Goal: Task Accomplishment & Management: Use online tool/utility

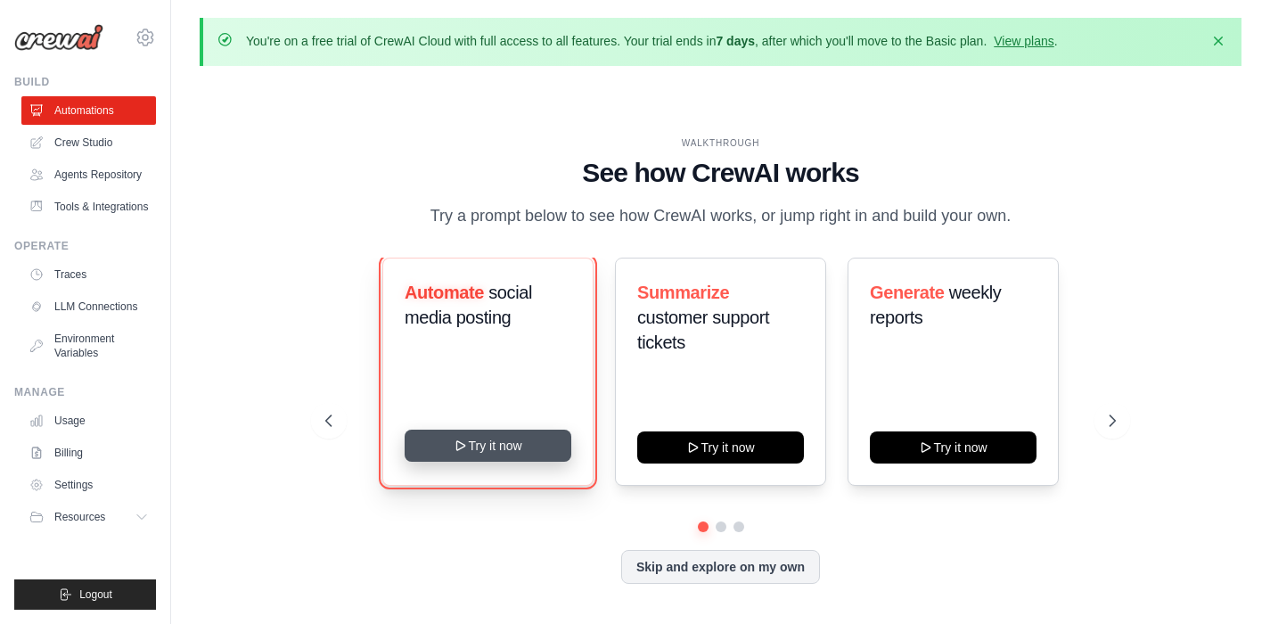
click at [479, 444] on button "Try it now" at bounding box center [488, 446] width 167 height 32
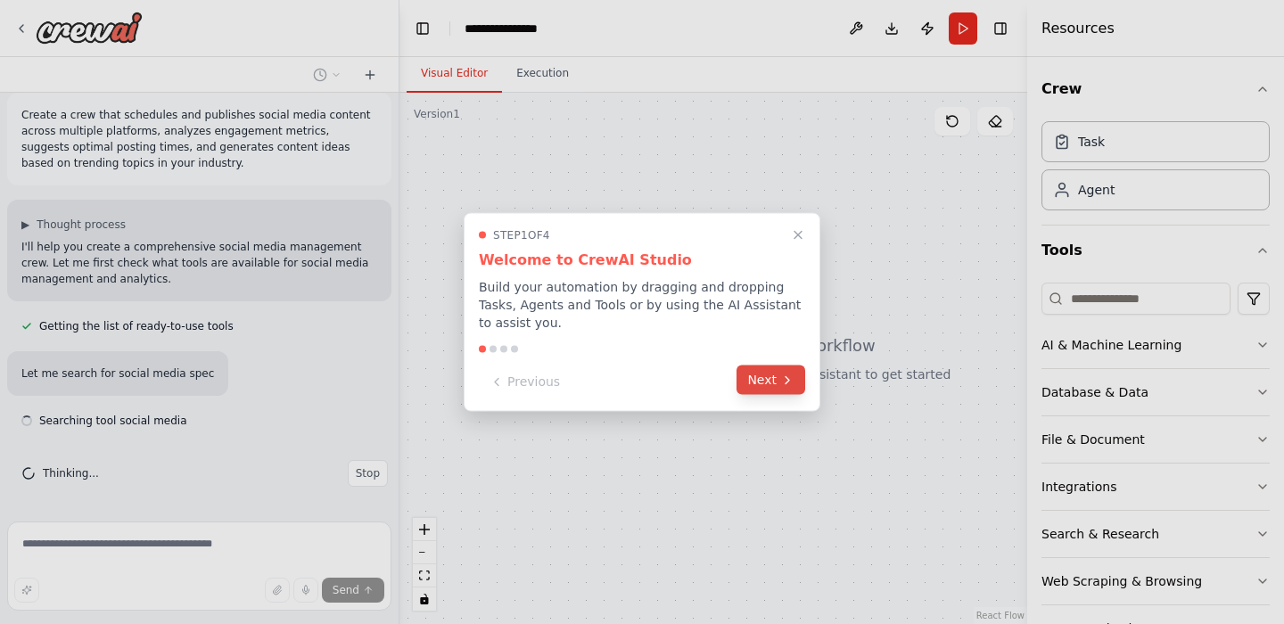
click at [780, 378] on icon at bounding box center [787, 380] width 14 height 14
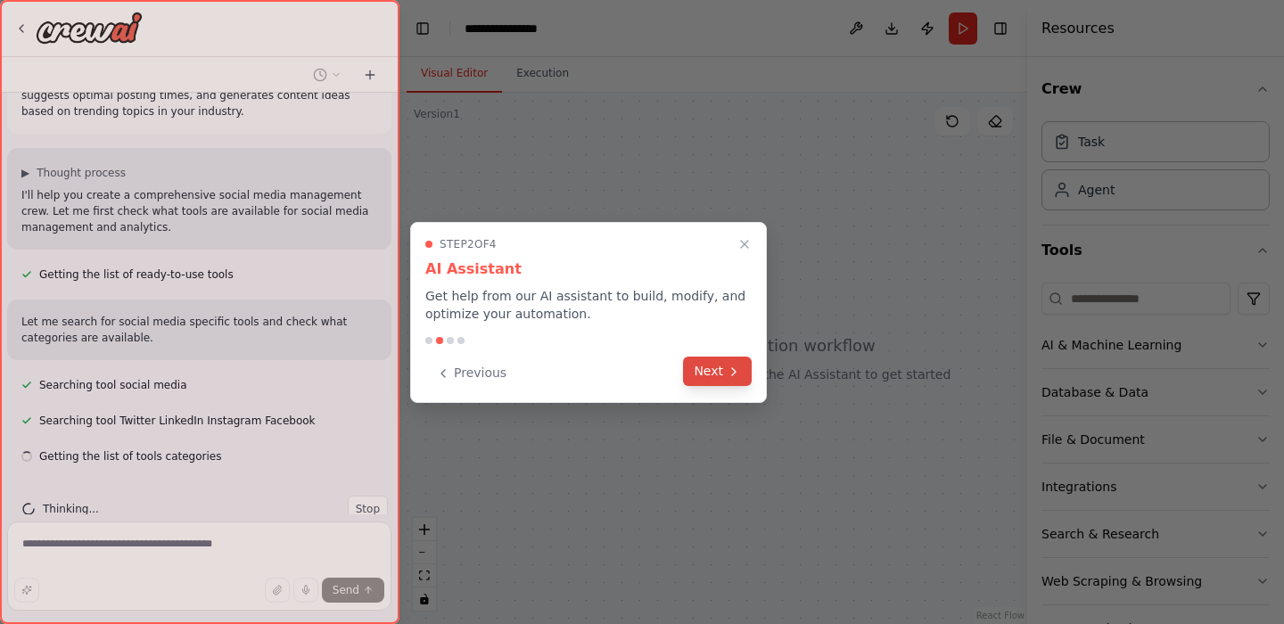
scroll to position [102, 0]
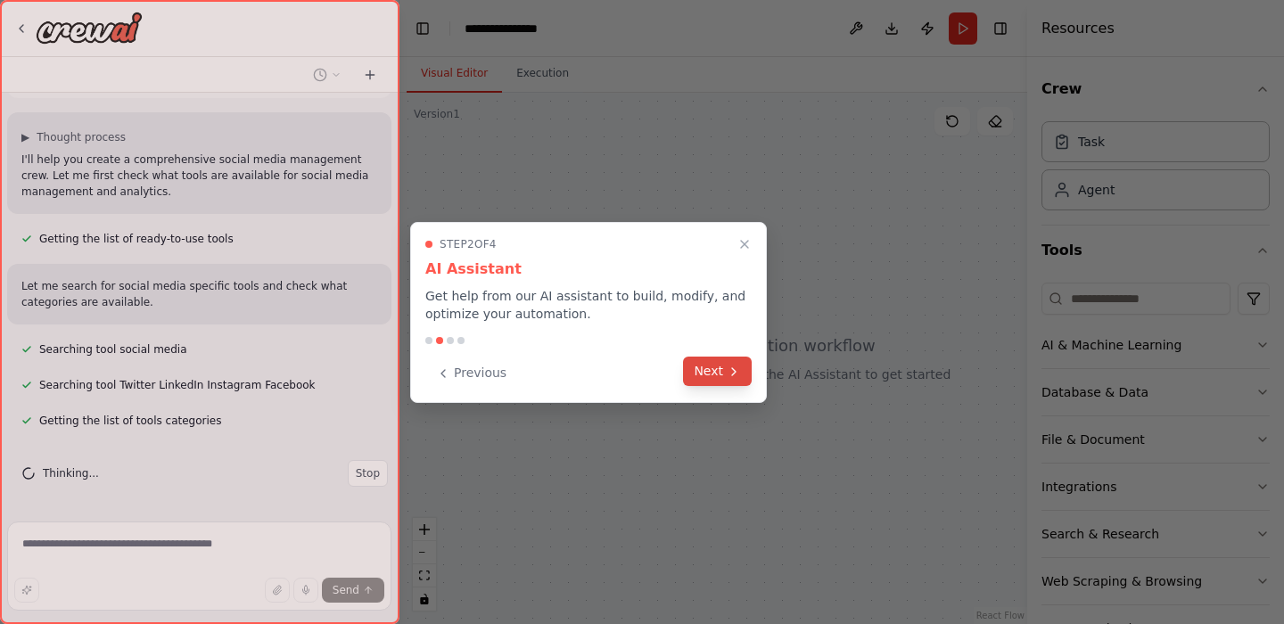
click at [735, 376] on icon at bounding box center [733, 372] width 14 height 14
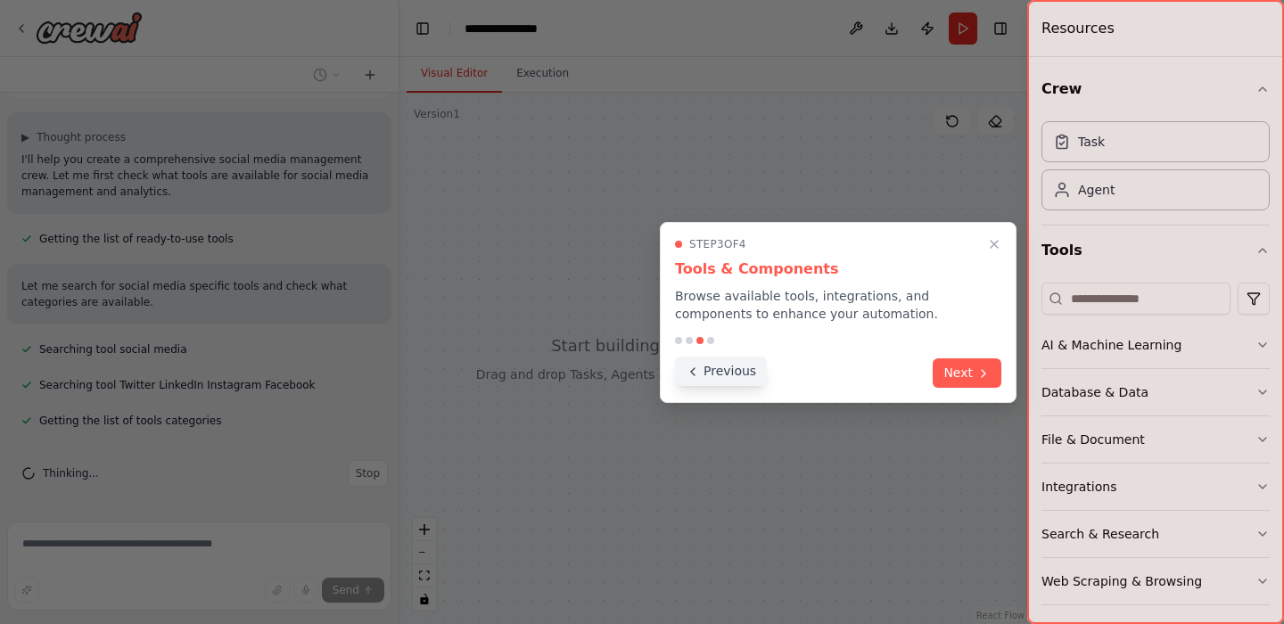
scroll to position [137, 0]
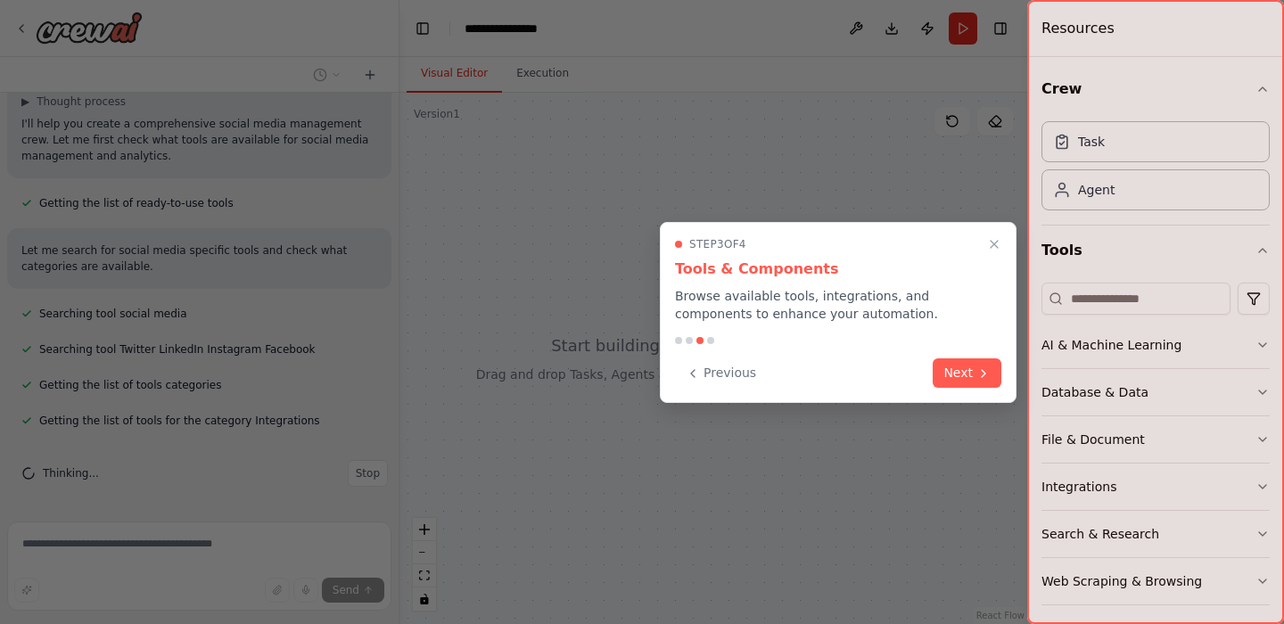
click at [956, 374] on button "Next" at bounding box center [966, 372] width 69 height 29
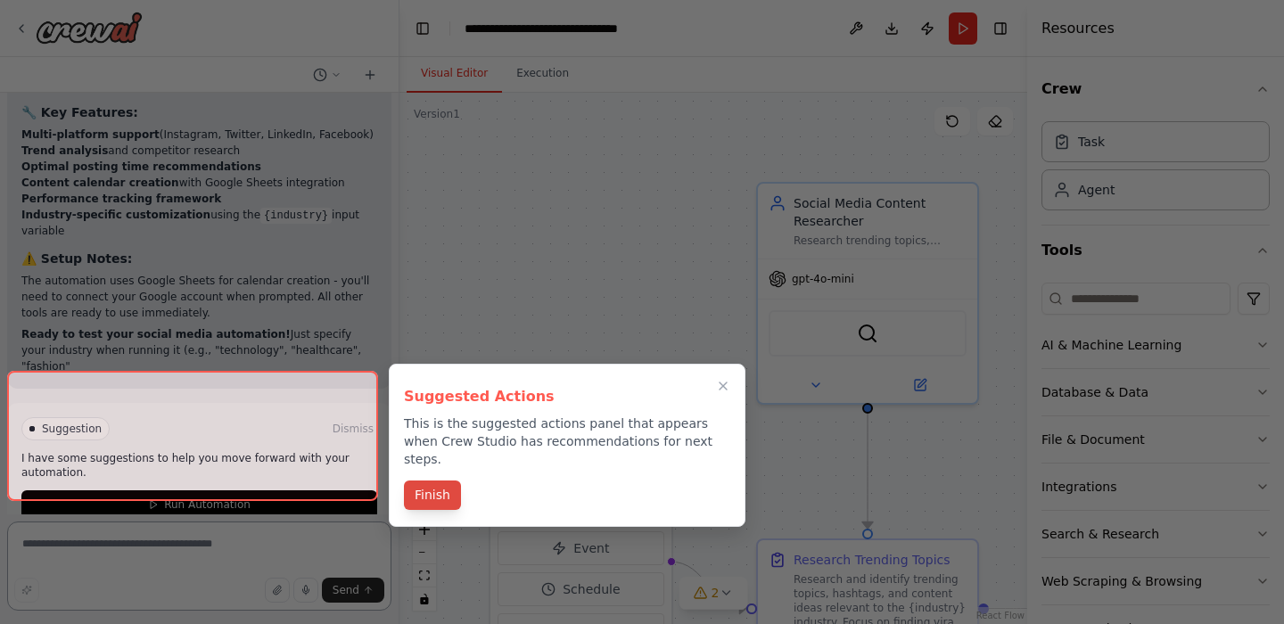
scroll to position [2177, 0]
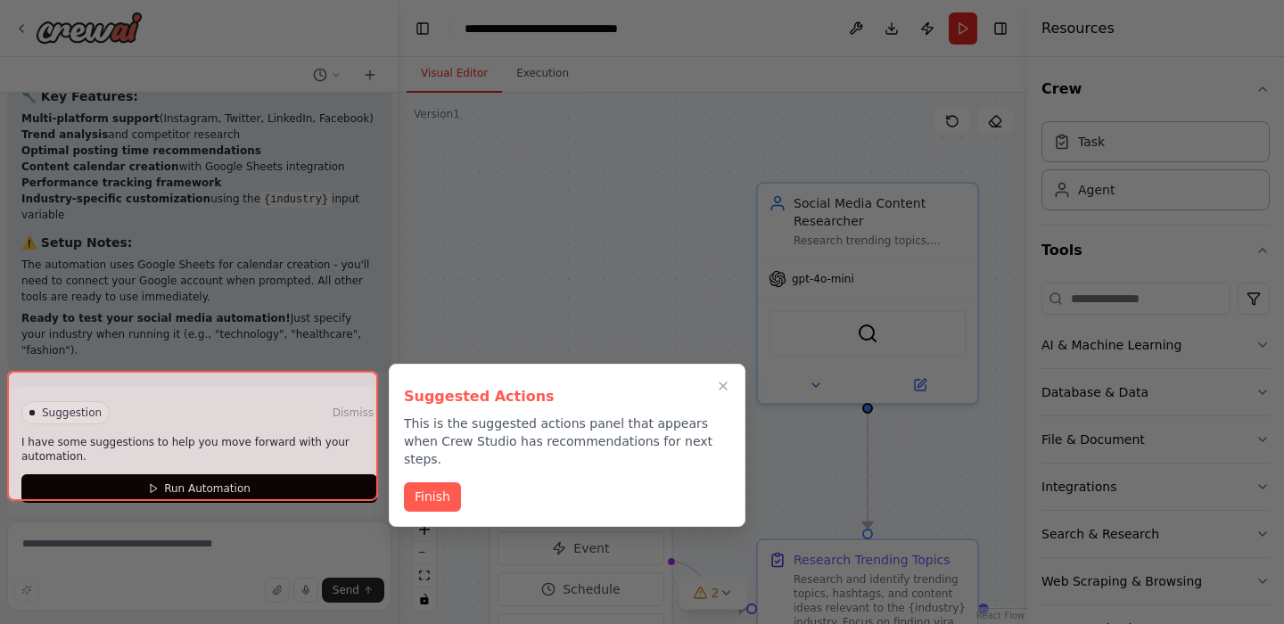
click at [444, 482] on button "Finish" at bounding box center [432, 496] width 57 height 29
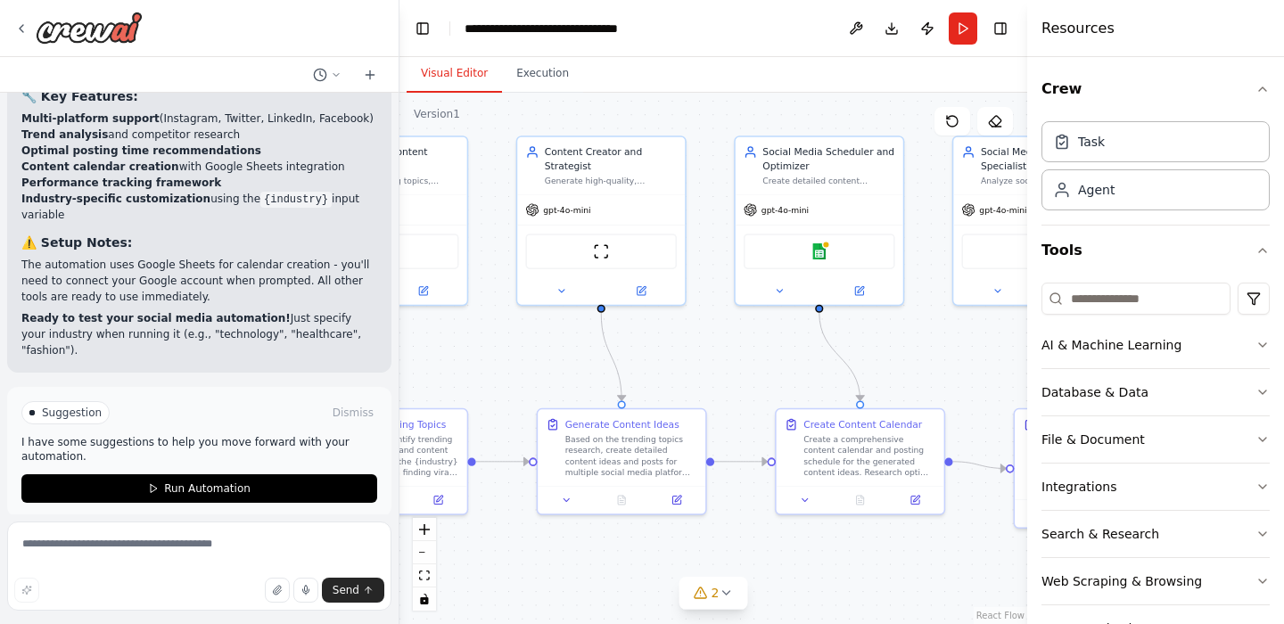
drag, startPoint x: 695, startPoint y: 378, endPoint x: 506, endPoint y: 320, distance: 197.7
click at [260, 291] on div "Create a crew that schedules and publishes social media content across multiple…" at bounding box center [642, 312] width 1284 height 624
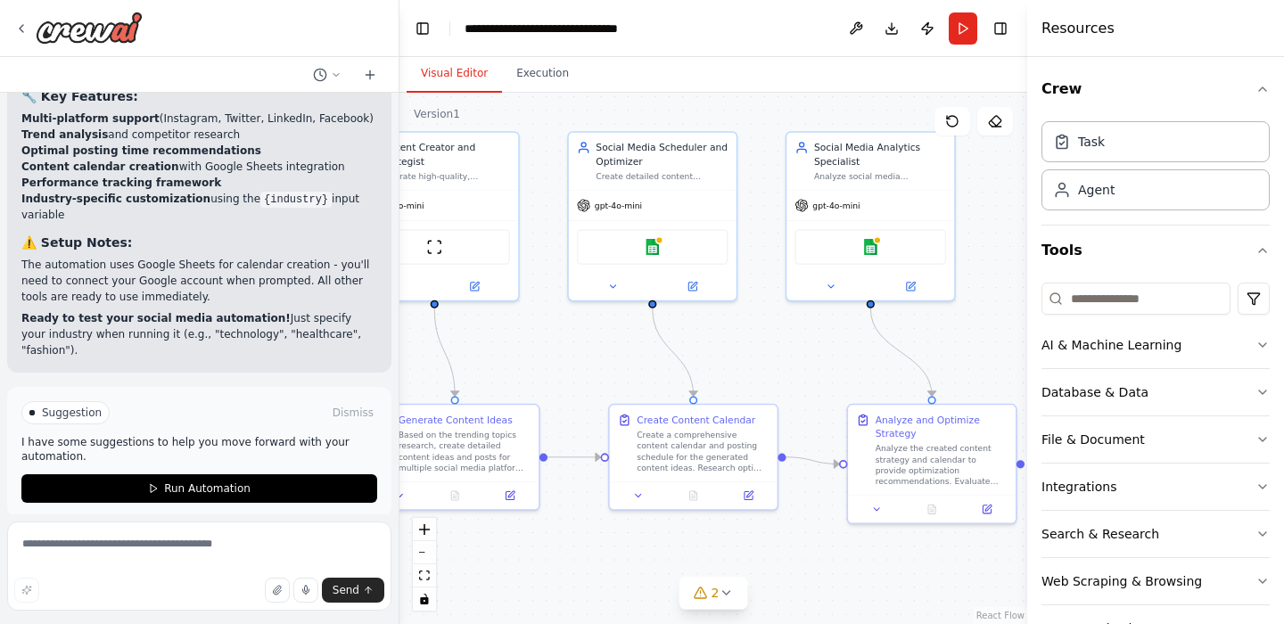
drag, startPoint x: 754, startPoint y: 375, endPoint x: 630, endPoint y: 371, distance: 124.0
click at [610, 370] on div ".deletable-edge-delete-btn { width: 20px; height: 20px; border: 0px solid #ffff…" at bounding box center [713, 358] width 628 height 531
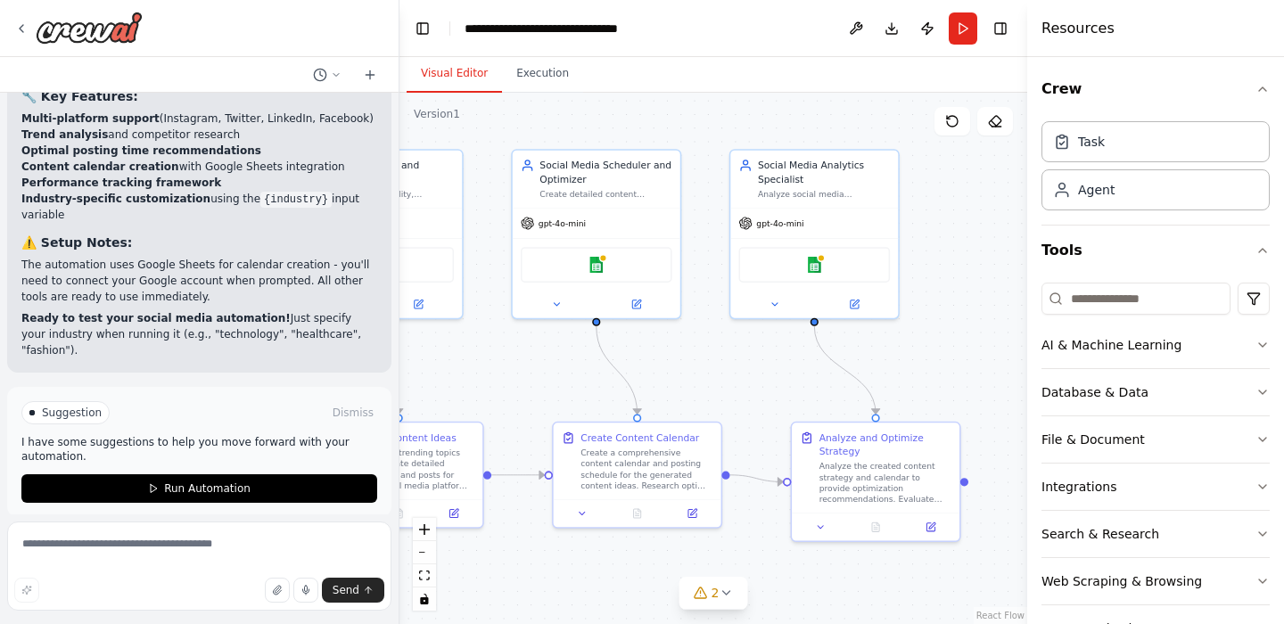
drag, startPoint x: 812, startPoint y: 362, endPoint x: 816, endPoint y: 377, distance: 15.6
click at [872, 378] on div ".deletable-edge-delete-btn { width: 20px; height: 20px; border: 0px solid #ffff…" at bounding box center [713, 358] width 628 height 531
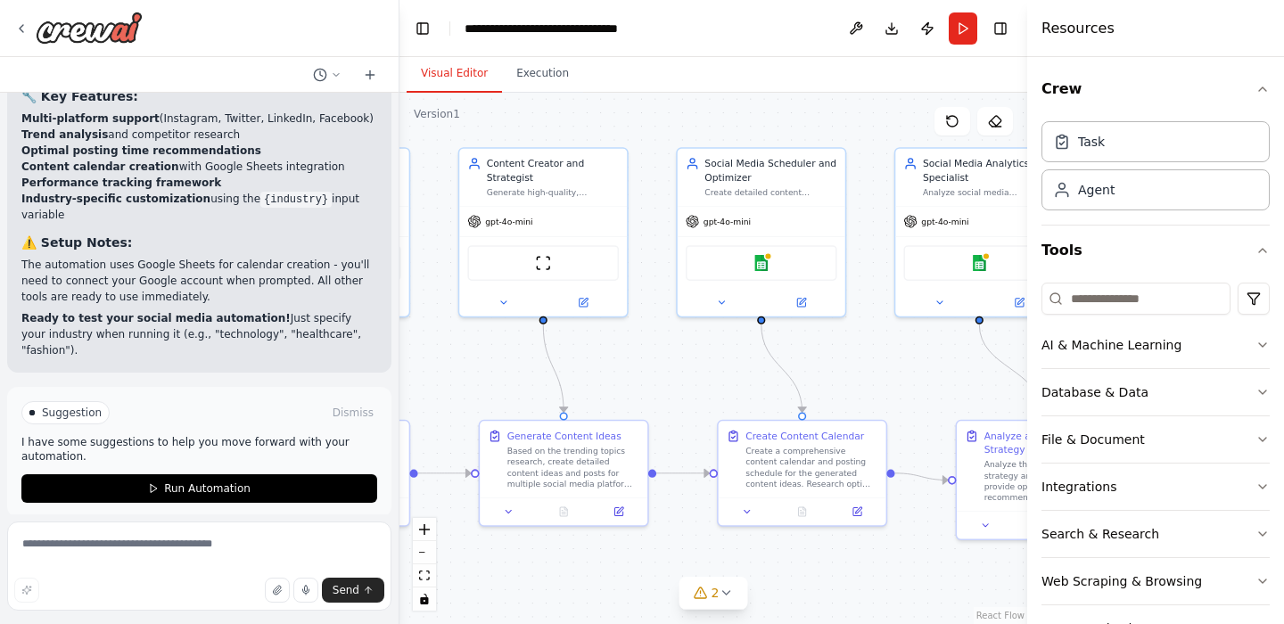
drag, startPoint x: 522, startPoint y: 366, endPoint x: 759, endPoint y: 377, distance: 236.5
click at [786, 377] on div ".deletable-edge-delete-btn { width: 20px; height: 20px; border: 0px solid #ffff…" at bounding box center [713, 358] width 628 height 531
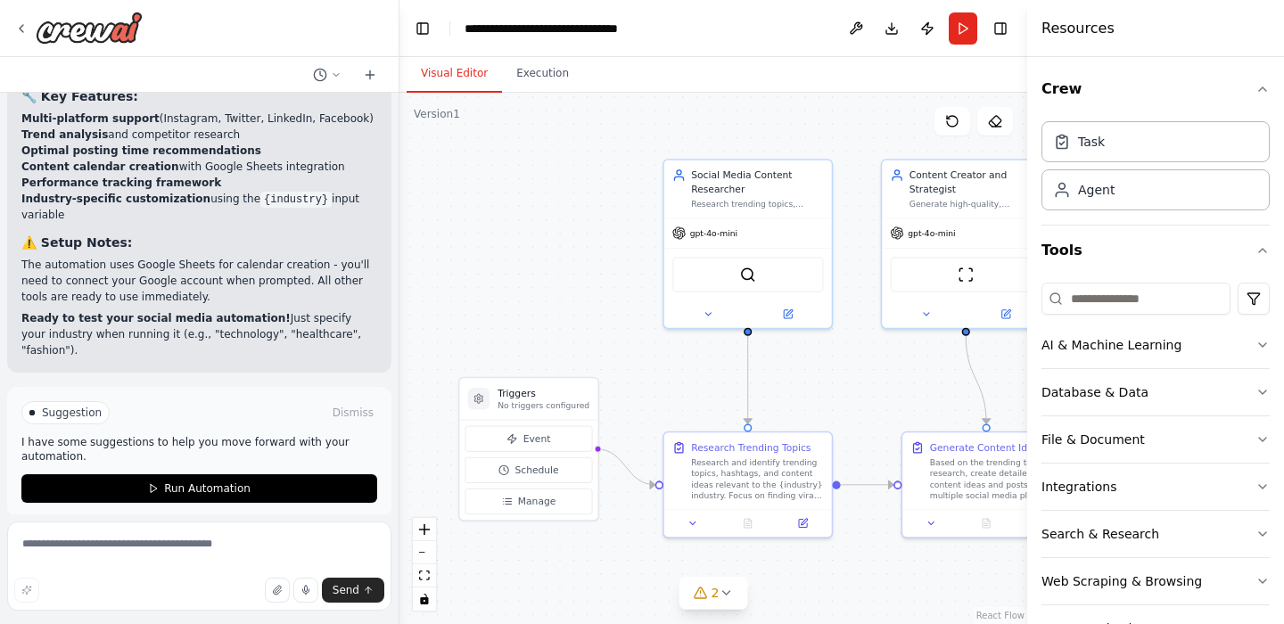
drag, startPoint x: 466, startPoint y: 372, endPoint x: 702, endPoint y: 371, distance: 235.3
click at [702, 371] on div ".deletable-edge-delete-btn { width: 20px; height: 20px; border: 0px solid #ffff…" at bounding box center [713, 358] width 628 height 531
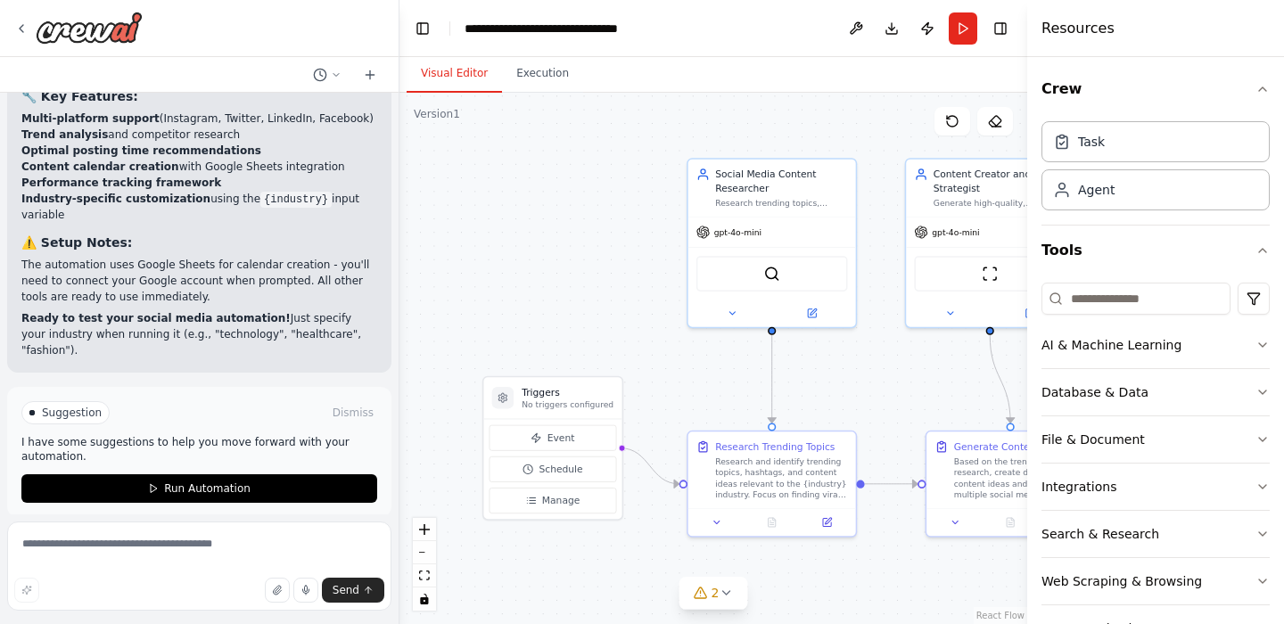
click at [427, 32] on button "Toggle Left Sidebar" at bounding box center [422, 28] width 25 height 25
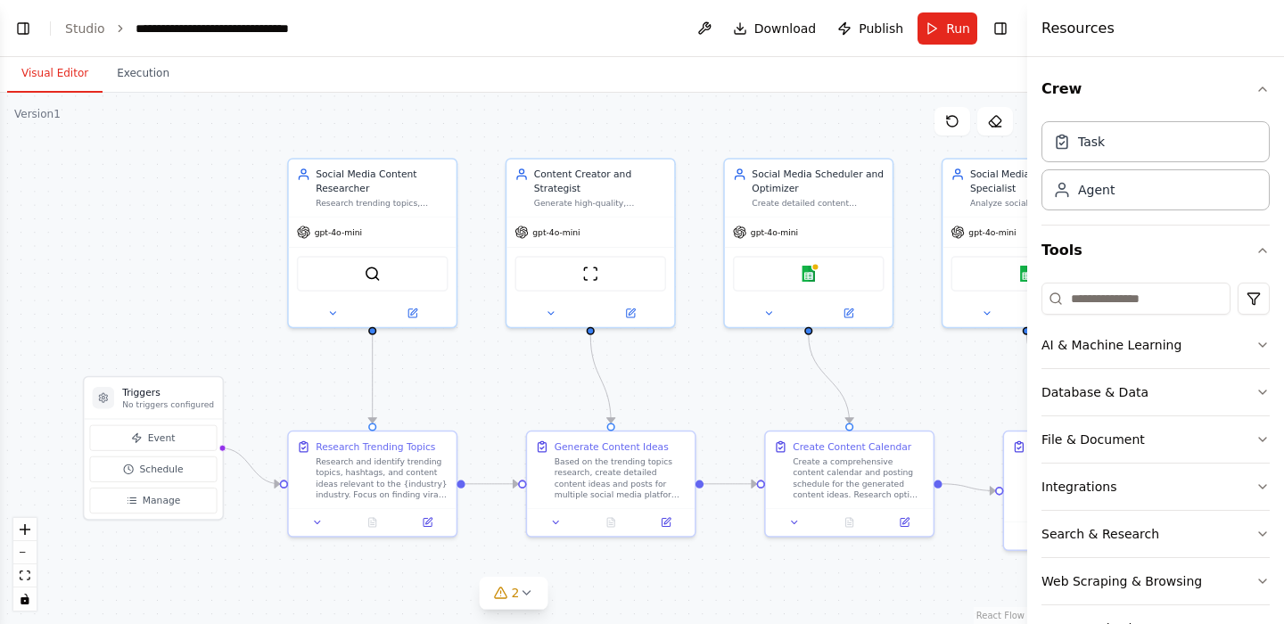
click at [33, 22] on button "Toggle Left Sidebar" at bounding box center [23, 28] width 25 height 25
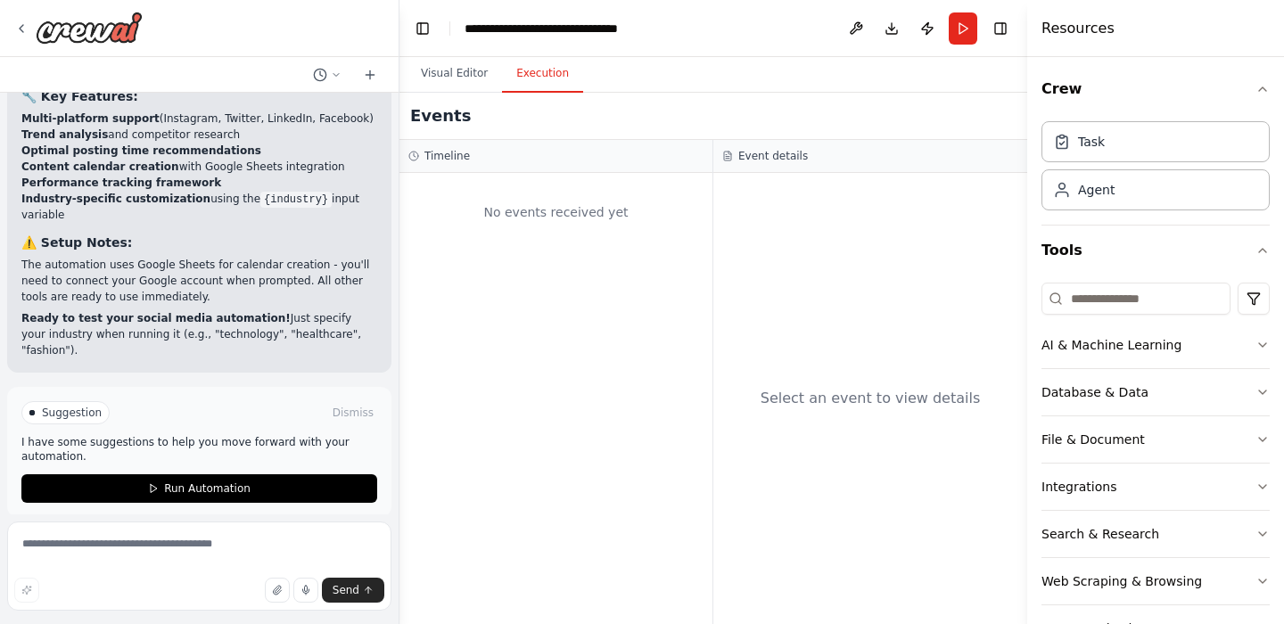
click at [534, 80] on button "Execution" at bounding box center [542, 73] width 81 height 37
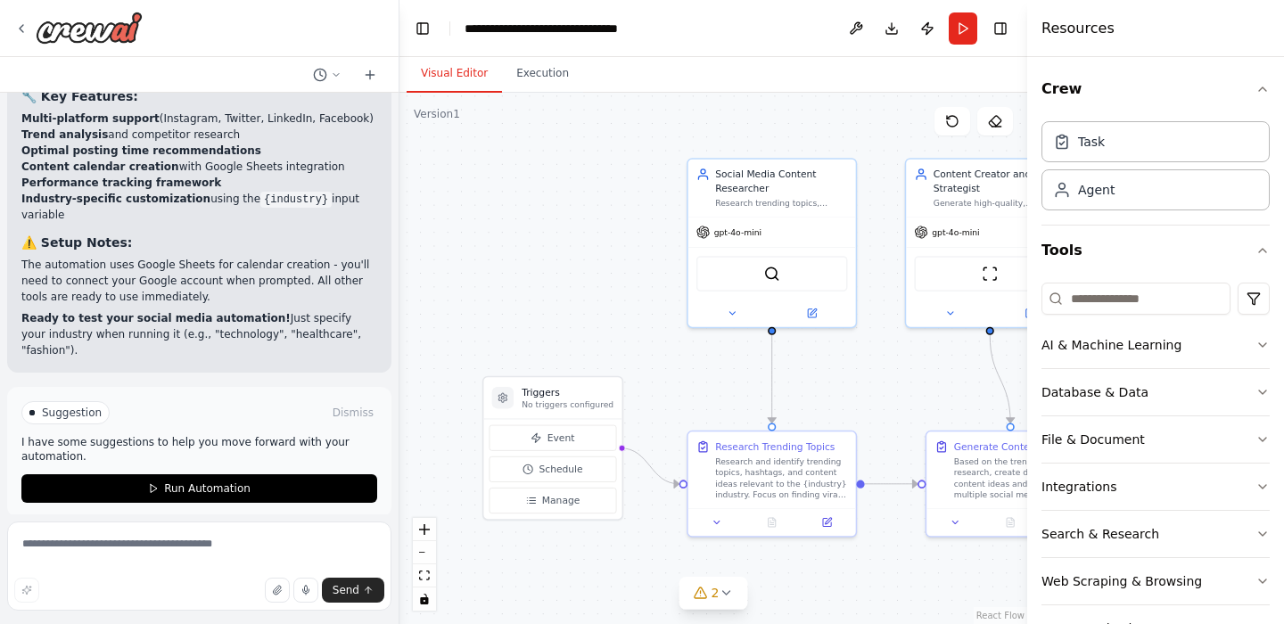
click at [462, 73] on button "Visual Editor" at bounding box center [453, 73] width 95 height 37
click at [1002, 33] on button "Toggle Right Sidebar" at bounding box center [1000, 28] width 25 height 25
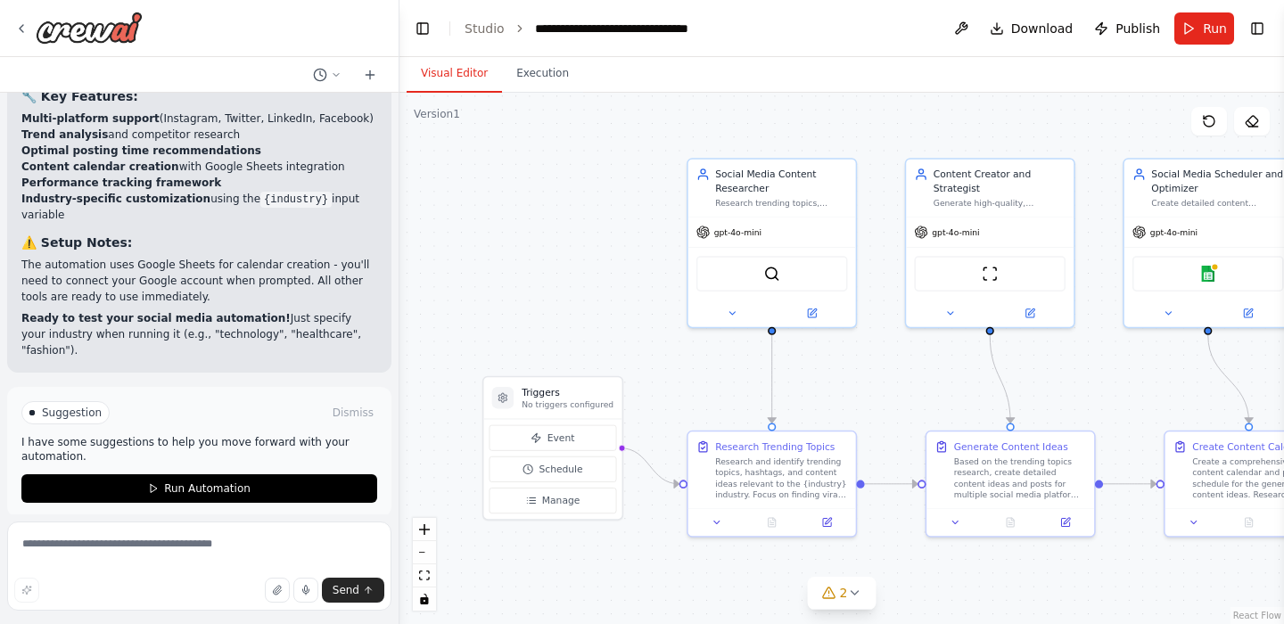
click at [1255, 24] on button "Toggle Right Sidebar" at bounding box center [1256, 28] width 25 height 25
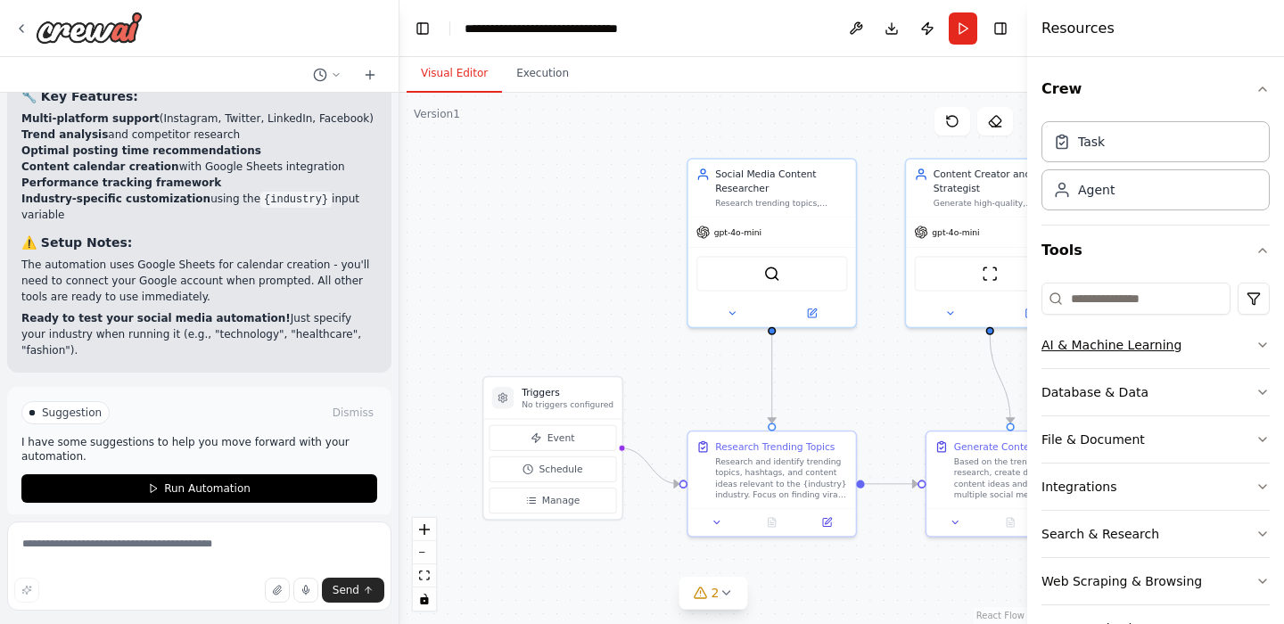
click at [1194, 345] on button "AI & Machine Learning" at bounding box center [1155, 345] width 228 height 46
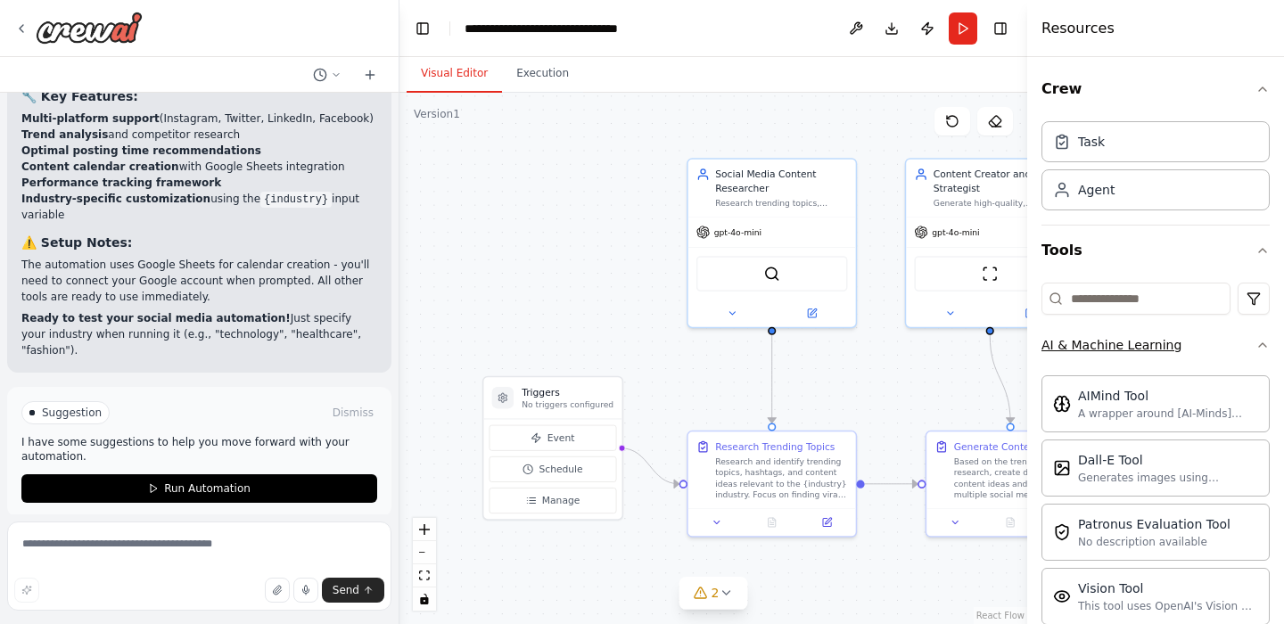
click at [1194, 345] on button "AI & Machine Learning" at bounding box center [1155, 345] width 228 height 46
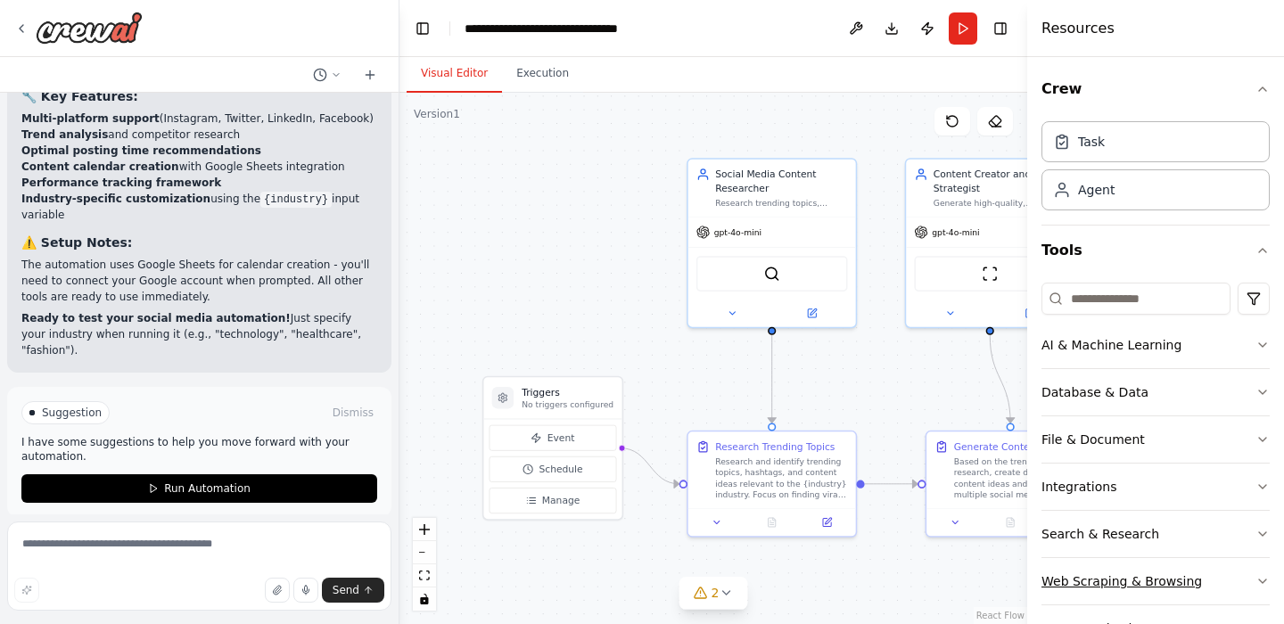
scroll to position [57, 0]
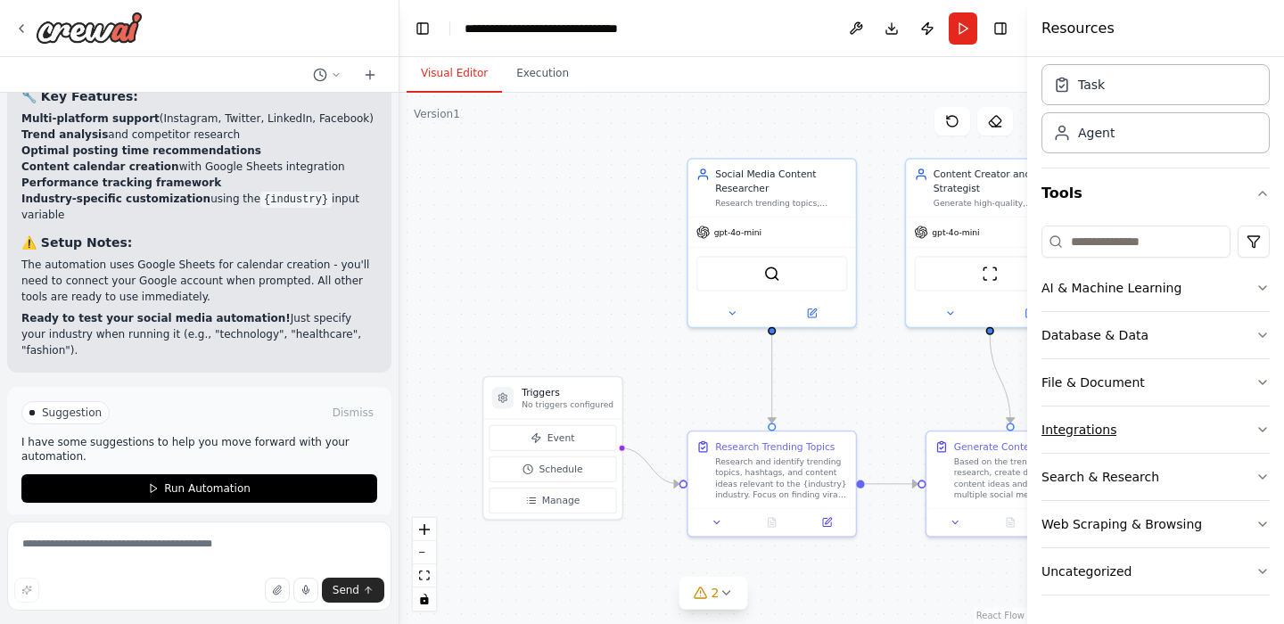
click at [1164, 420] on button "Integrations" at bounding box center [1155, 429] width 228 height 46
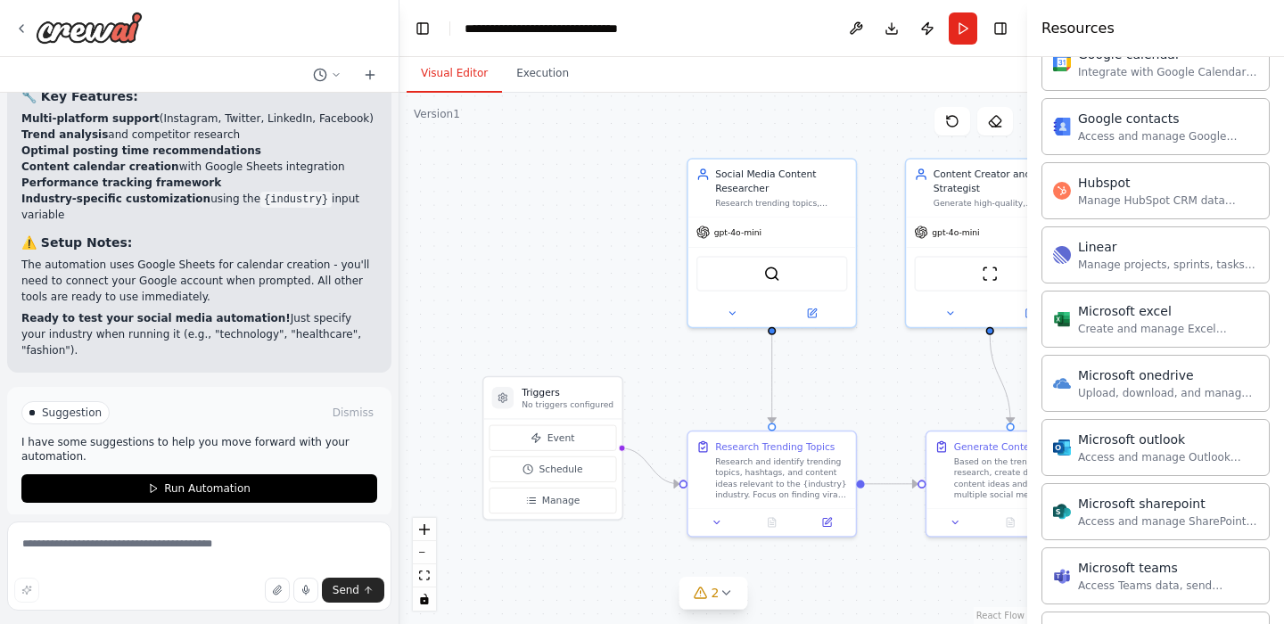
scroll to position [741, 0]
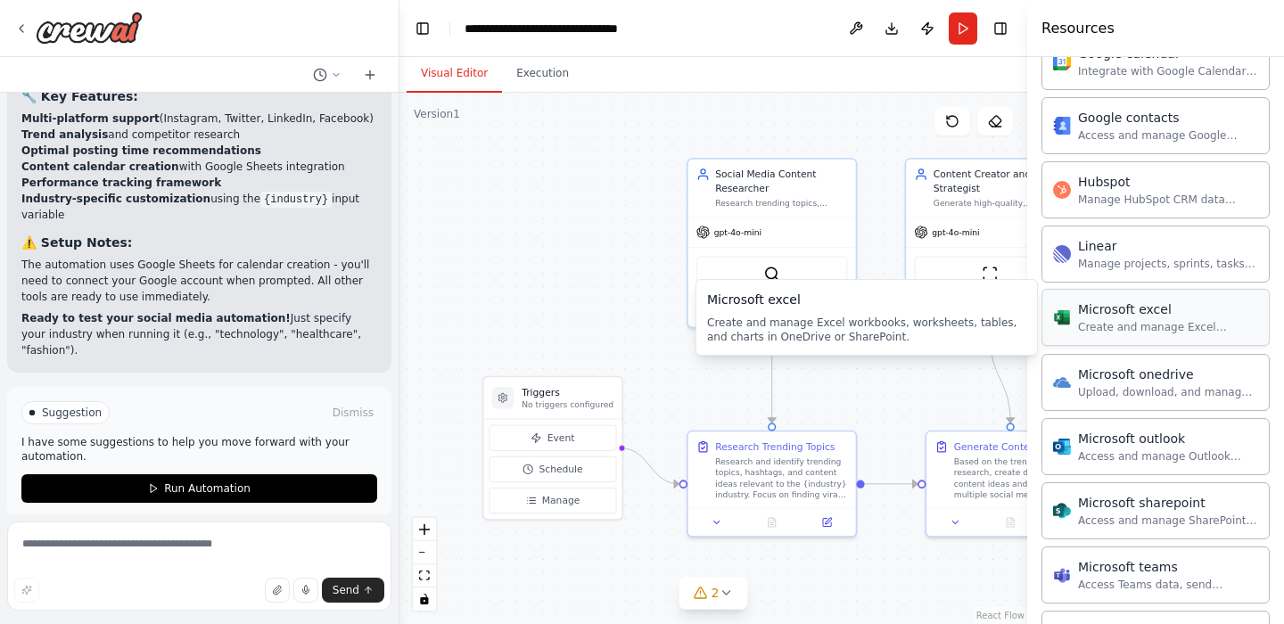
click at [1168, 318] on div "Microsoft excel Create and manage Excel workbooks, worksheets, tables, and char…" at bounding box center [1168, 317] width 180 height 34
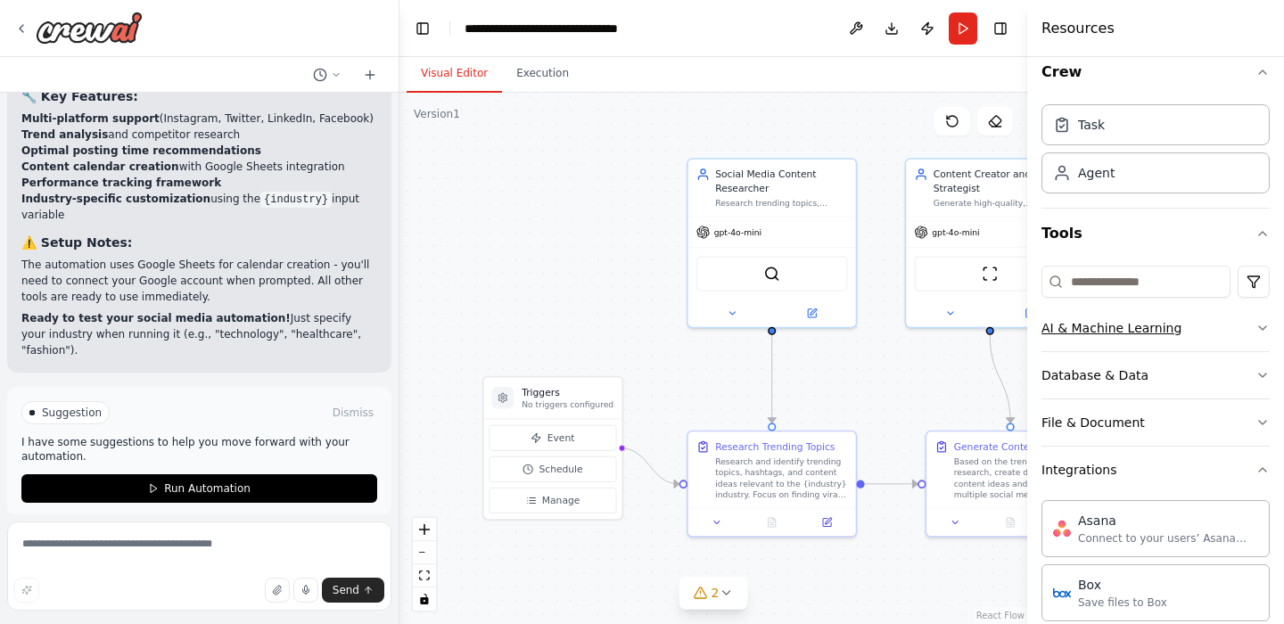
scroll to position [1, 0]
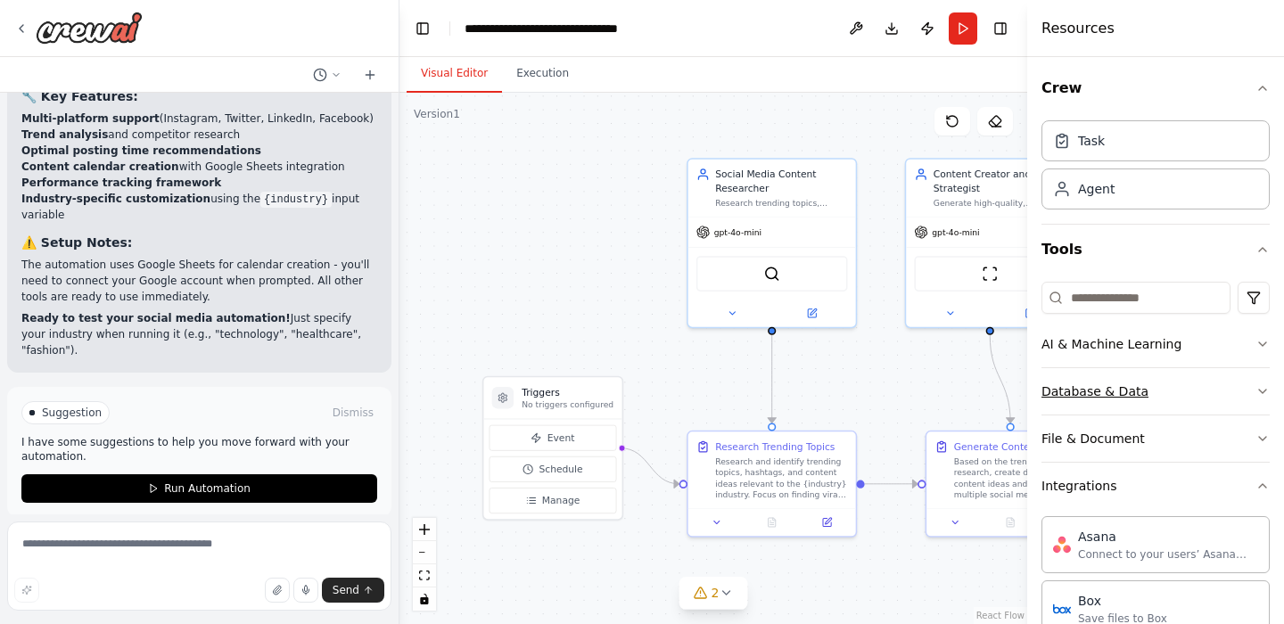
click at [1159, 390] on button "Database & Data" at bounding box center [1155, 391] width 228 height 46
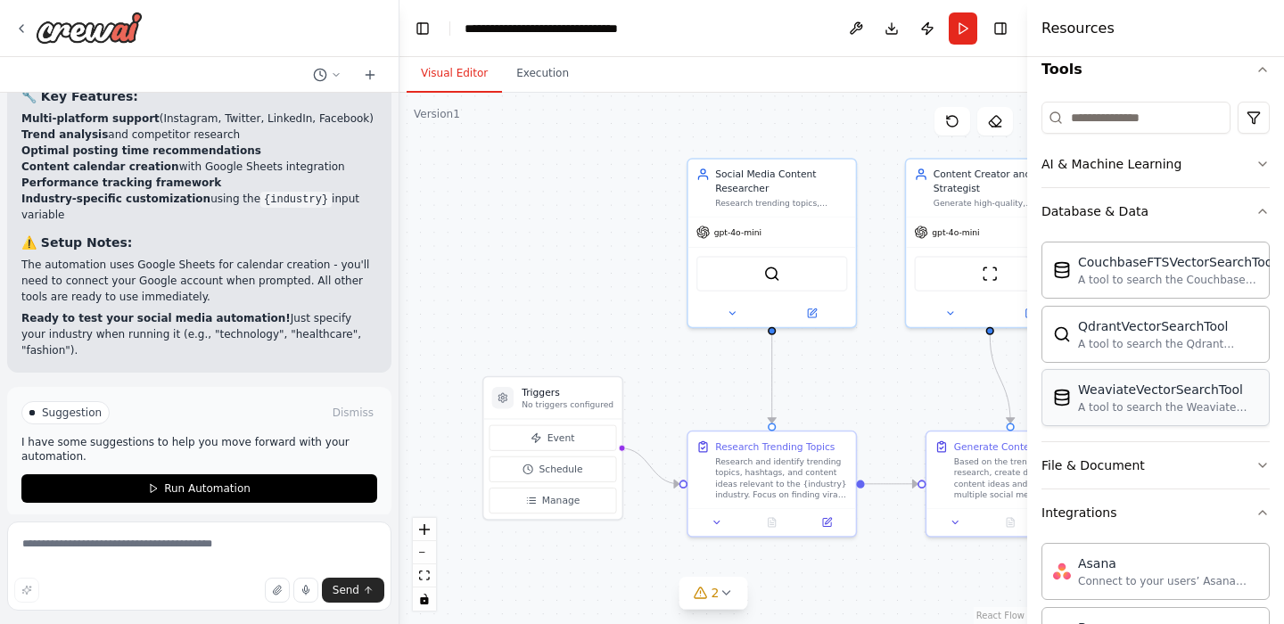
scroll to position [183, 0]
click at [1145, 210] on button "Database & Data" at bounding box center [1155, 209] width 228 height 46
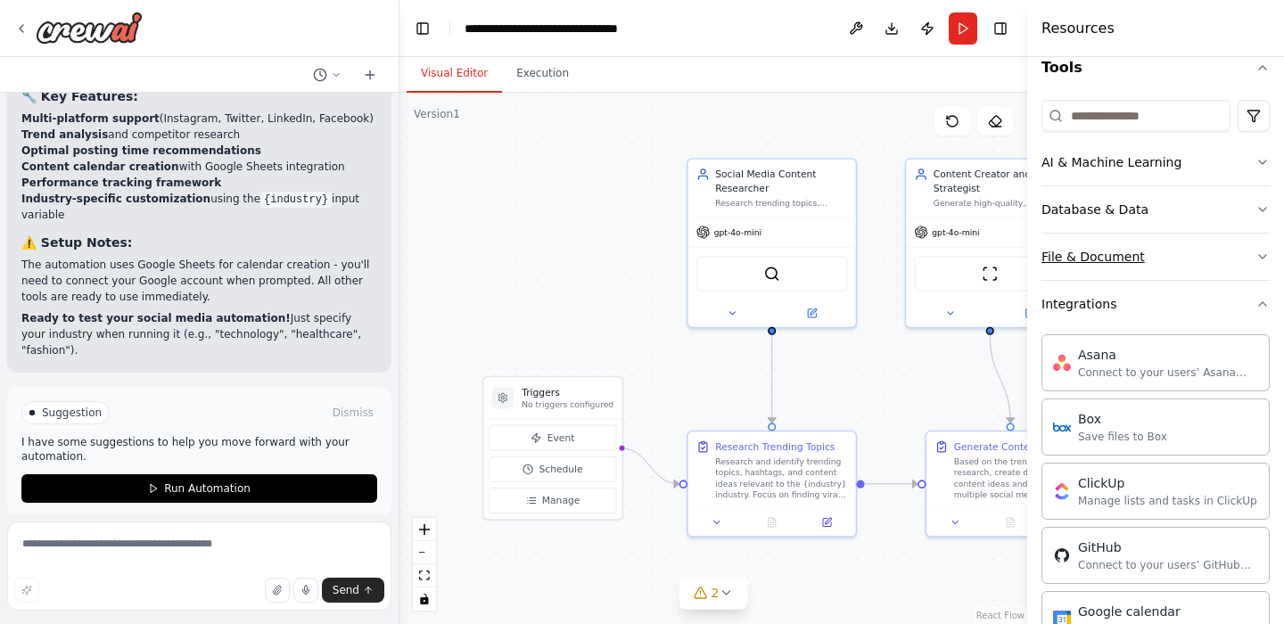
click at [1154, 252] on button "File & Document" at bounding box center [1155, 257] width 228 height 46
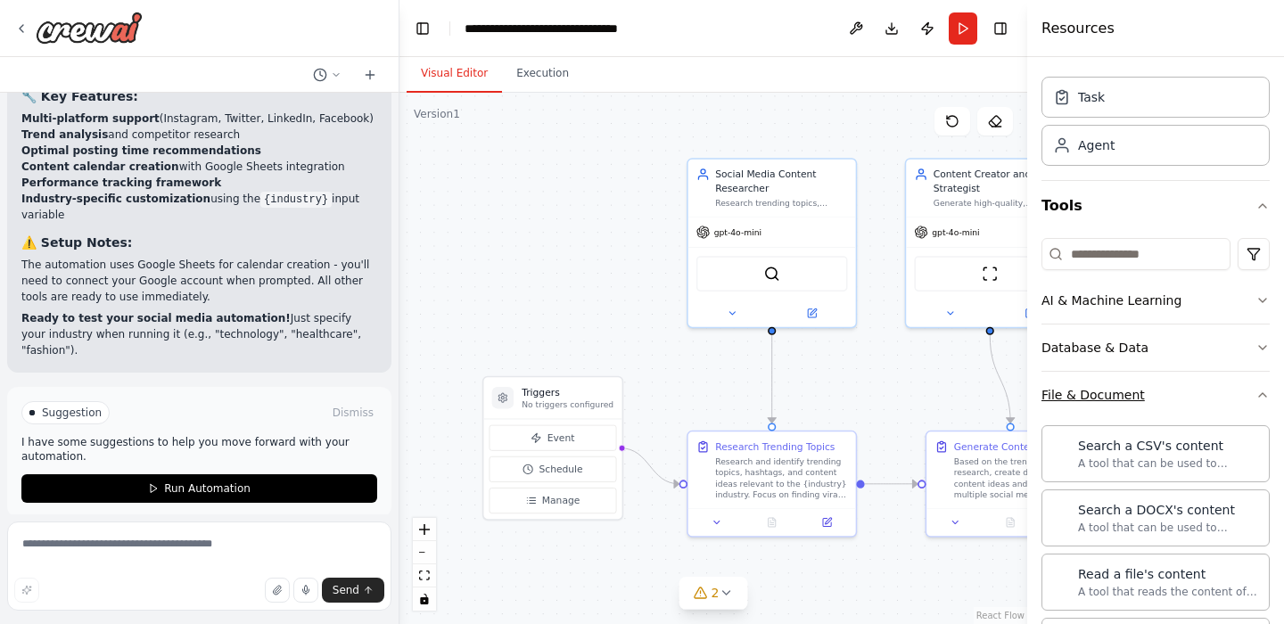
scroll to position [34, 0]
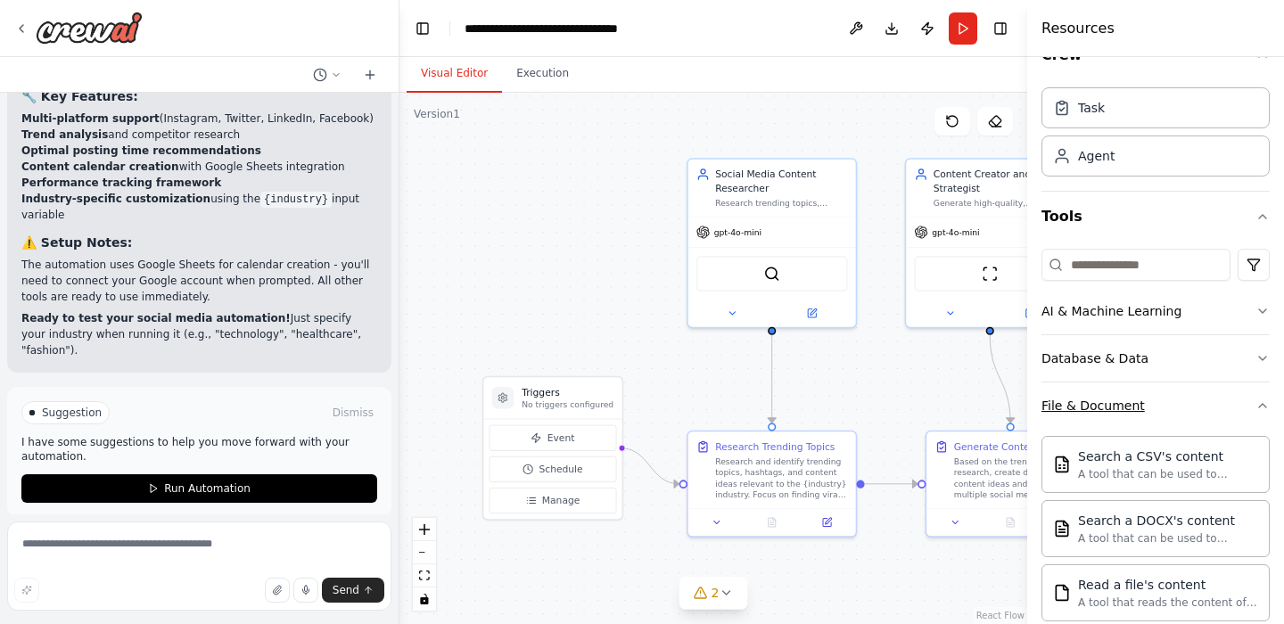
click at [1158, 406] on button "File & Document" at bounding box center [1155, 405] width 228 height 46
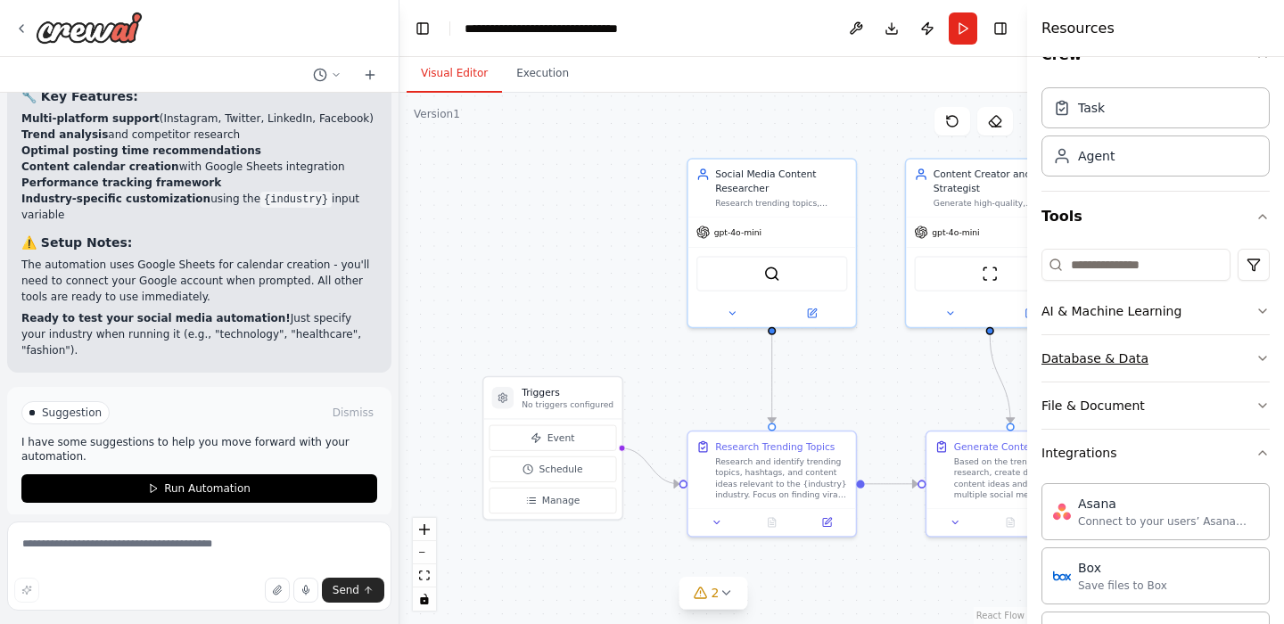
scroll to position [0, 0]
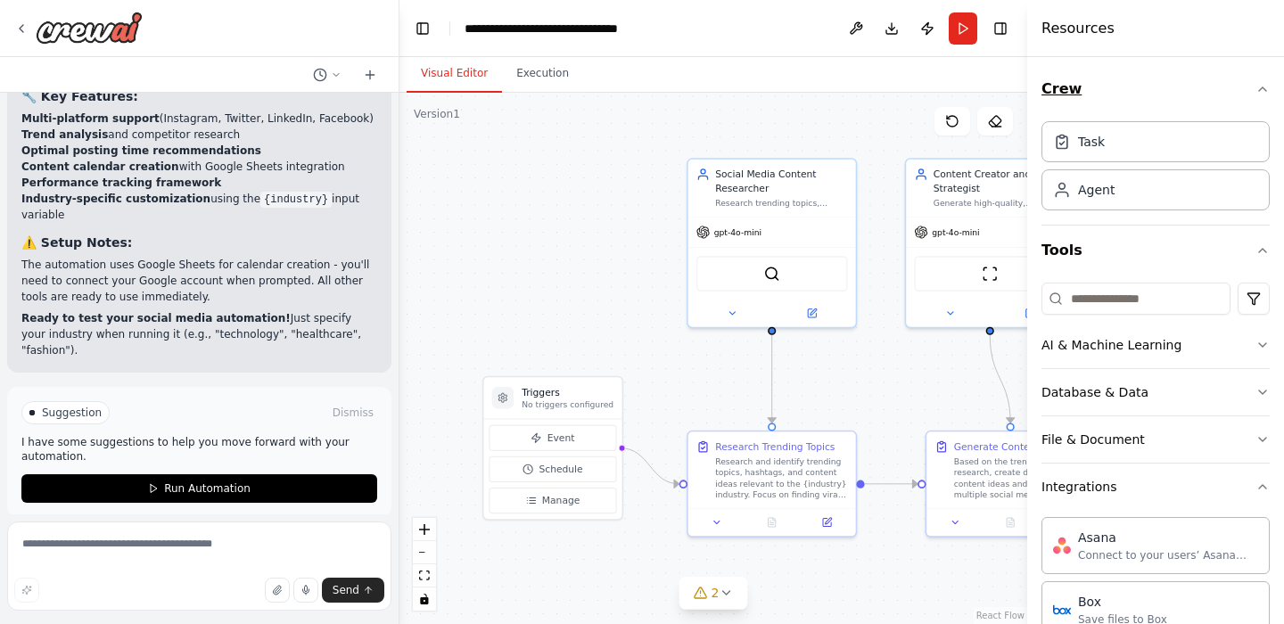
click at [1161, 93] on button "Crew" at bounding box center [1155, 89] width 228 height 50
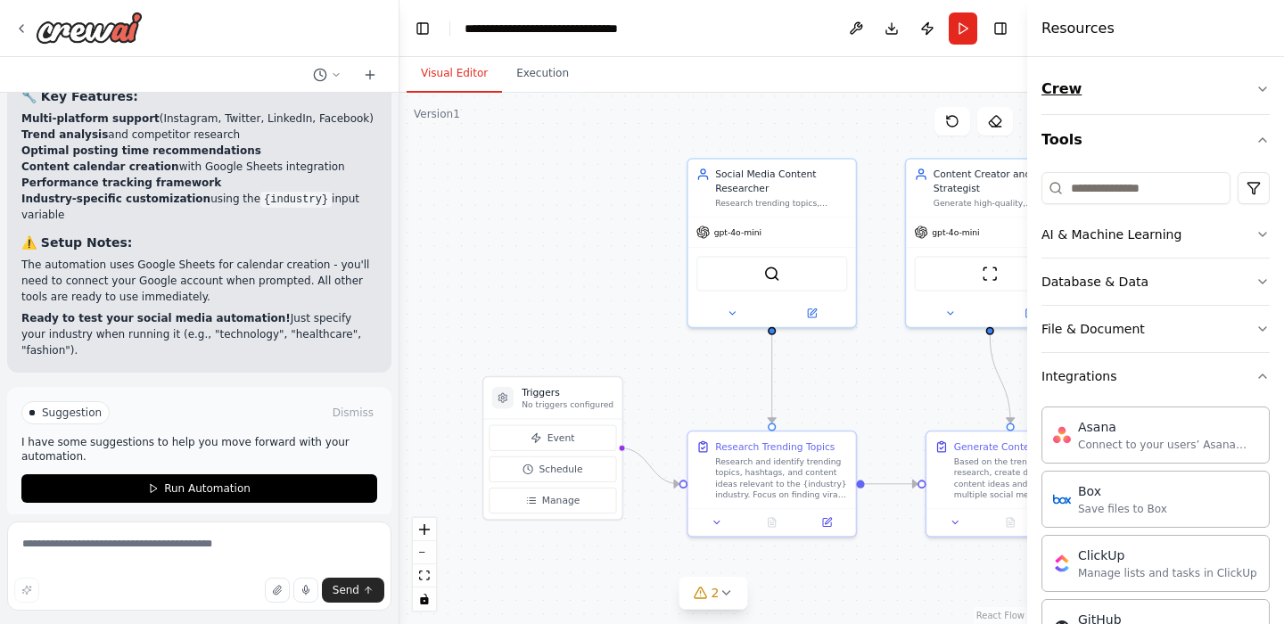
click at [1161, 93] on button "Crew" at bounding box center [1155, 89] width 228 height 50
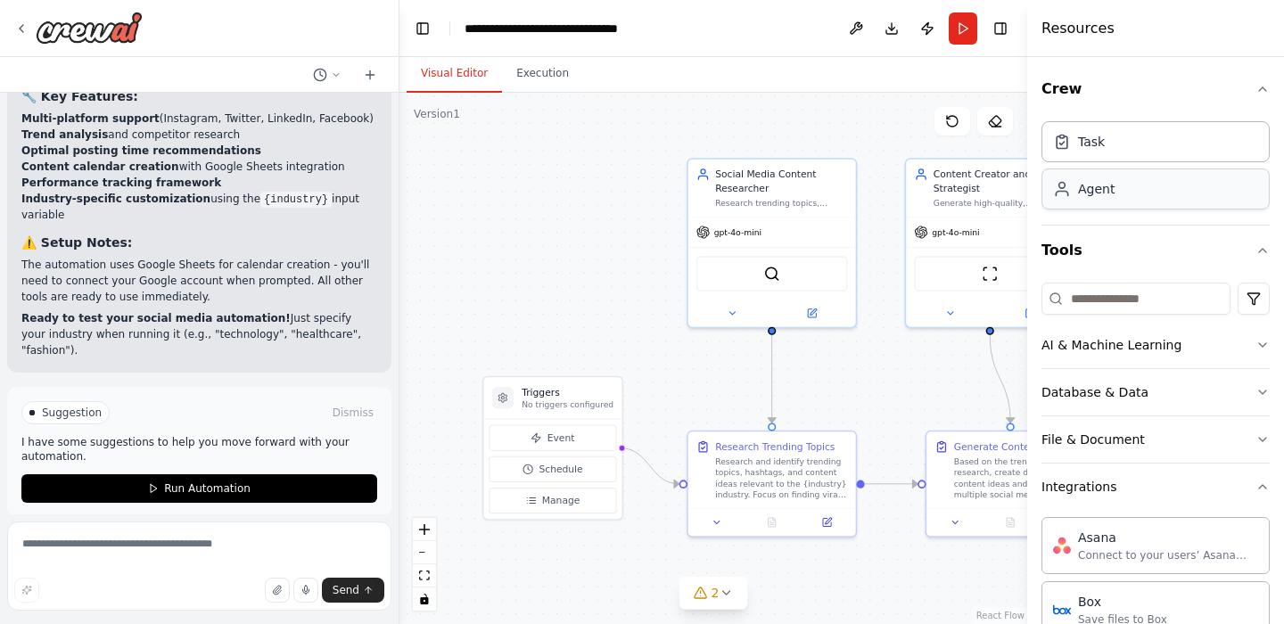
click at [1170, 187] on div "Agent" at bounding box center [1155, 188] width 228 height 41
click at [1087, 187] on div "Agent" at bounding box center [1096, 189] width 37 height 18
click at [1121, 95] on button "Crew" at bounding box center [1155, 89] width 228 height 50
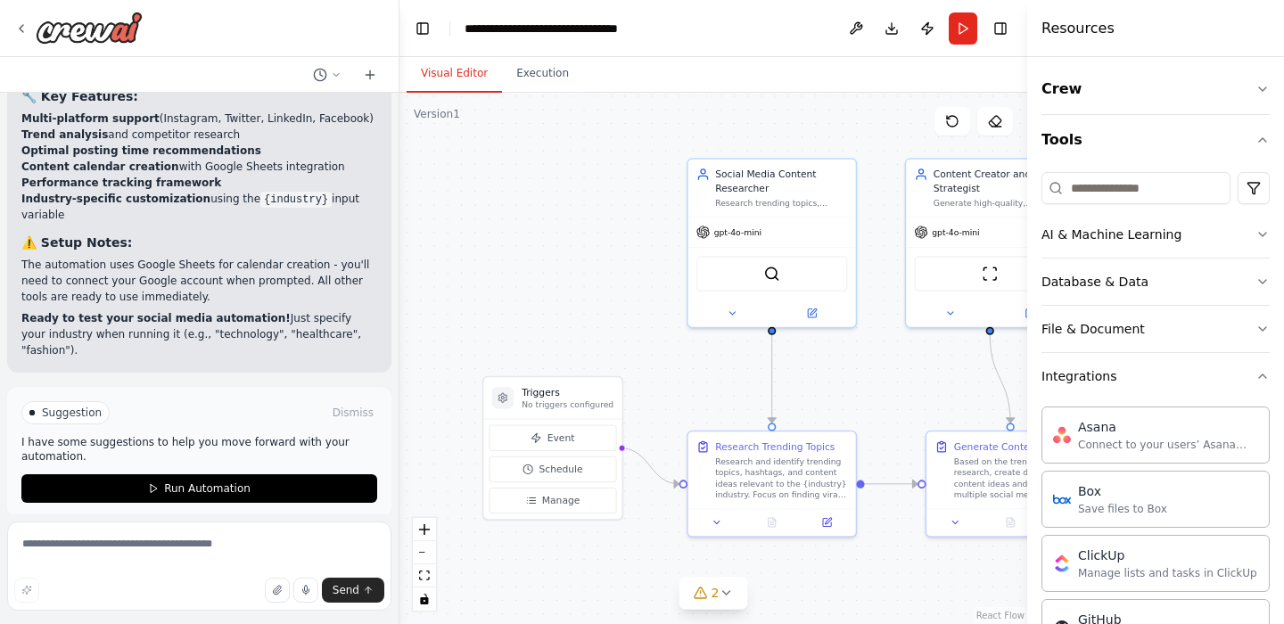
click at [252, 435] on p "I have some suggestions to help you move forward with your automation." at bounding box center [199, 449] width 356 height 29
click at [226, 481] on span "Run Automation" at bounding box center [207, 488] width 86 height 14
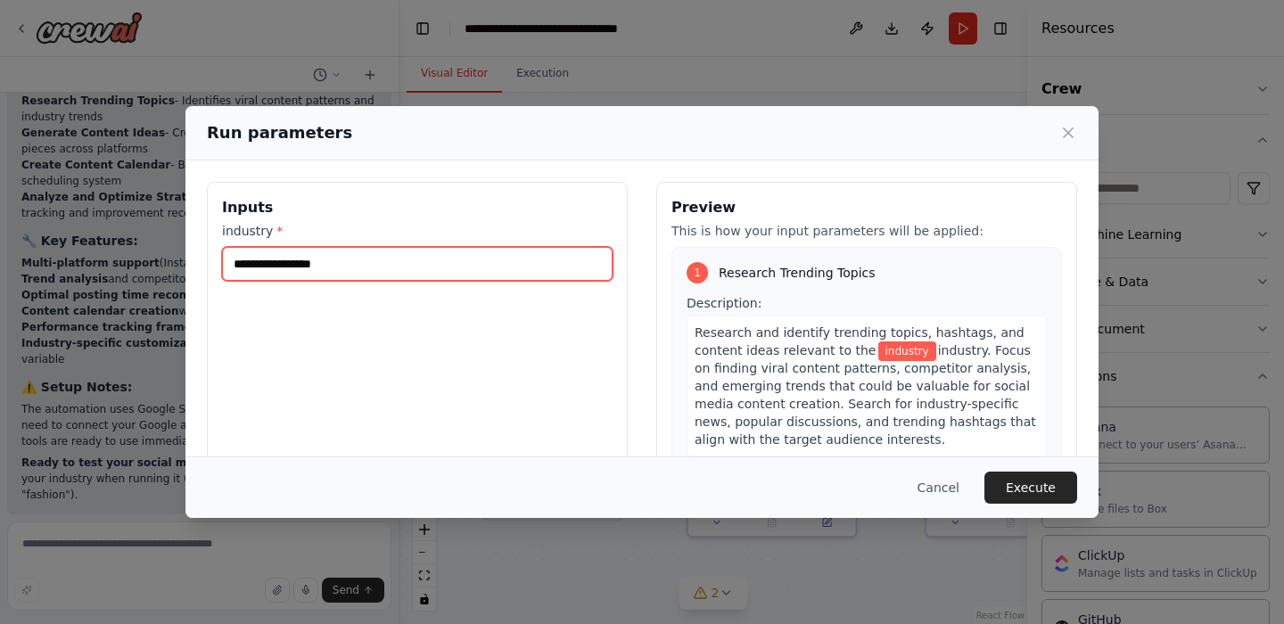
click at [319, 267] on input "industry *" at bounding box center [417, 264] width 390 height 34
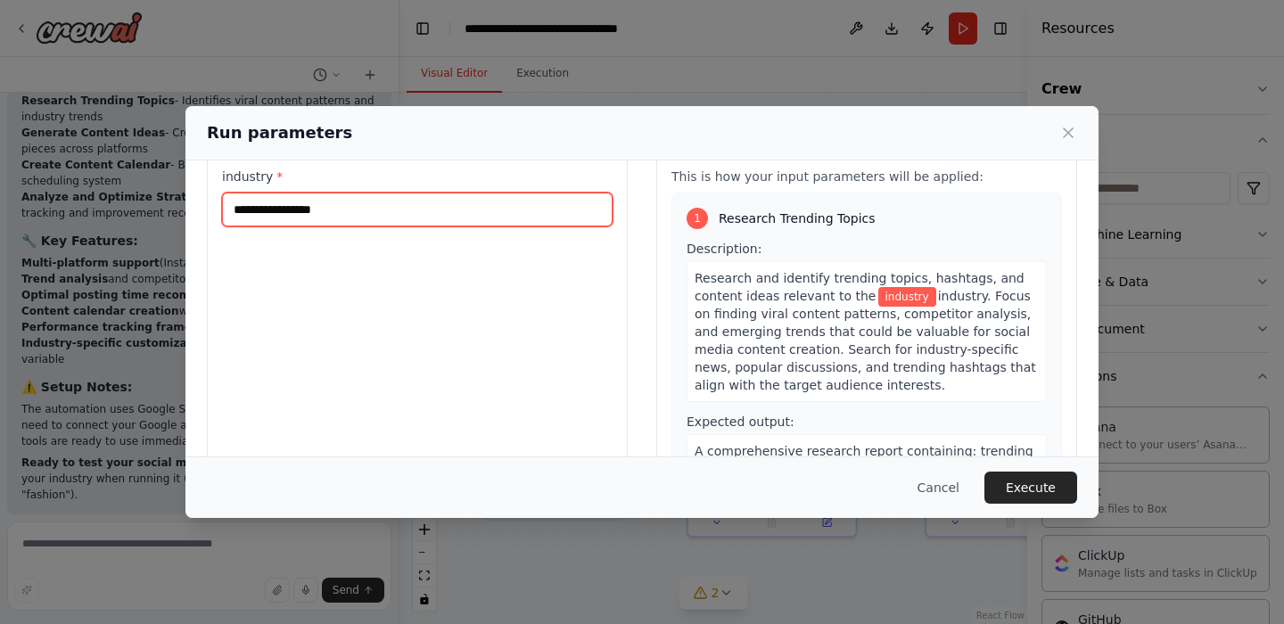
scroll to position [0, 0]
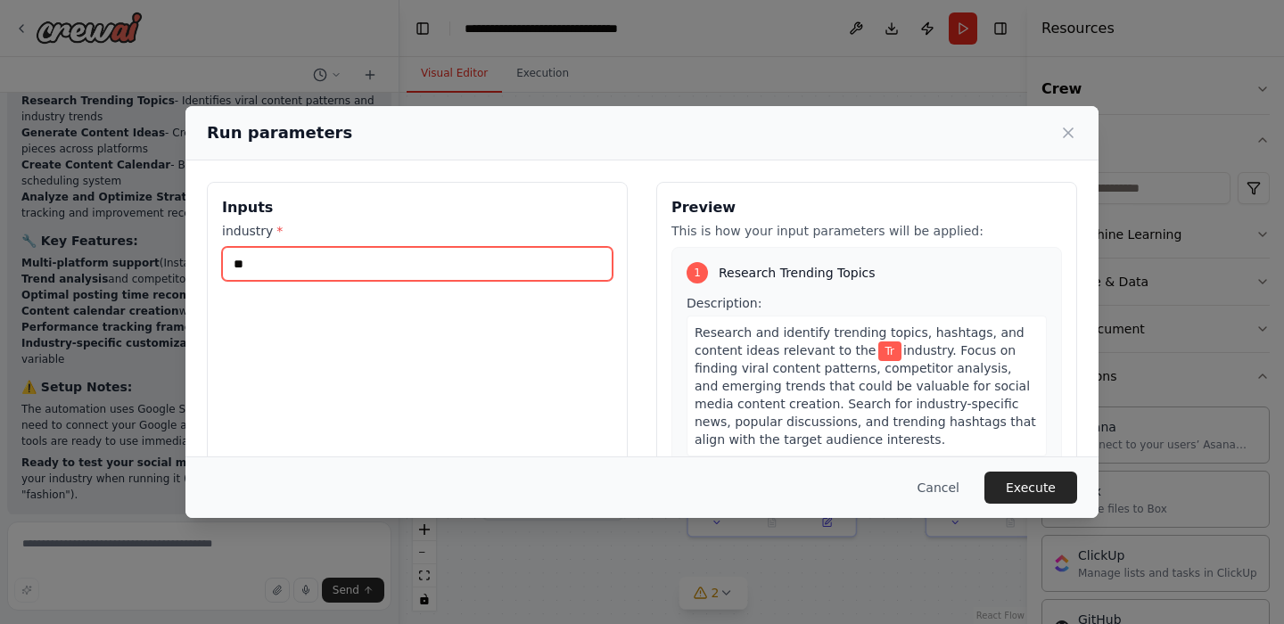
type input "*"
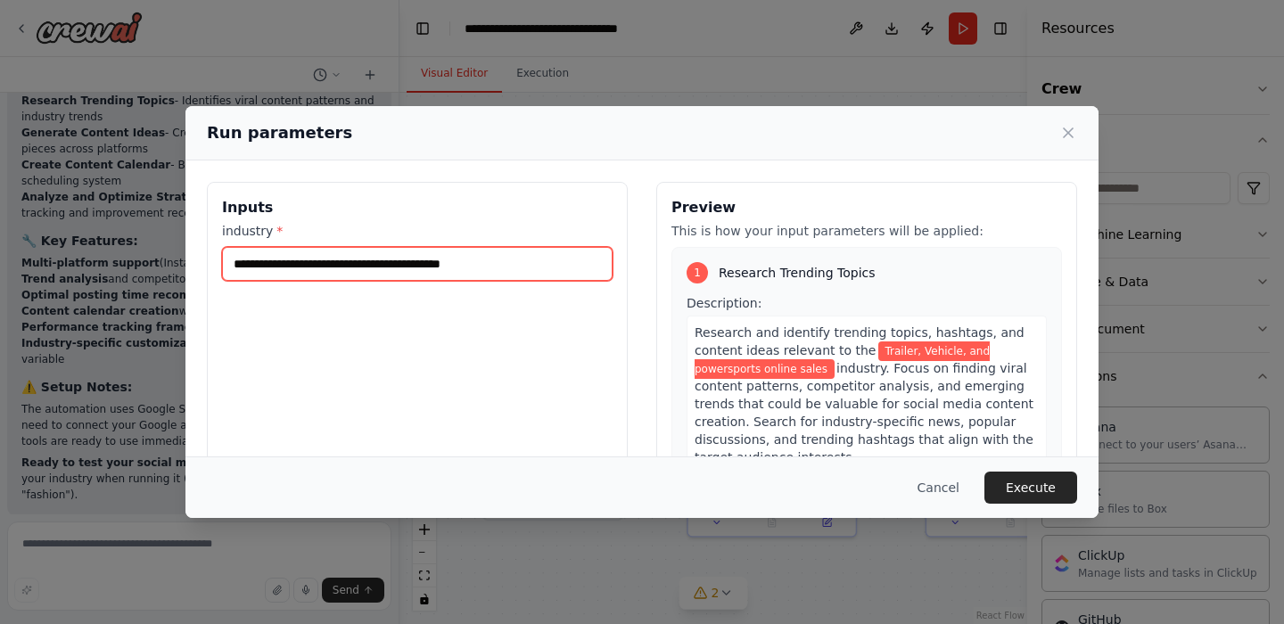
click at [448, 266] on input "**********" at bounding box center [417, 264] width 390 height 34
drag, startPoint x: 448, startPoint y: 266, endPoint x: 529, endPoint y: 259, distance: 81.4
click at [529, 259] on input "**********" at bounding box center [417, 264] width 390 height 34
type input "**********"
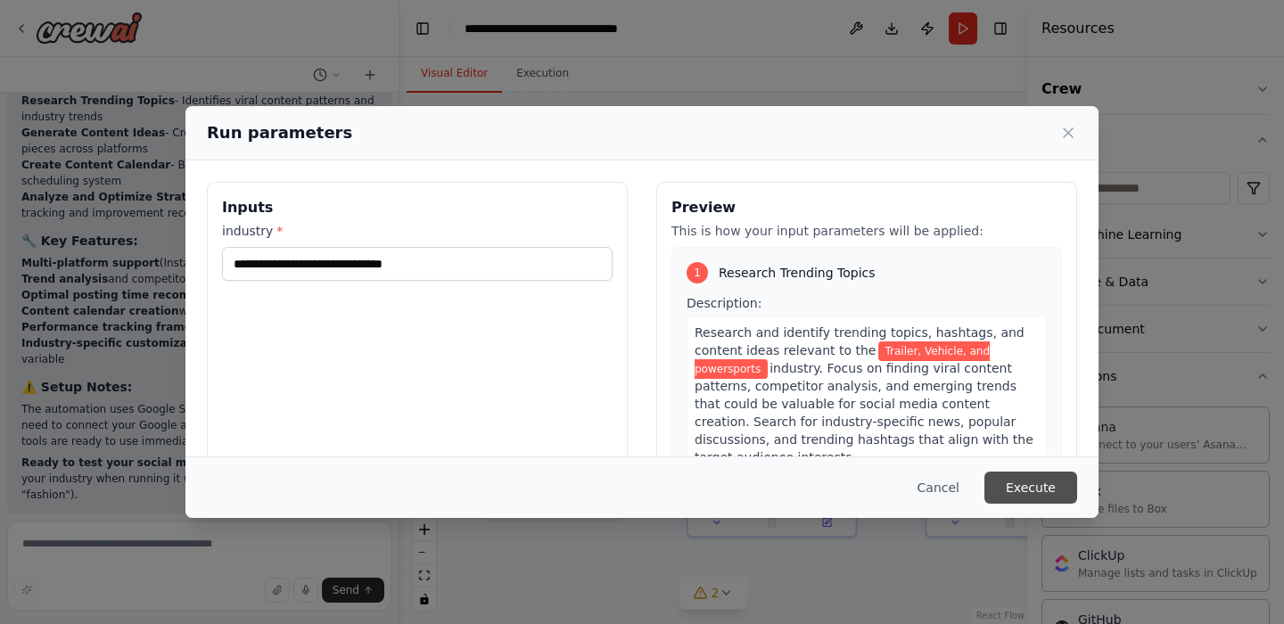
click at [1034, 485] on button "Execute" at bounding box center [1030, 488] width 93 height 32
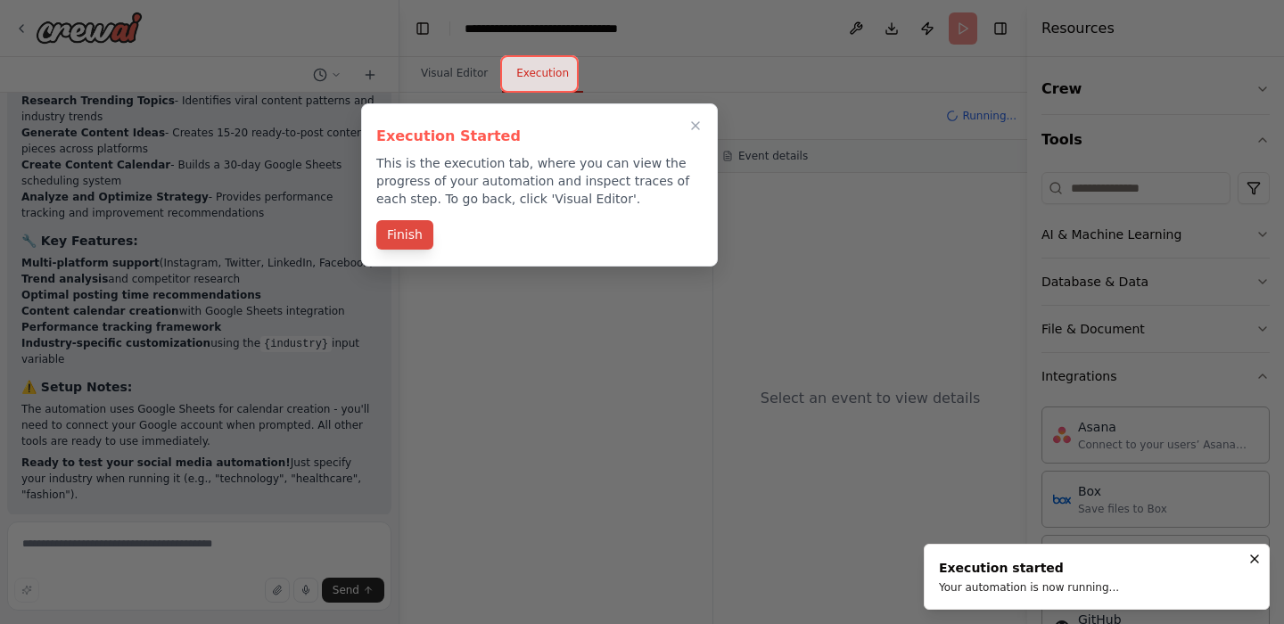
click at [416, 234] on button "Finish" at bounding box center [404, 234] width 57 height 29
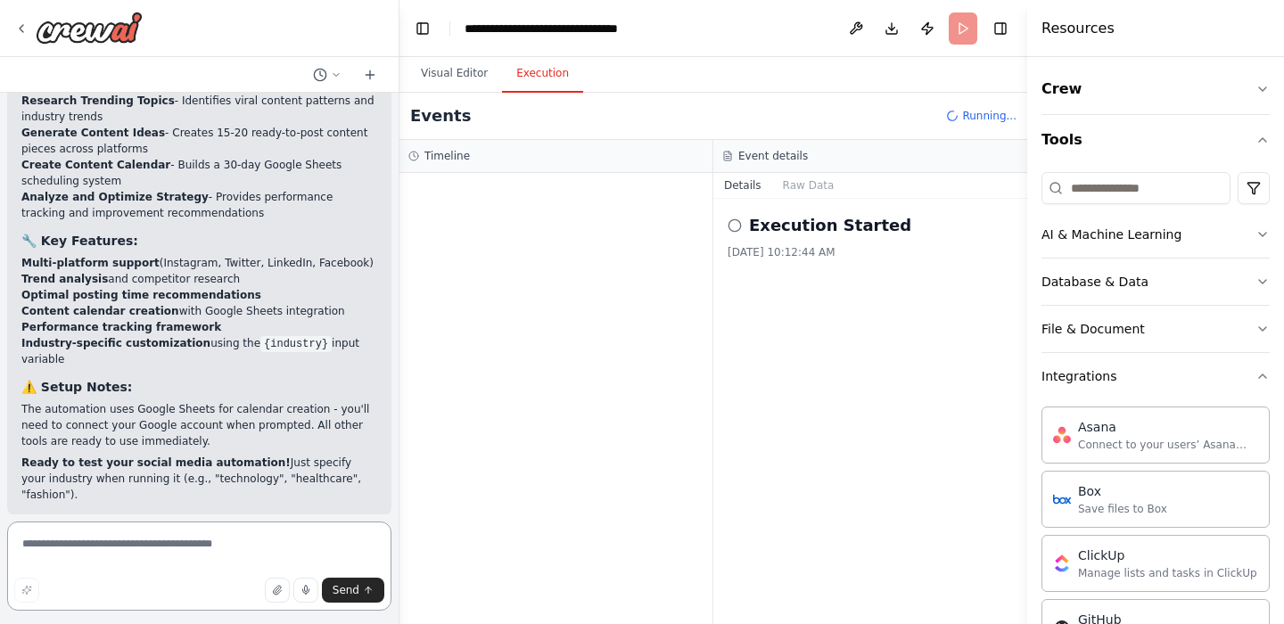
click at [263, 544] on textarea at bounding box center [199, 565] width 384 height 89
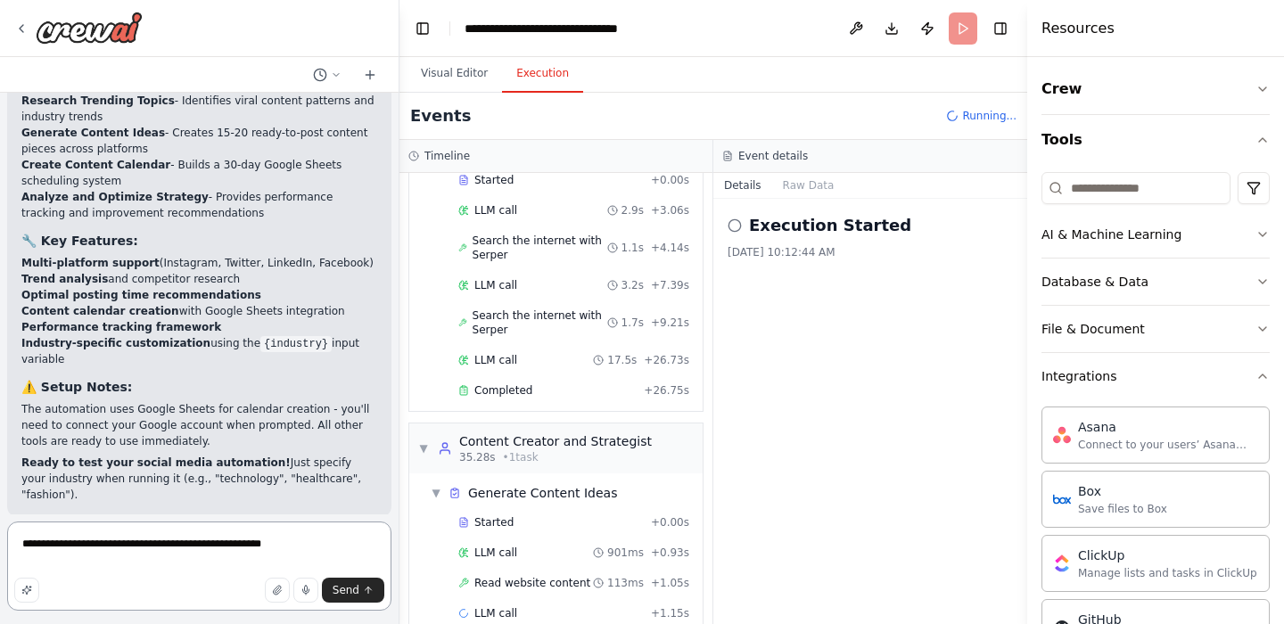
scroll to position [150, 0]
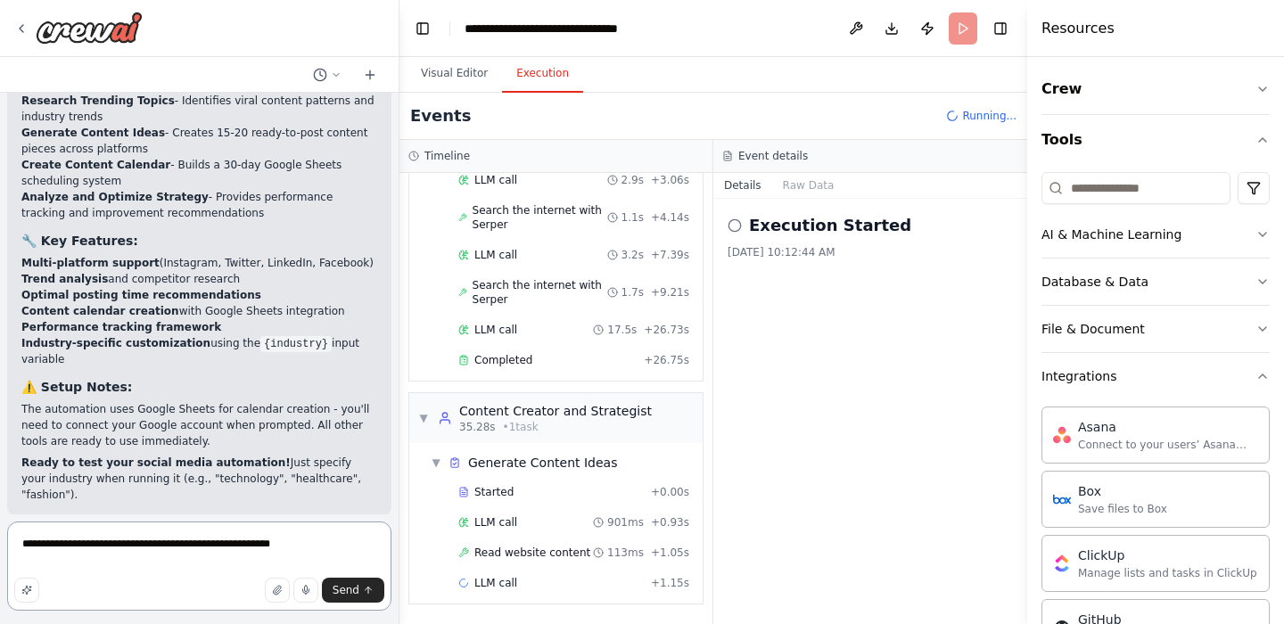
type textarea "**********"
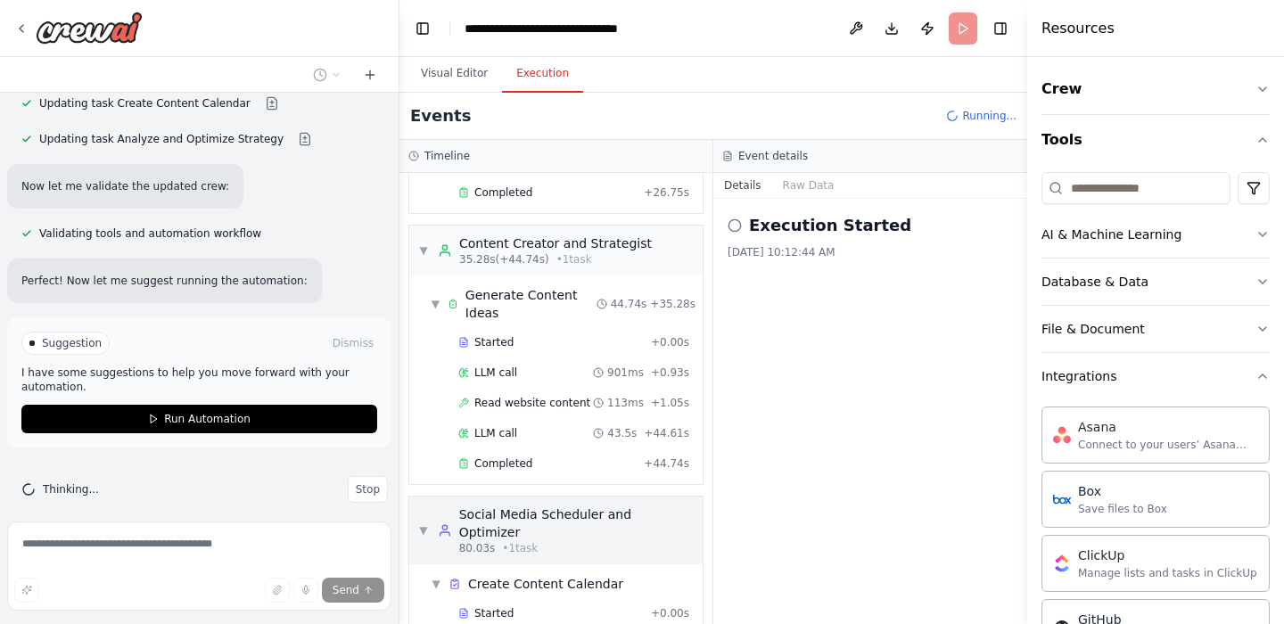
scroll to position [378, 0]
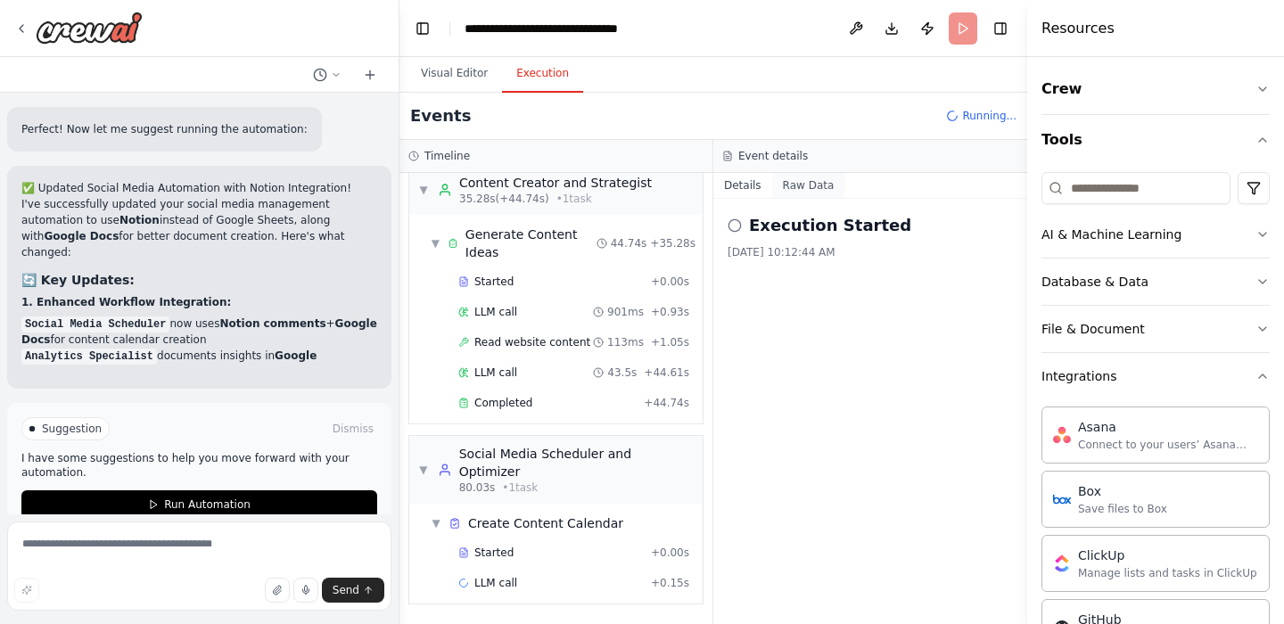
click at [795, 191] on button "Raw Data" at bounding box center [808, 185] width 73 height 25
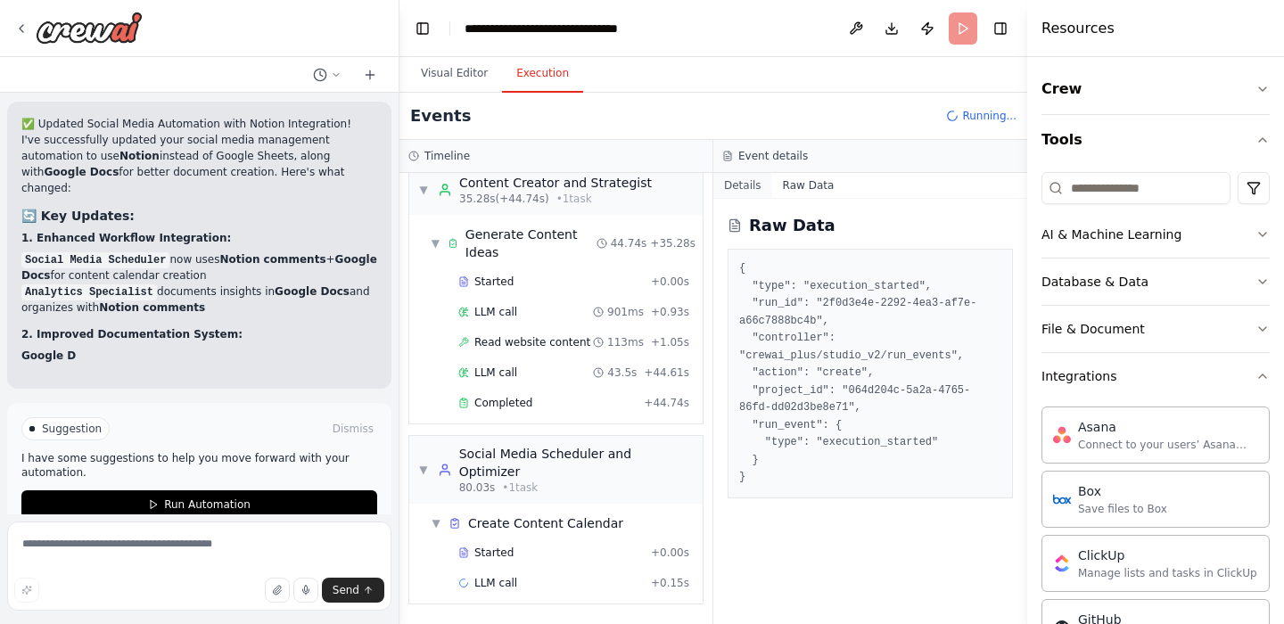
click at [739, 187] on button "Details" at bounding box center [742, 185] width 59 height 25
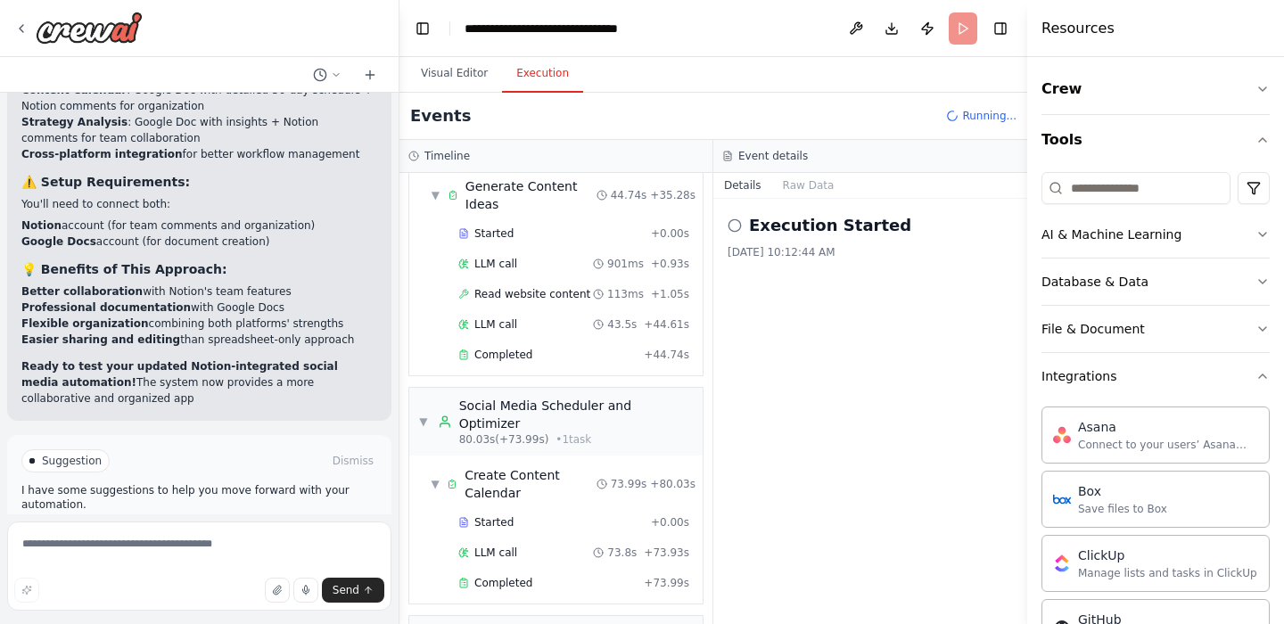
scroll to position [4765, 0]
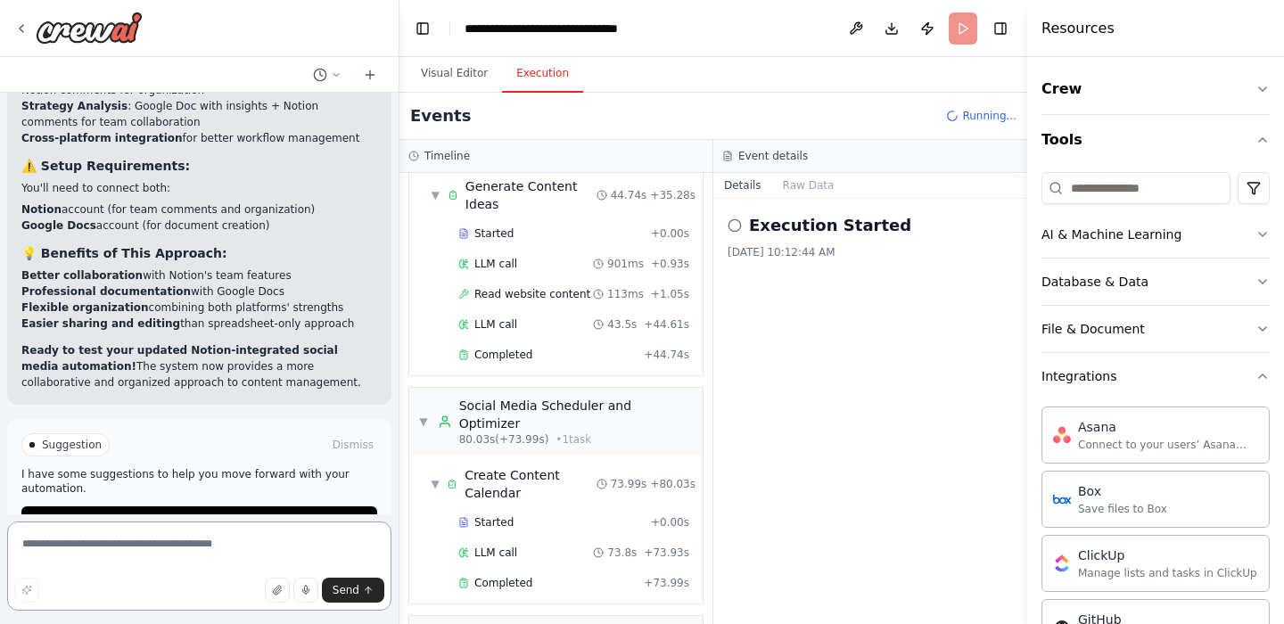
click at [190, 543] on textarea at bounding box center [199, 565] width 384 height 89
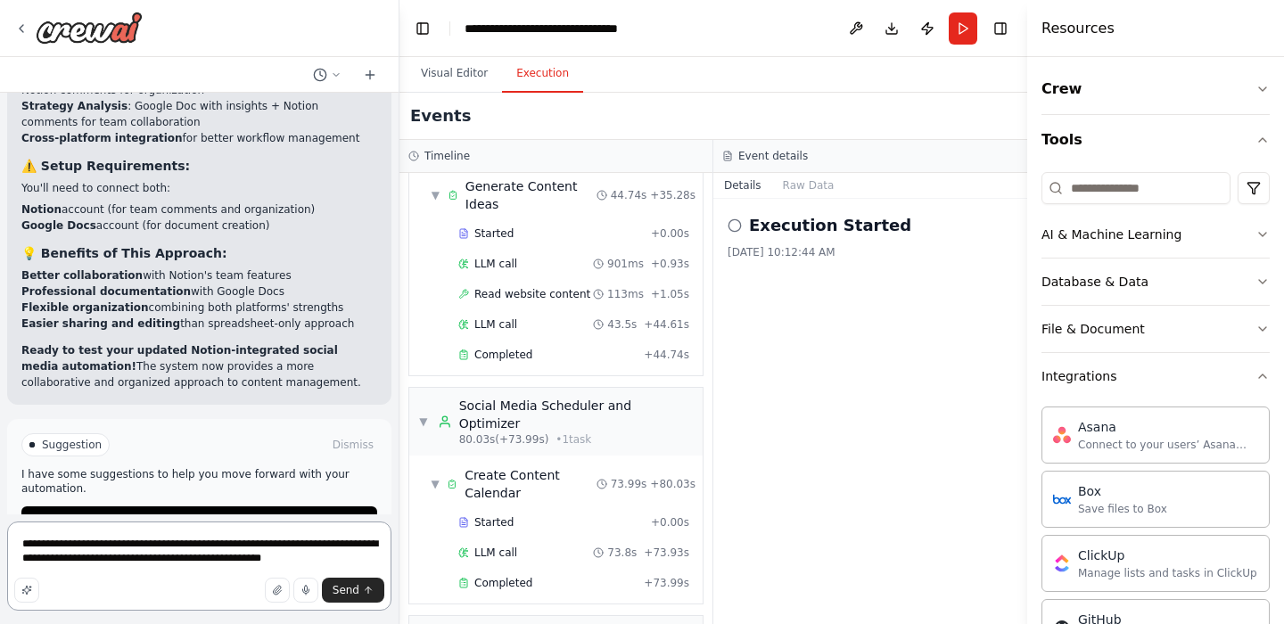
type textarea "**********"
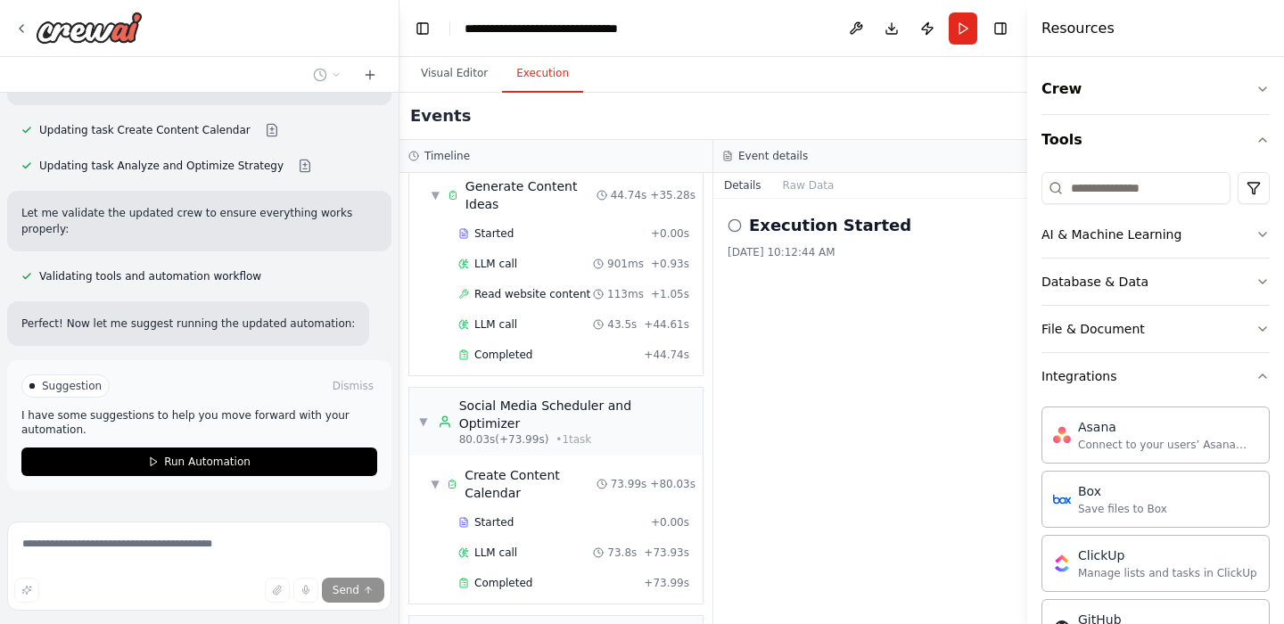
scroll to position [5650, 0]
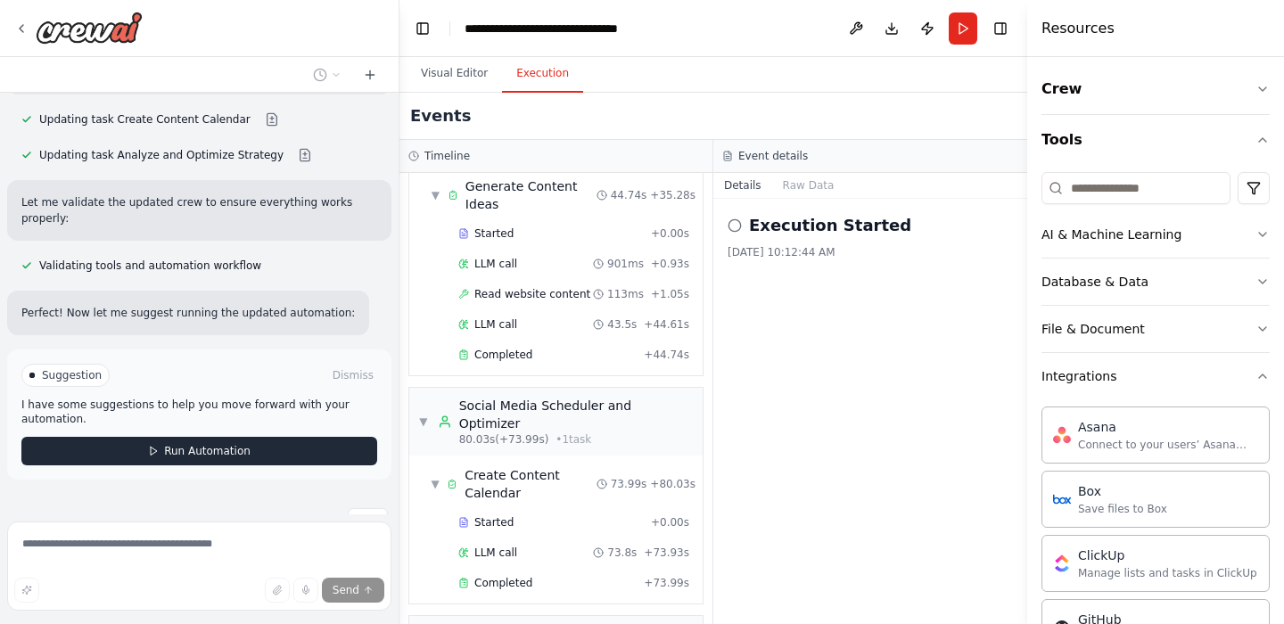
click at [199, 444] on span "Run Automation" at bounding box center [207, 451] width 86 height 14
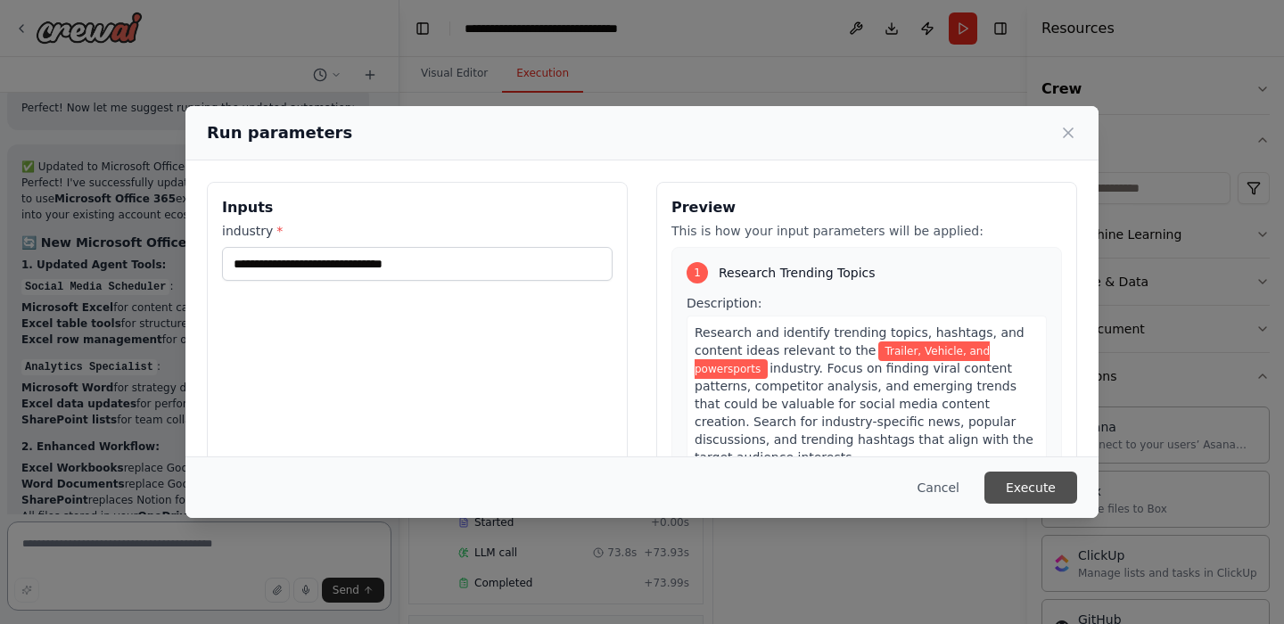
scroll to position [5878, 0]
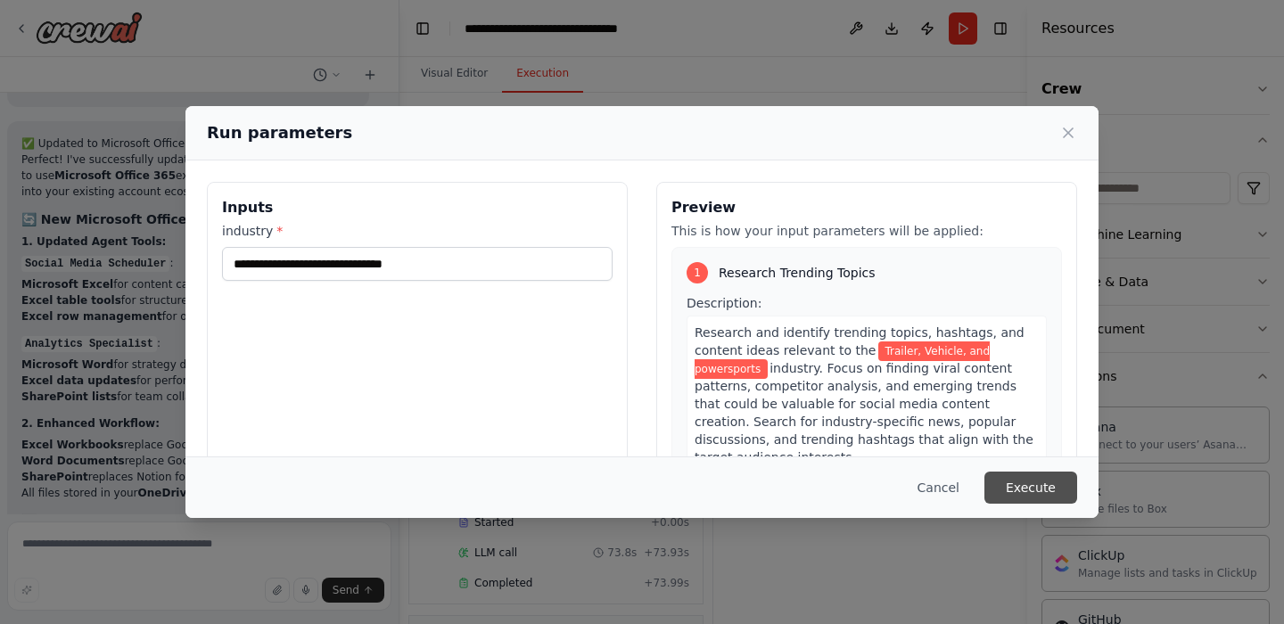
click at [1030, 487] on button "Execute" at bounding box center [1030, 488] width 93 height 32
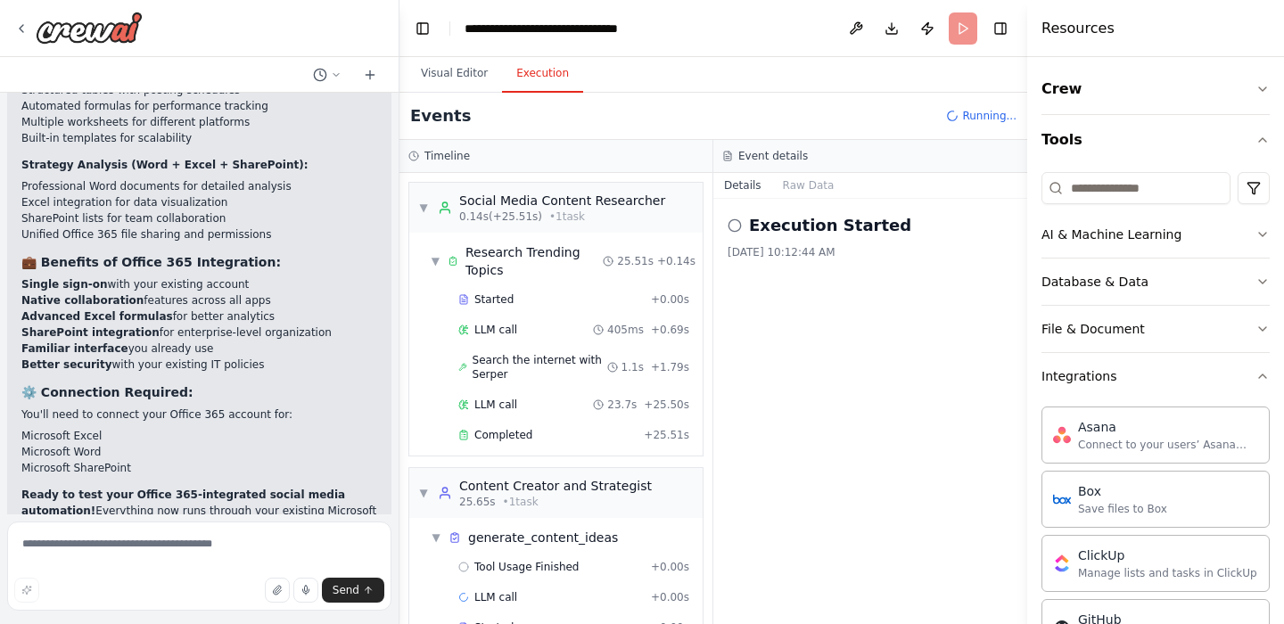
scroll to position [105, 0]
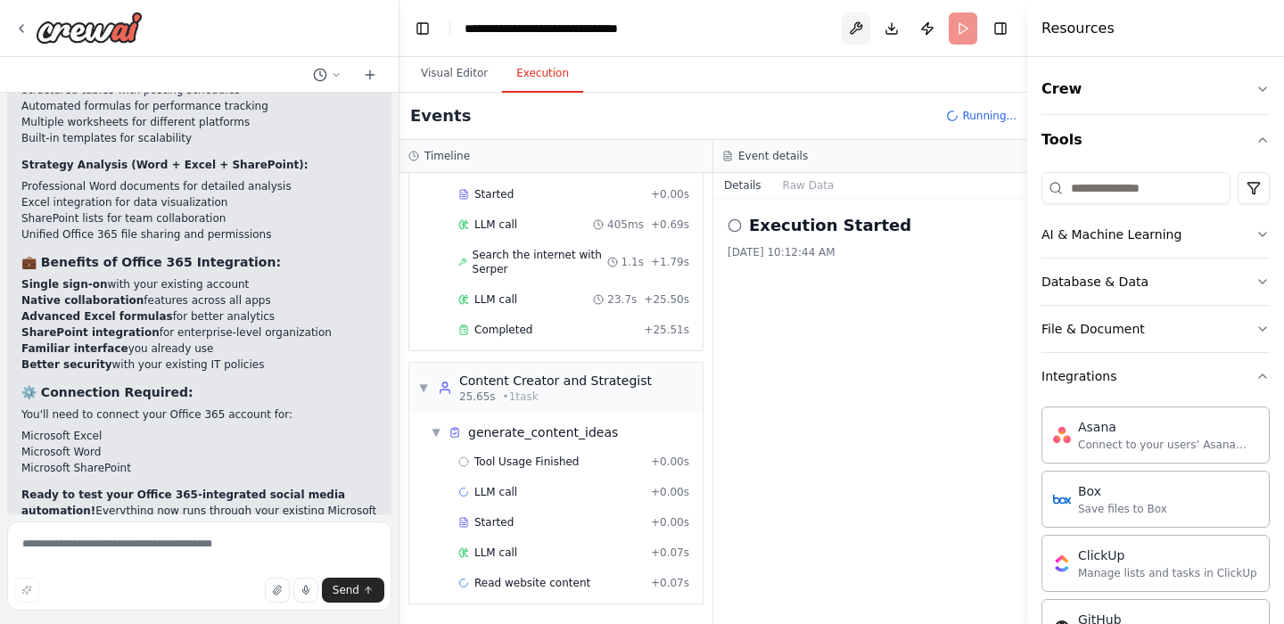
click at [851, 30] on button at bounding box center [855, 28] width 29 height 32
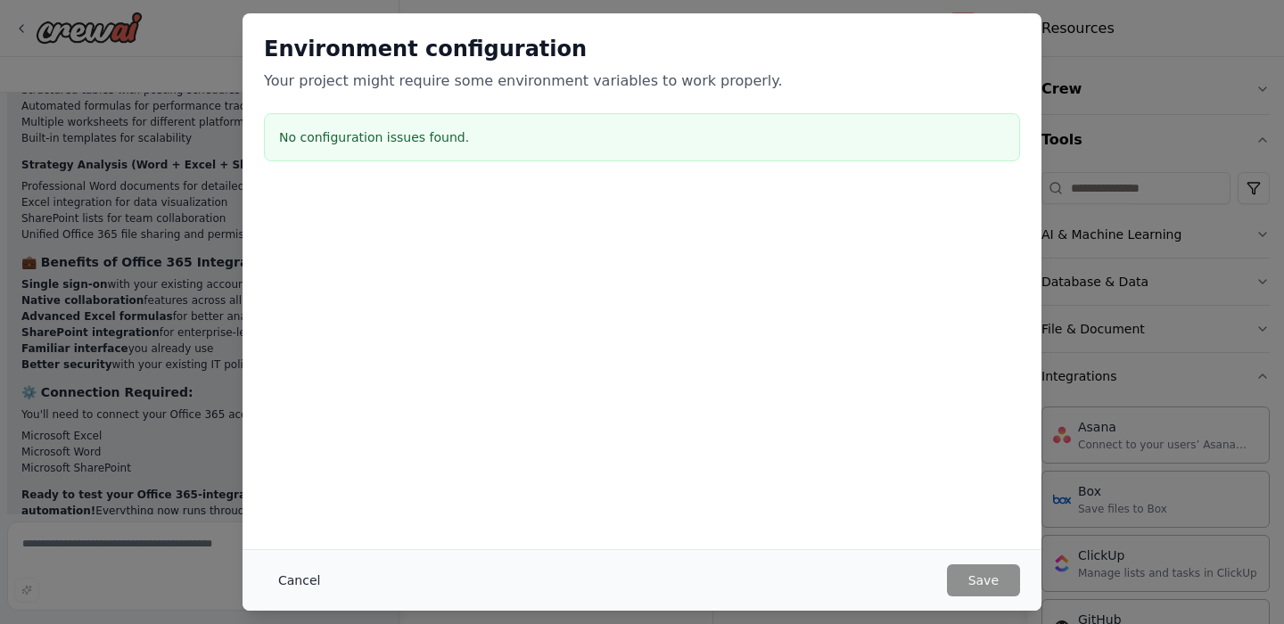
click at [284, 578] on button "Cancel" at bounding box center [299, 580] width 70 height 32
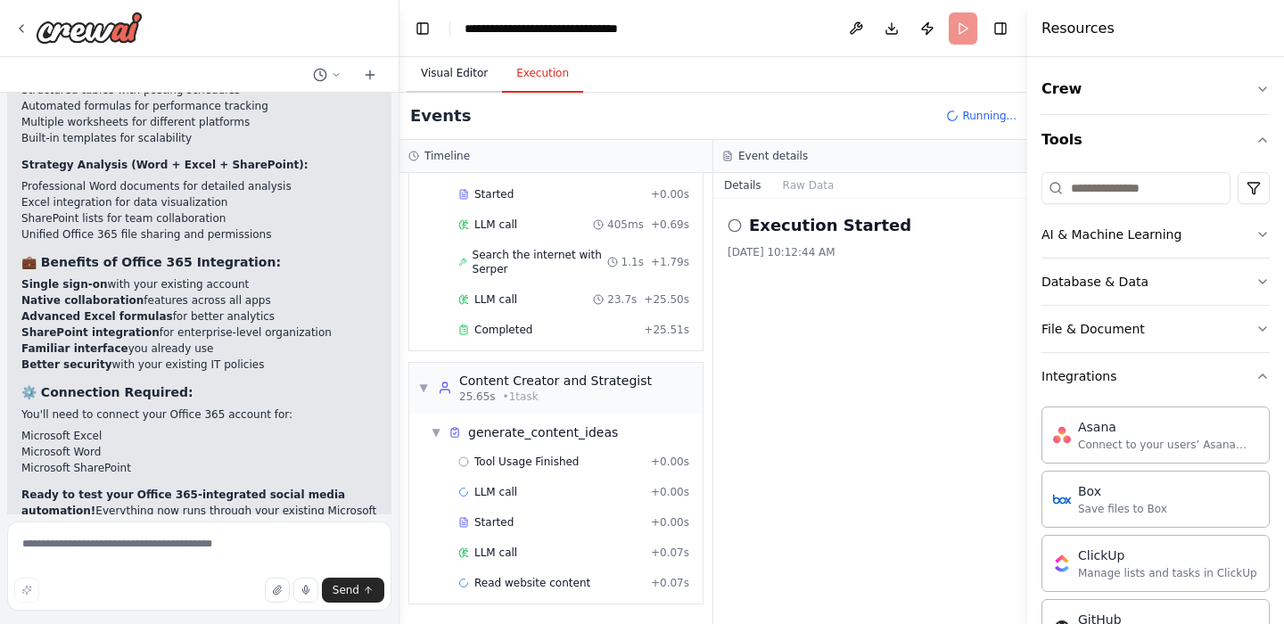
click at [442, 71] on button "Visual Editor" at bounding box center [453, 73] width 95 height 37
click at [538, 73] on button "Execution" at bounding box center [542, 73] width 81 height 37
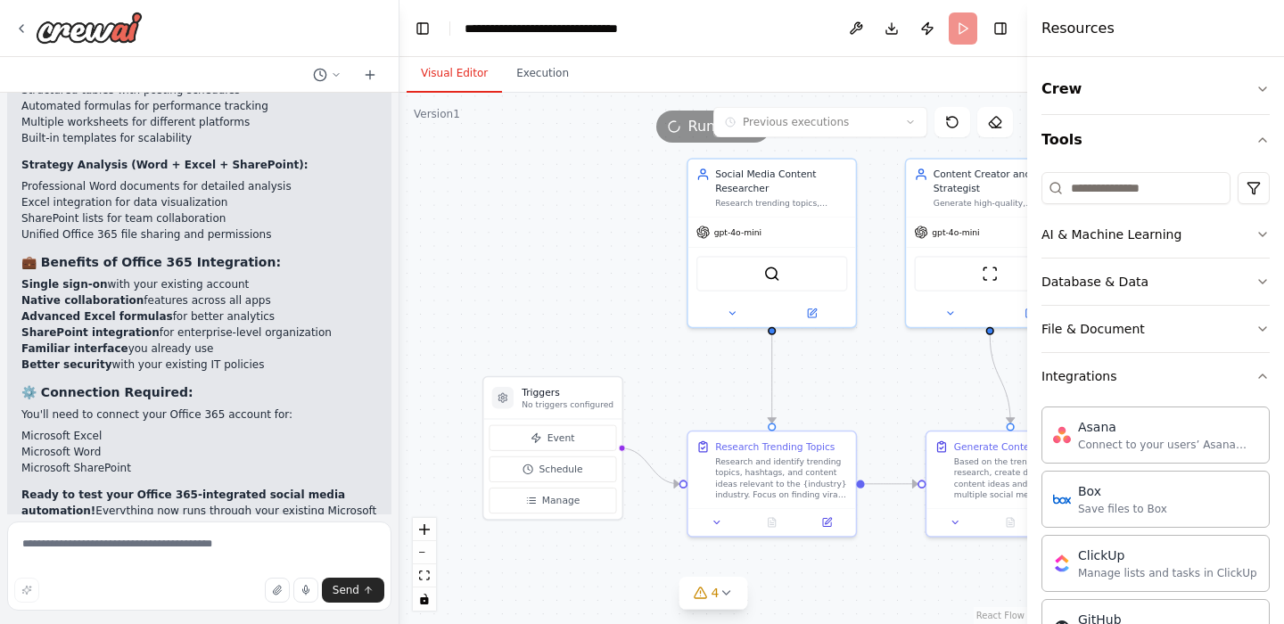
click at [447, 76] on button "Visual Editor" at bounding box center [453, 73] width 95 height 37
click at [727, 601] on button "4" at bounding box center [713, 593] width 69 height 33
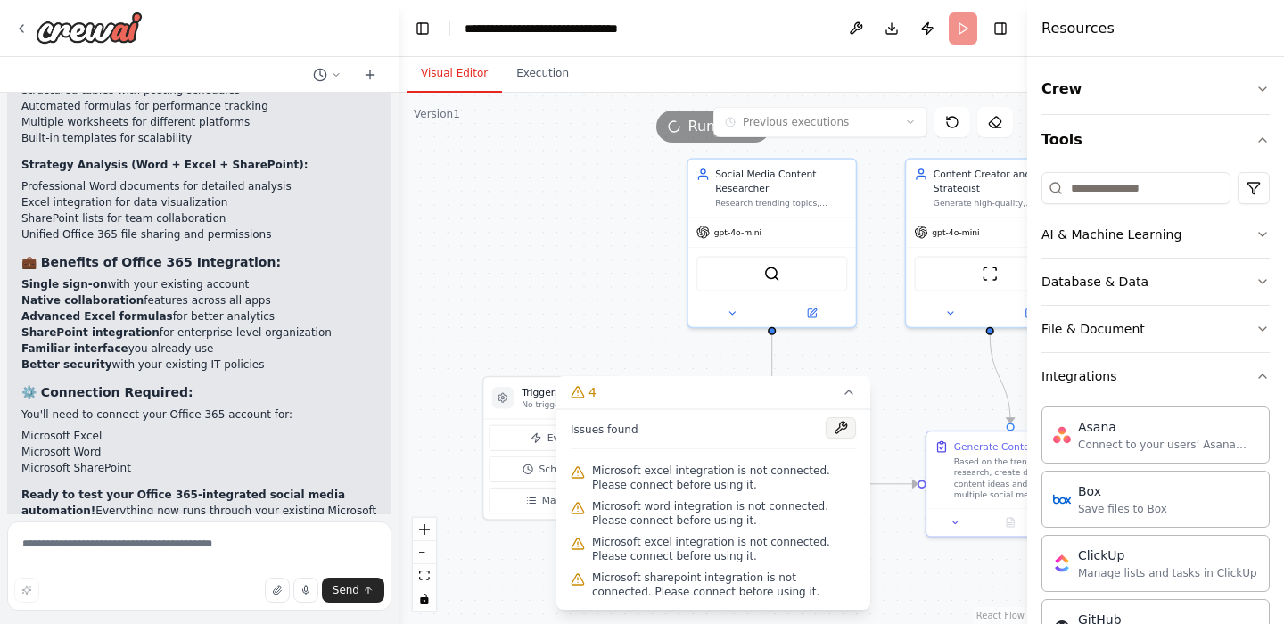
click at [844, 431] on button at bounding box center [840, 427] width 30 height 21
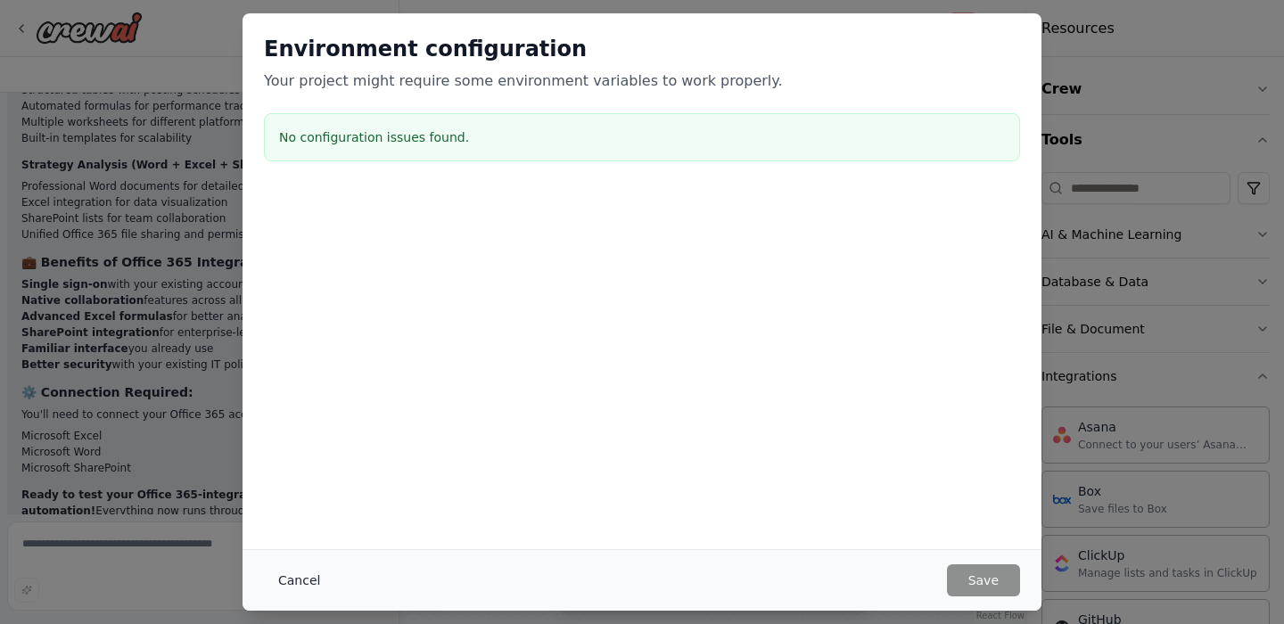
click at [308, 575] on button "Cancel" at bounding box center [299, 580] width 70 height 32
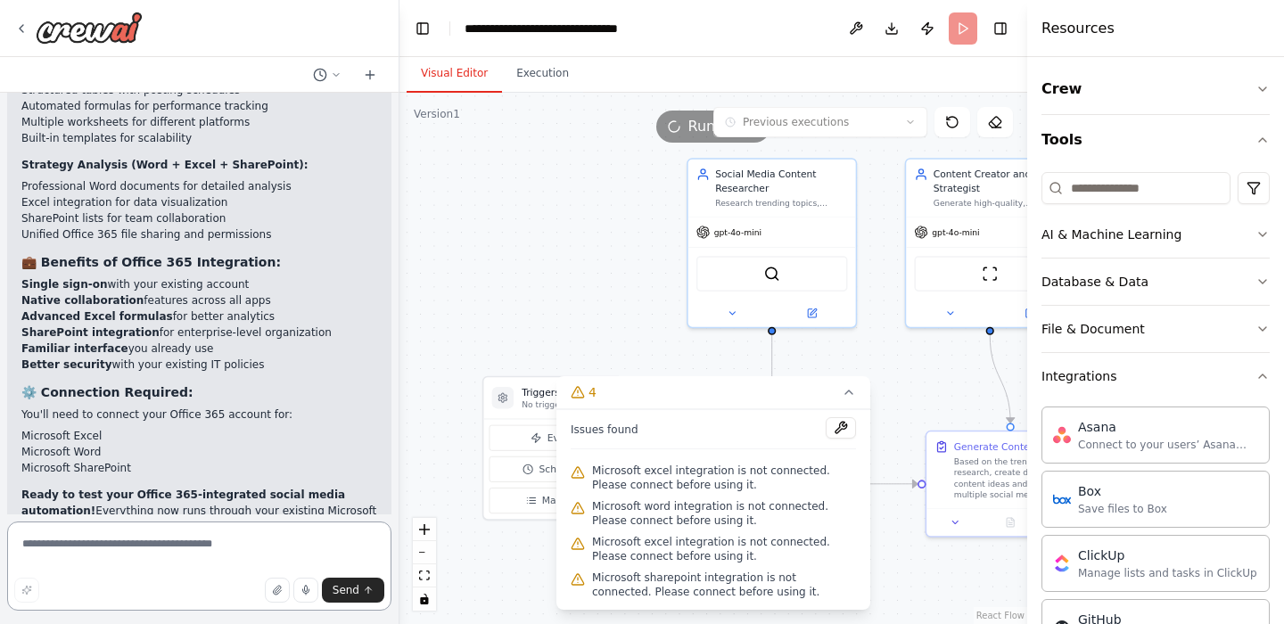
click at [189, 550] on textarea at bounding box center [199, 565] width 384 height 89
type textarea "**********"
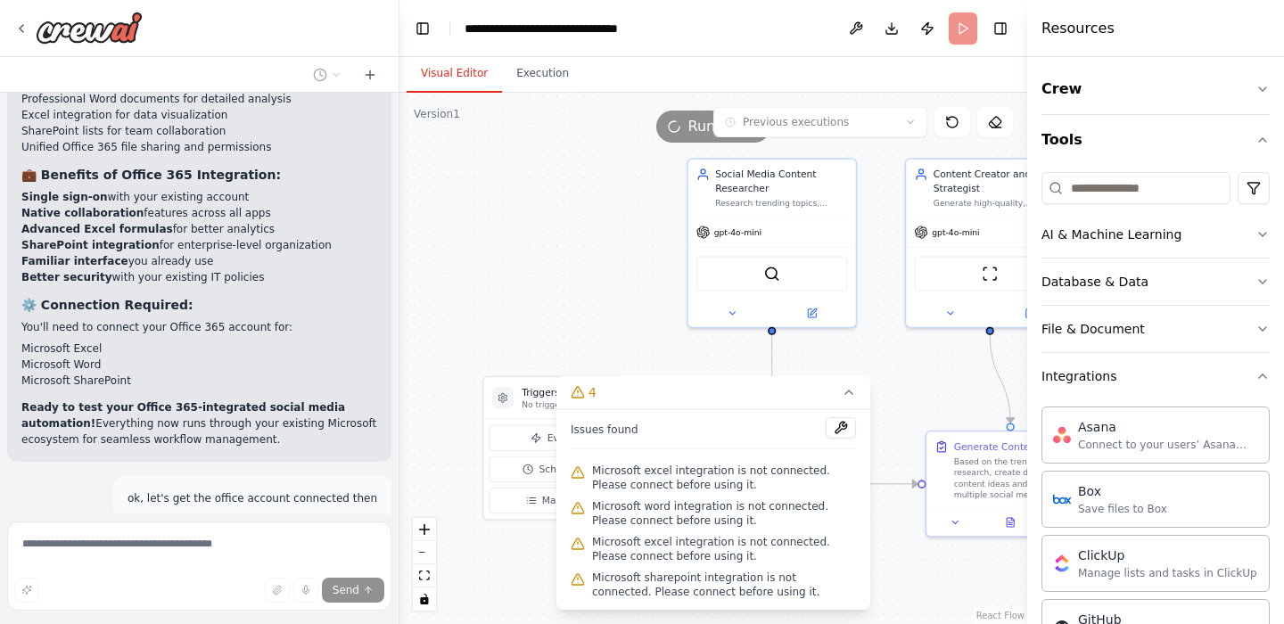
scroll to position [6509, 0]
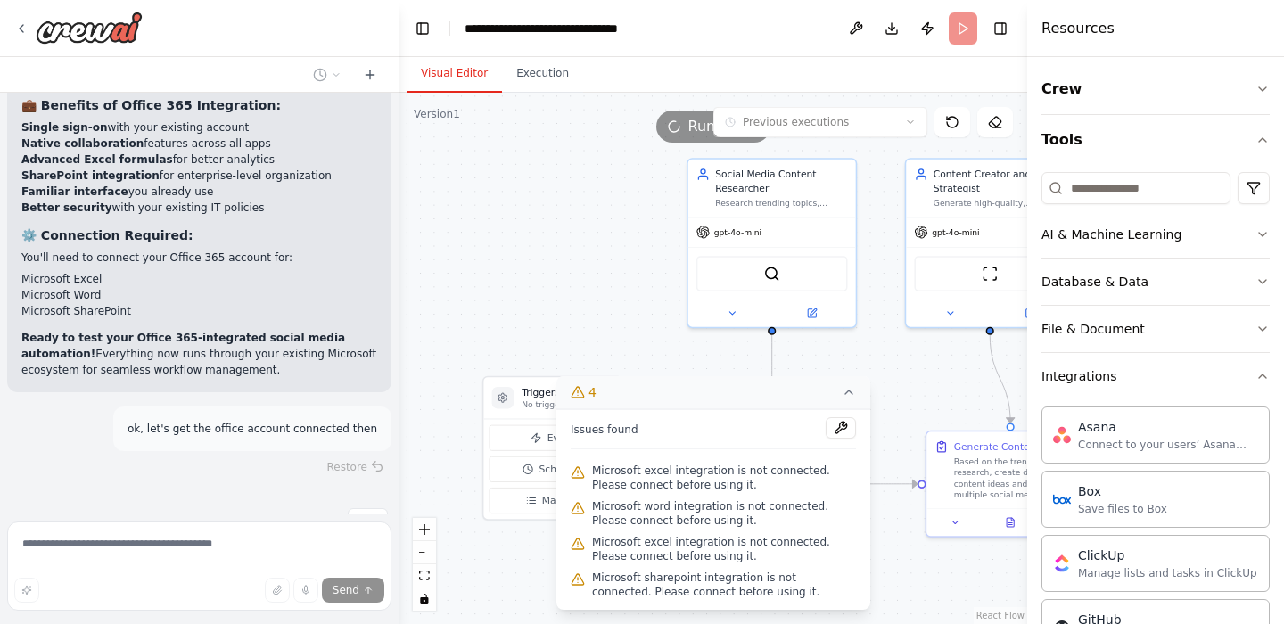
click at [848, 391] on icon at bounding box center [848, 392] width 7 height 4
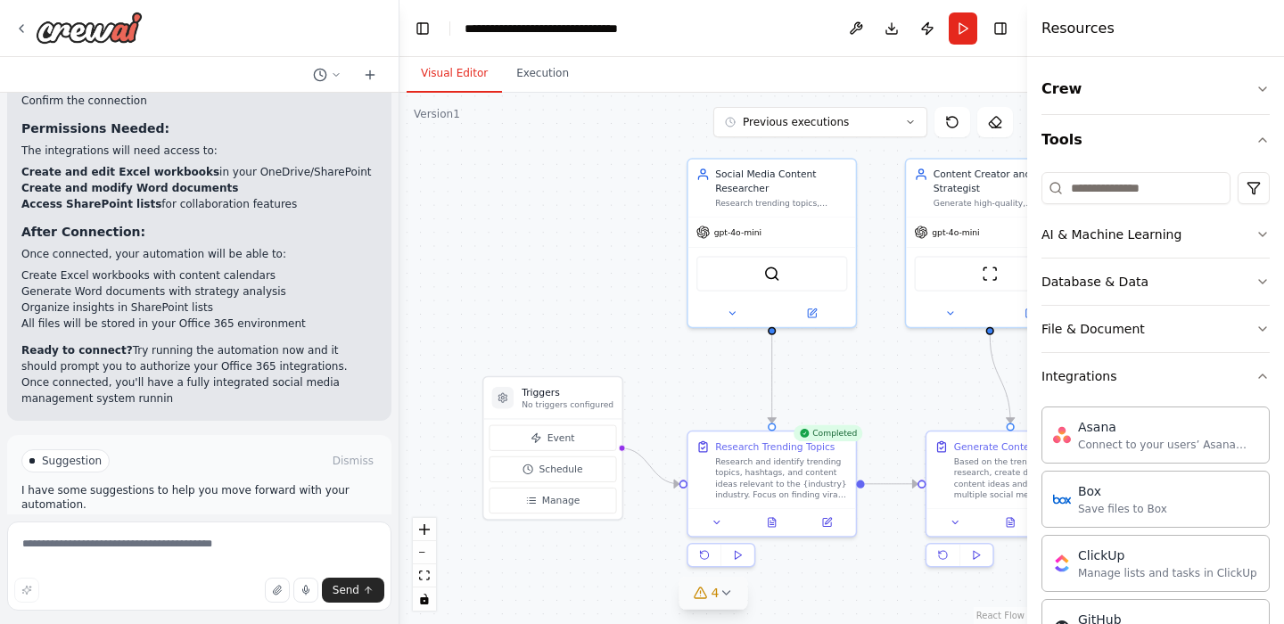
scroll to position [7381, 0]
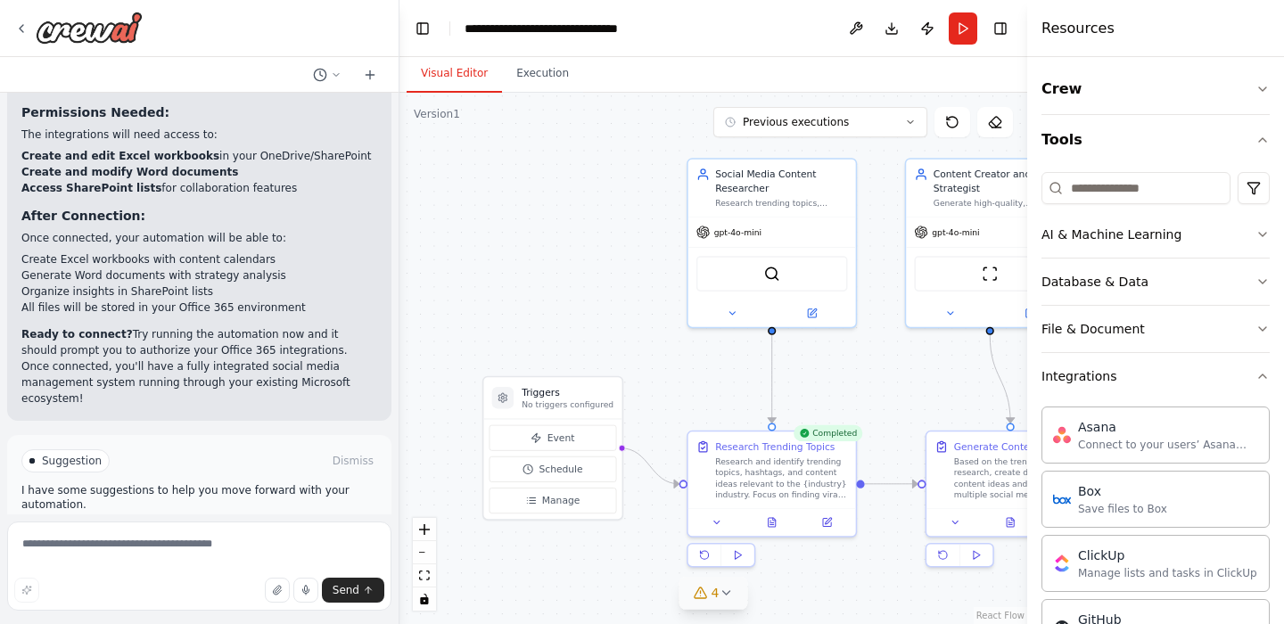
click at [200, 529] on span "Improve automation" at bounding box center [206, 536] width 109 height 14
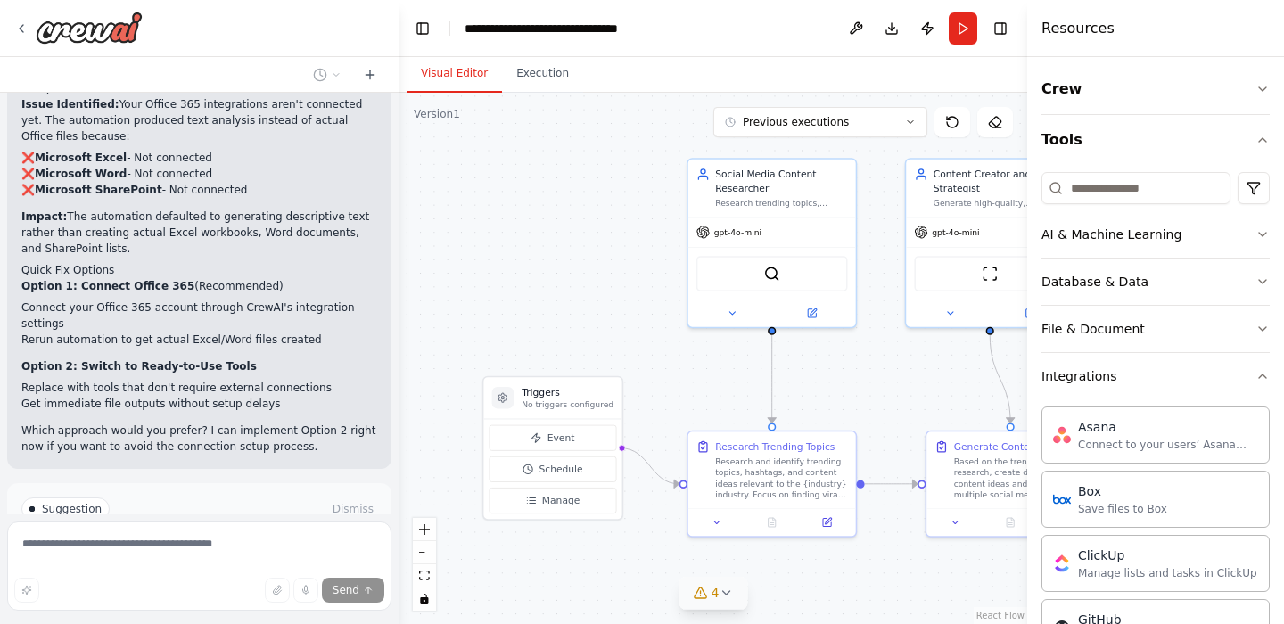
scroll to position [8073, 0]
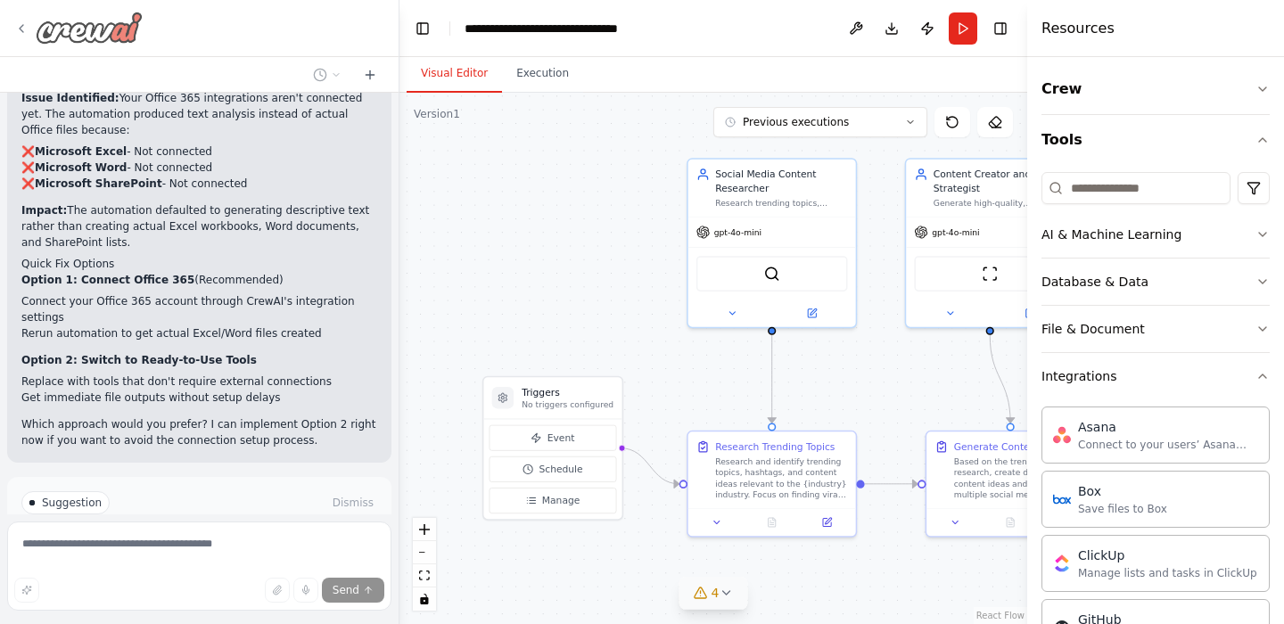
click at [18, 21] on icon at bounding box center [21, 28] width 14 height 14
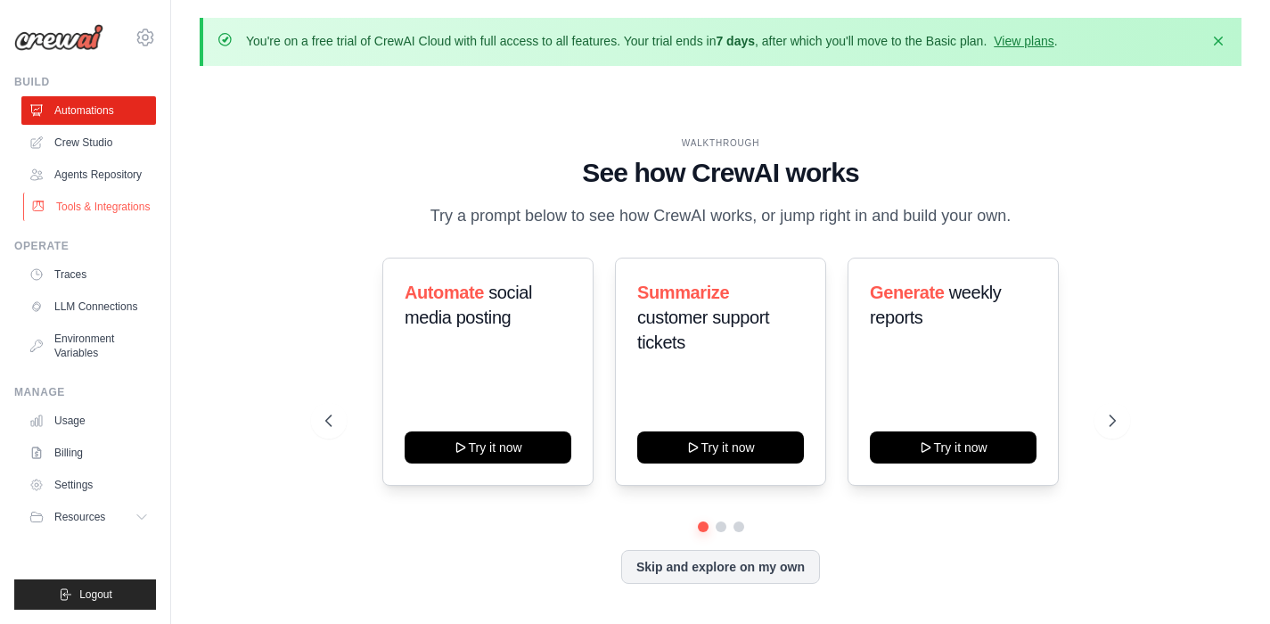
click at [79, 211] on link "Tools & Integrations" at bounding box center [90, 207] width 135 height 29
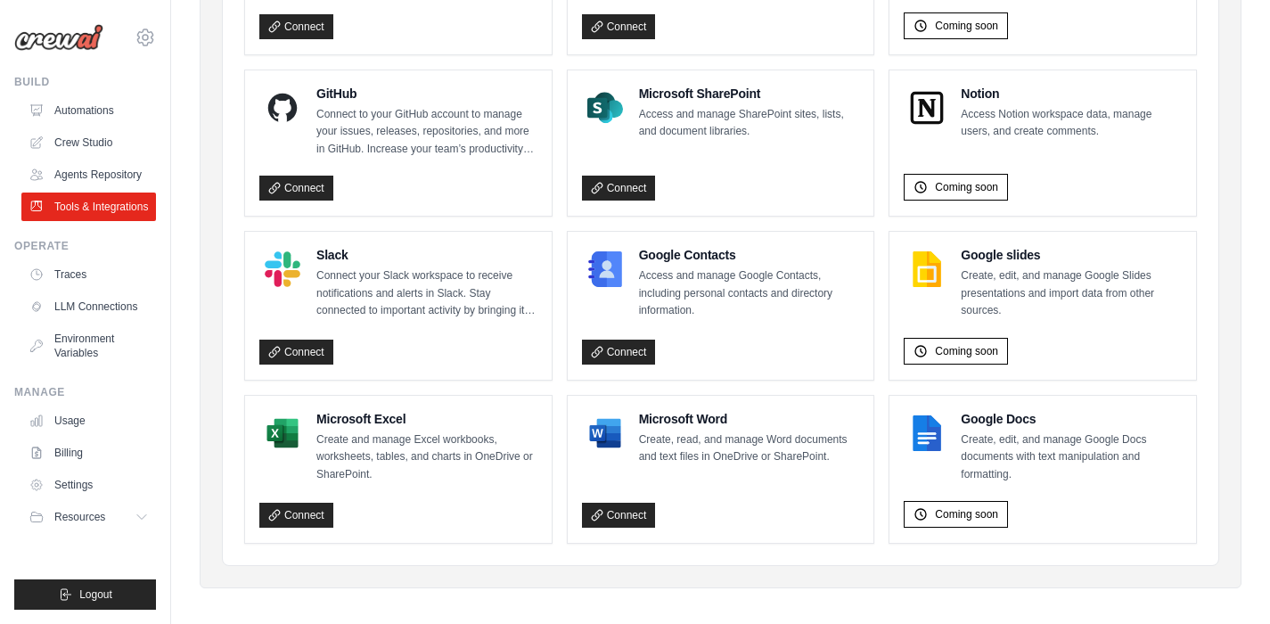
scroll to position [1190, 0]
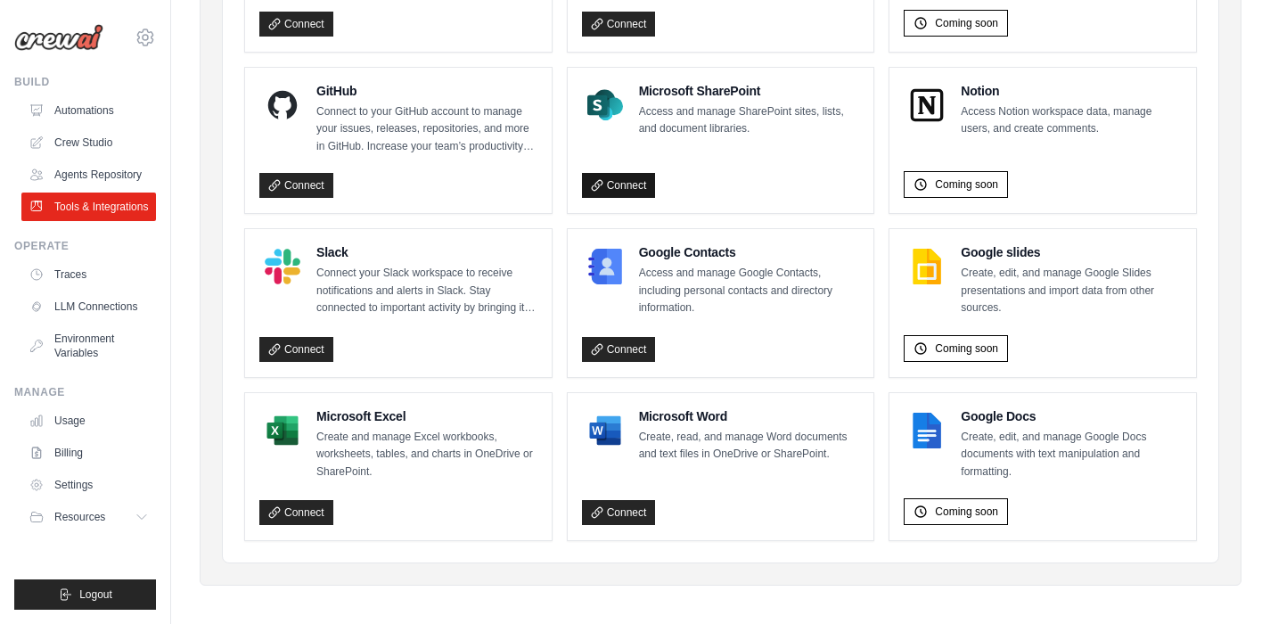
click at [625, 184] on link "Connect" at bounding box center [619, 185] width 74 height 25
click at [291, 505] on link "Connect" at bounding box center [296, 512] width 74 height 25
click at [625, 507] on link "Connect" at bounding box center [619, 512] width 74 height 25
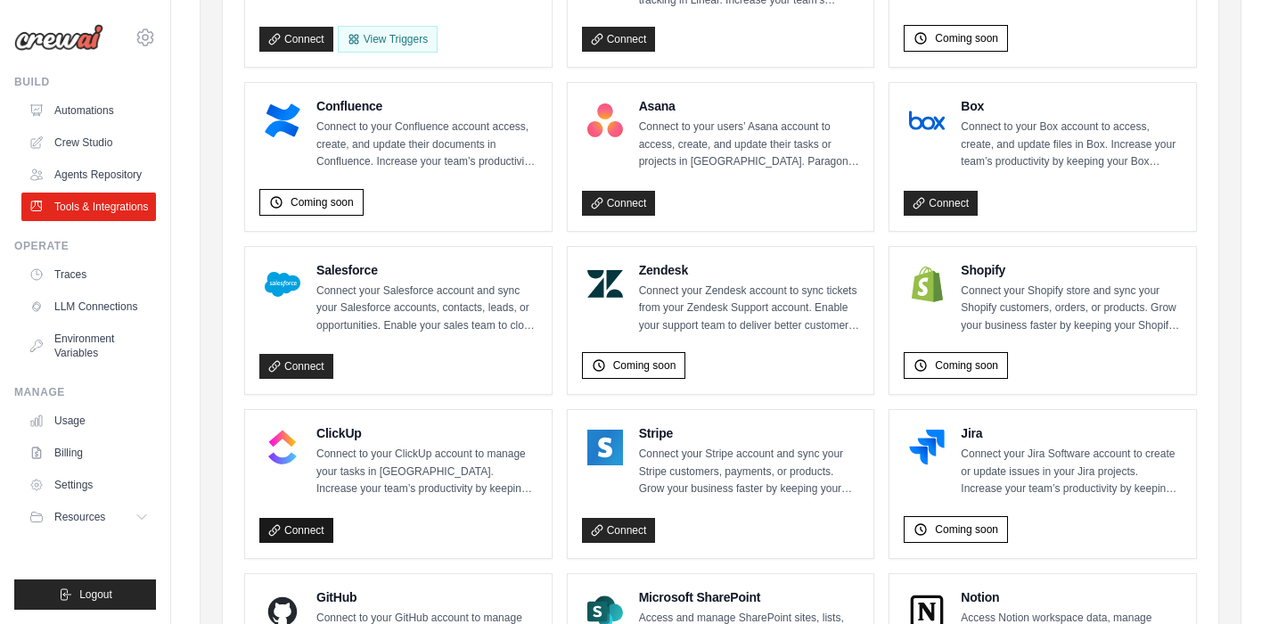
scroll to position [682, 0]
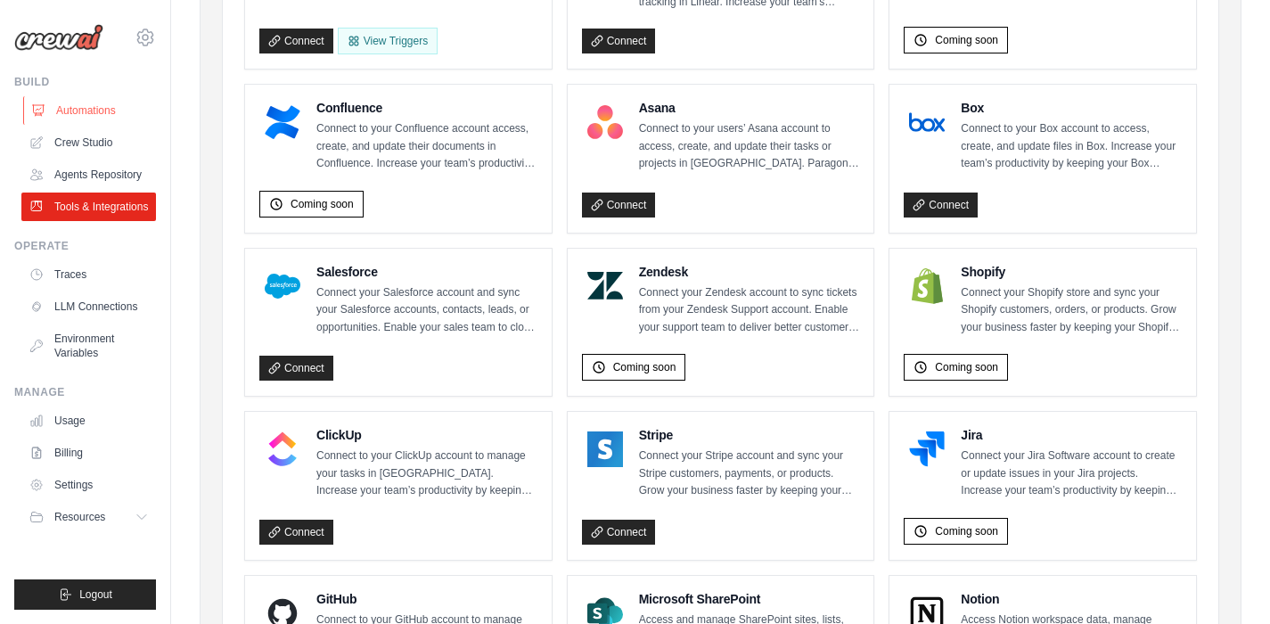
click at [64, 101] on link "Automations" at bounding box center [90, 110] width 135 height 29
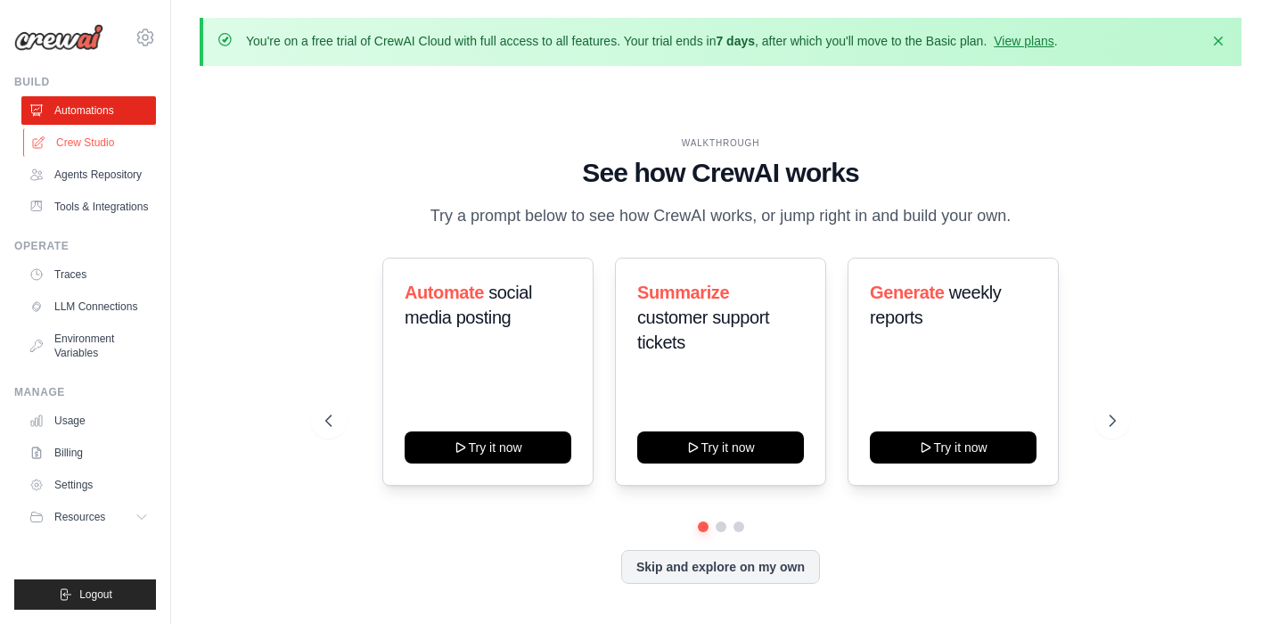
click at [93, 142] on link "Crew Studio" at bounding box center [90, 142] width 135 height 29
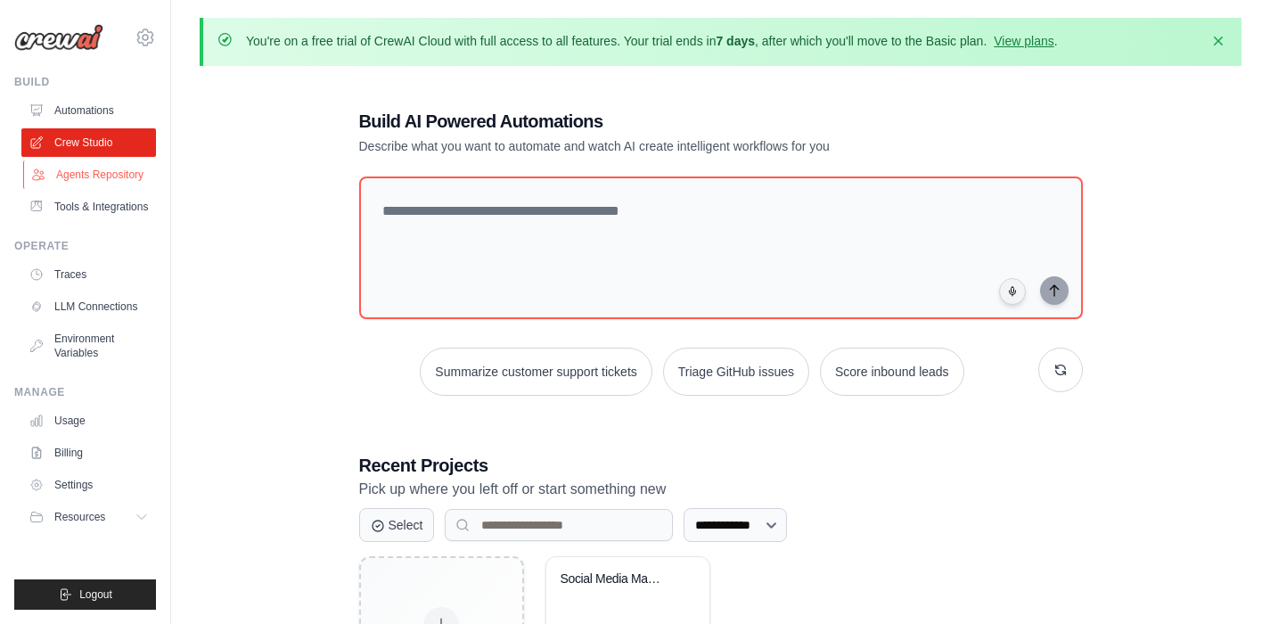
click at [93, 171] on link "Agents Repository" at bounding box center [90, 174] width 135 height 29
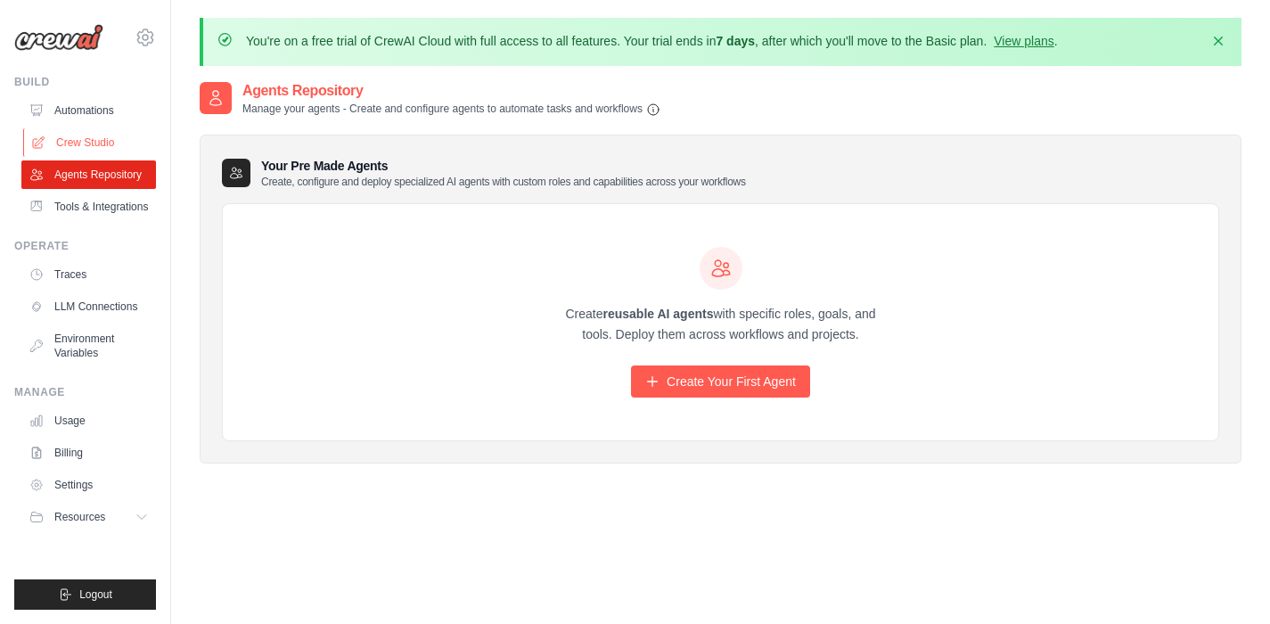
click at [81, 140] on link "Crew Studio" at bounding box center [90, 142] width 135 height 29
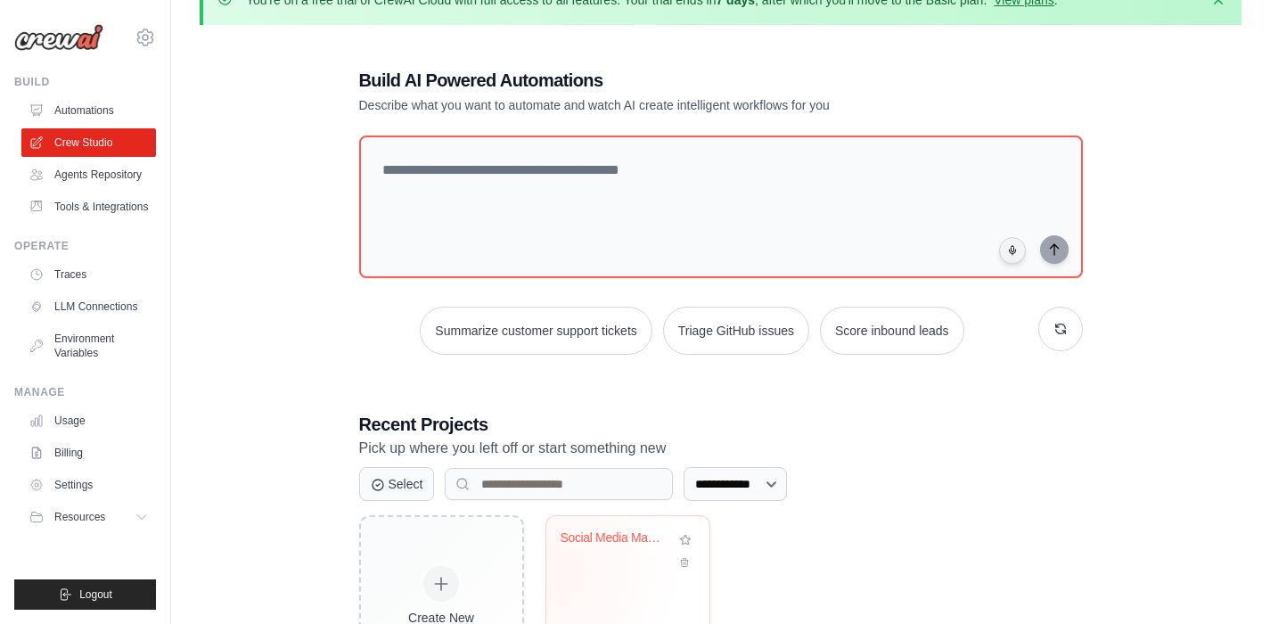
scroll to position [155, 0]
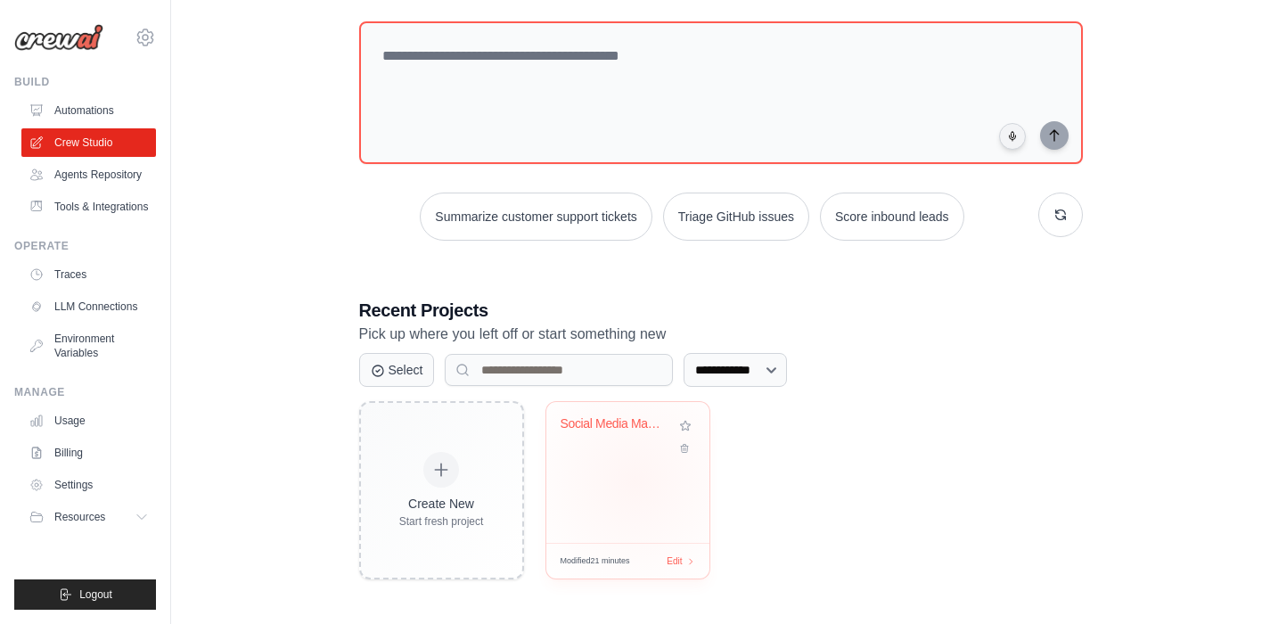
click at [635, 480] on div "Social Media Management Automation" at bounding box center [627, 472] width 163 height 141
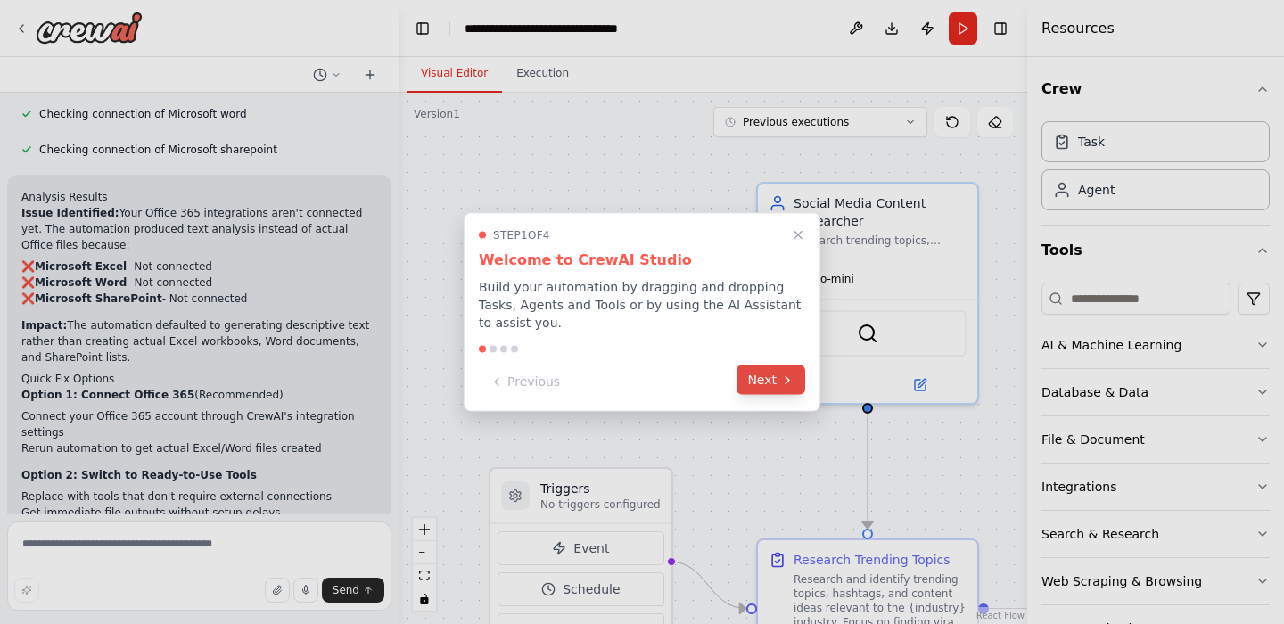
scroll to position [7971, 0]
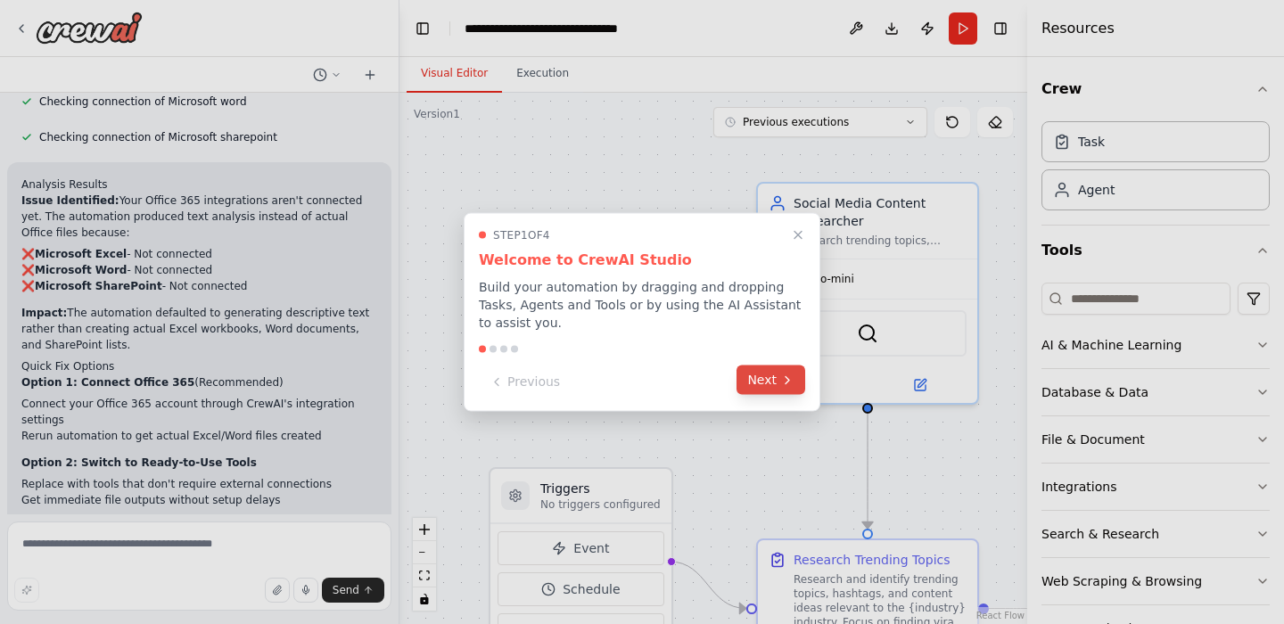
click at [760, 378] on button "Next" at bounding box center [770, 379] width 69 height 29
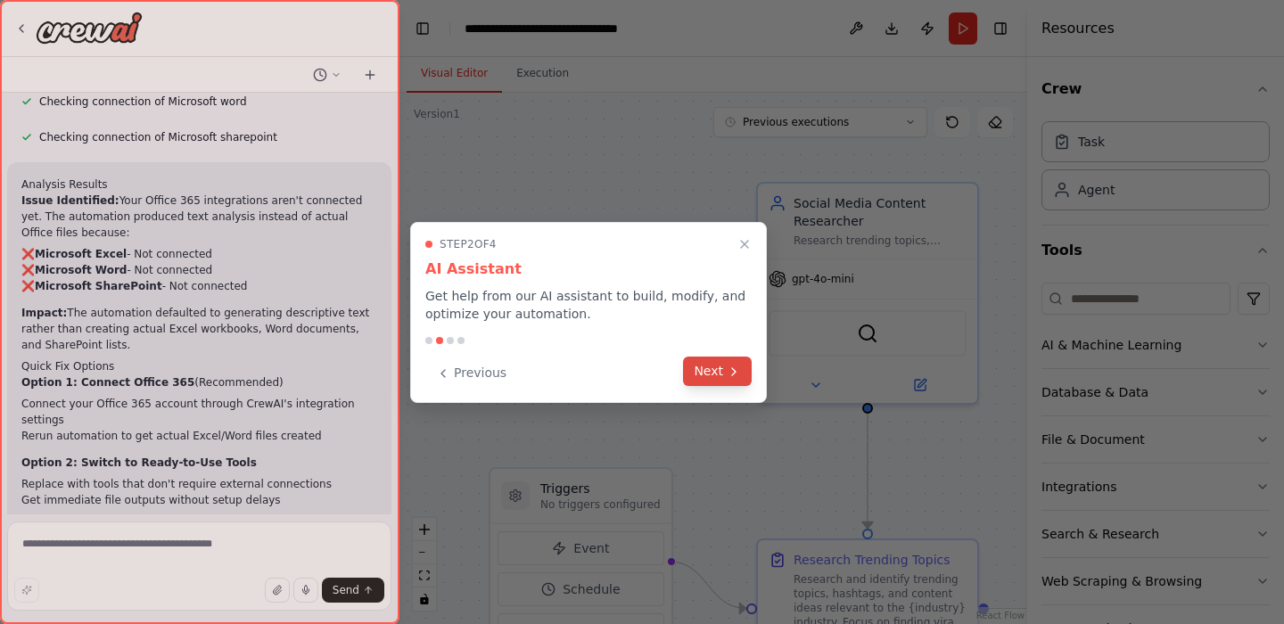
click at [736, 379] on button "Next" at bounding box center [717, 371] width 69 height 29
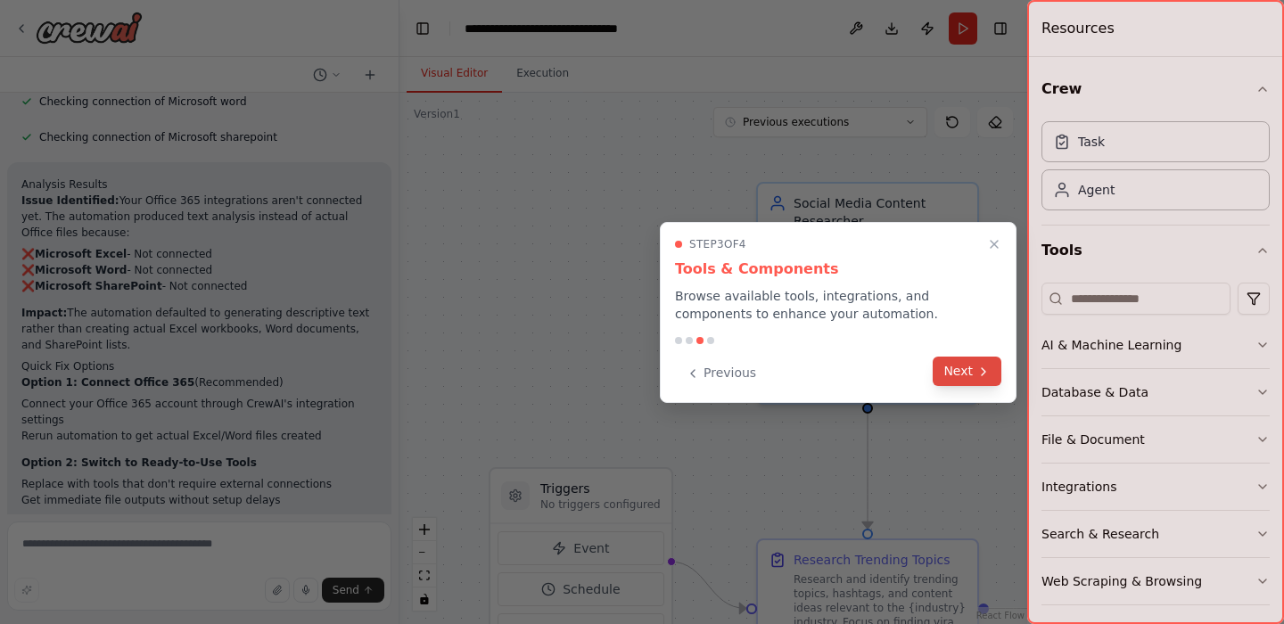
click at [956, 368] on button "Next" at bounding box center [966, 371] width 69 height 29
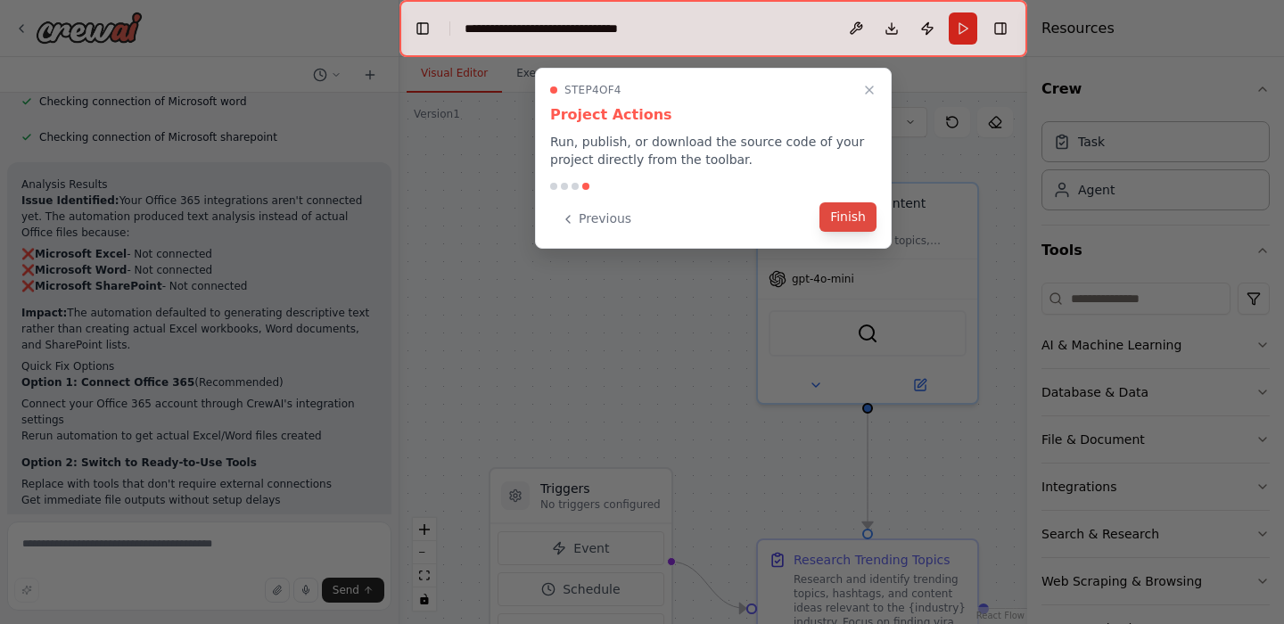
click at [844, 214] on button "Finish" at bounding box center [847, 216] width 57 height 29
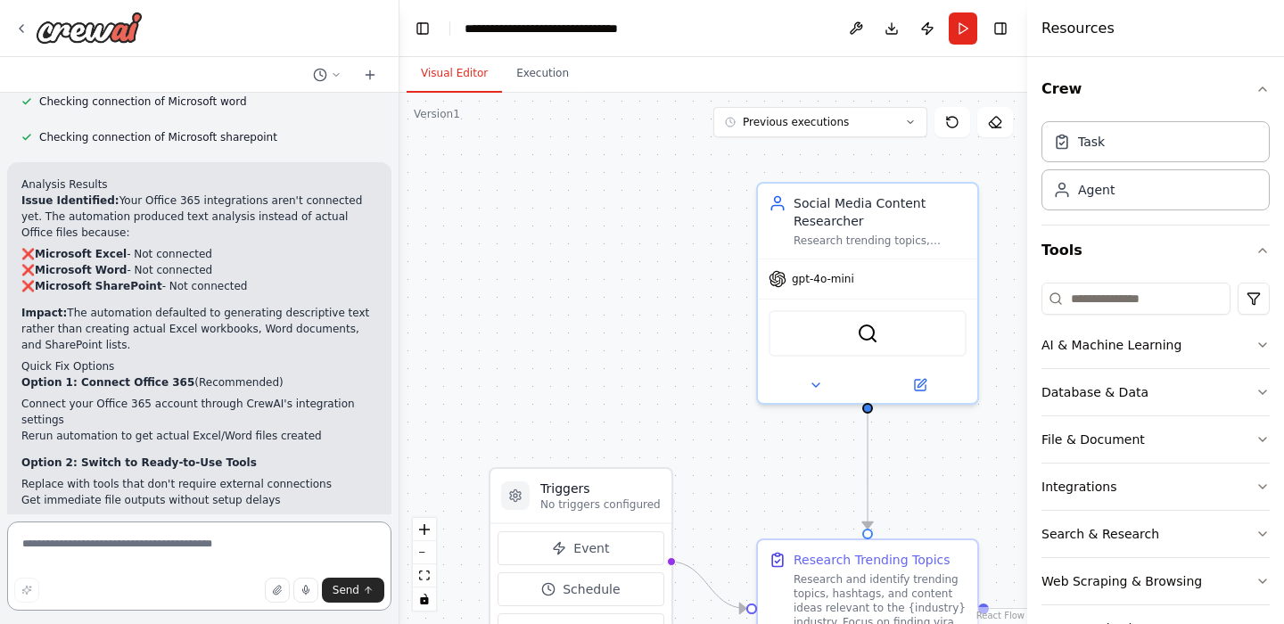
click at [208, 544] on textarea at bounding box center [199, 565] width 384 height 89
type textarea "**********"
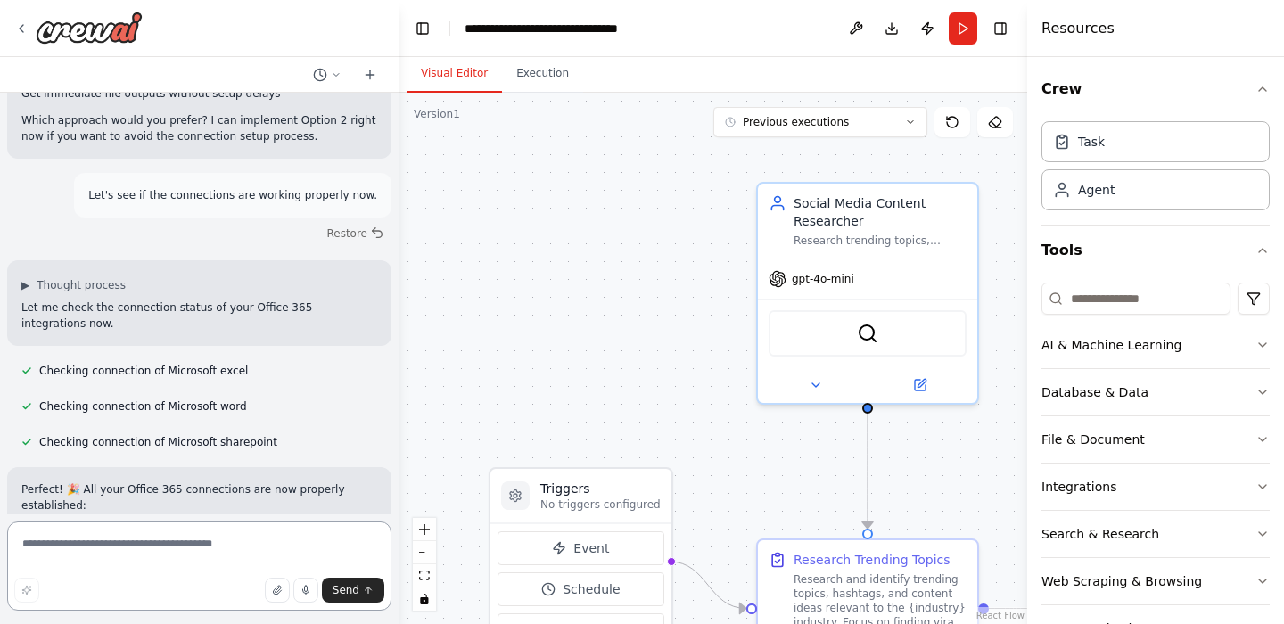
scroll to position [8720, 0]
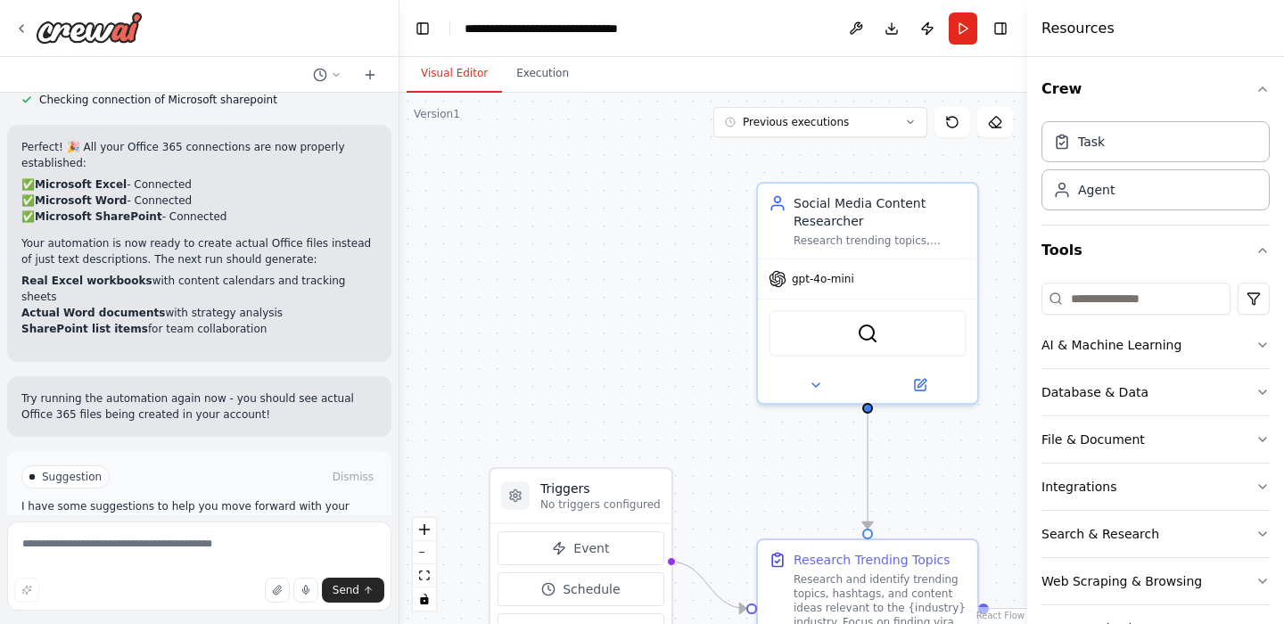
click at [194, 546] on span "Run Automation" at bounding box center [207, 553] width 86 height 14
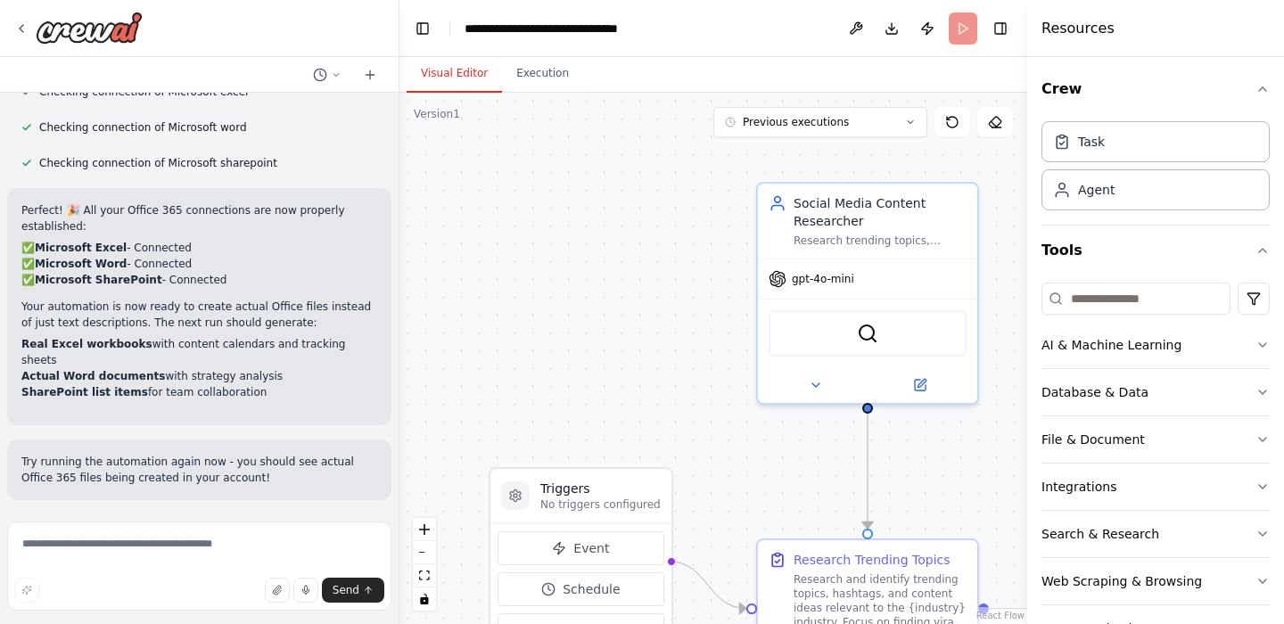
scroll to position [8575, 0]
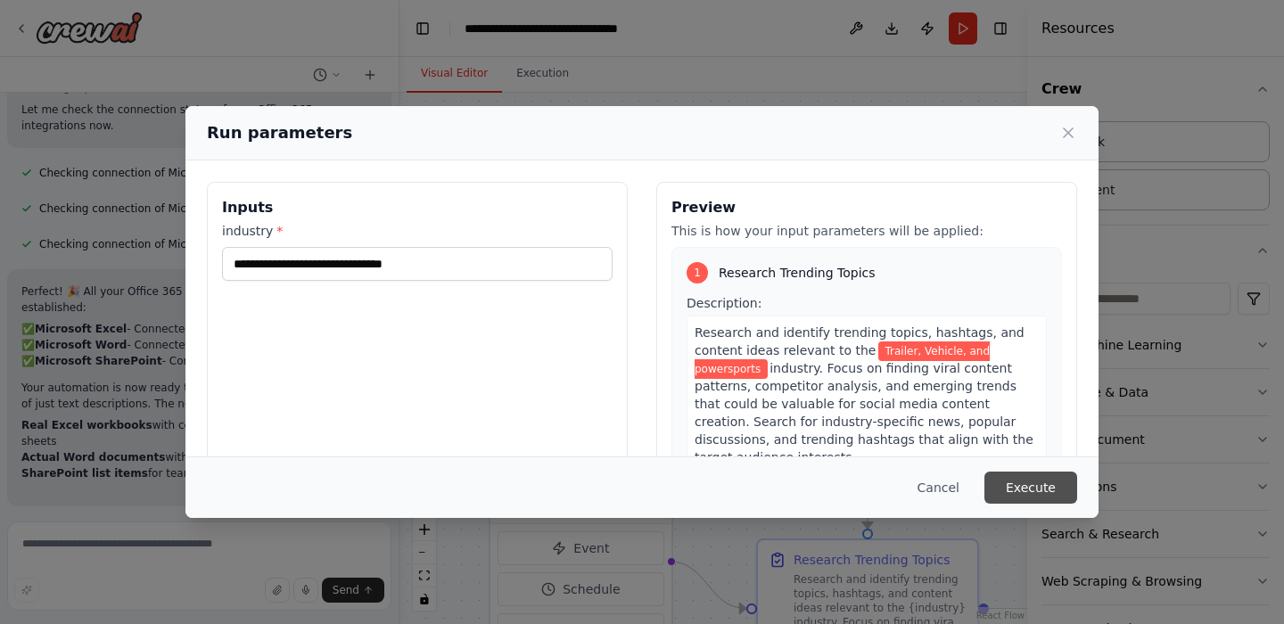
click at [1019, 480] on button "Execute" at bounding box center [1030, 488] width 93 height 32
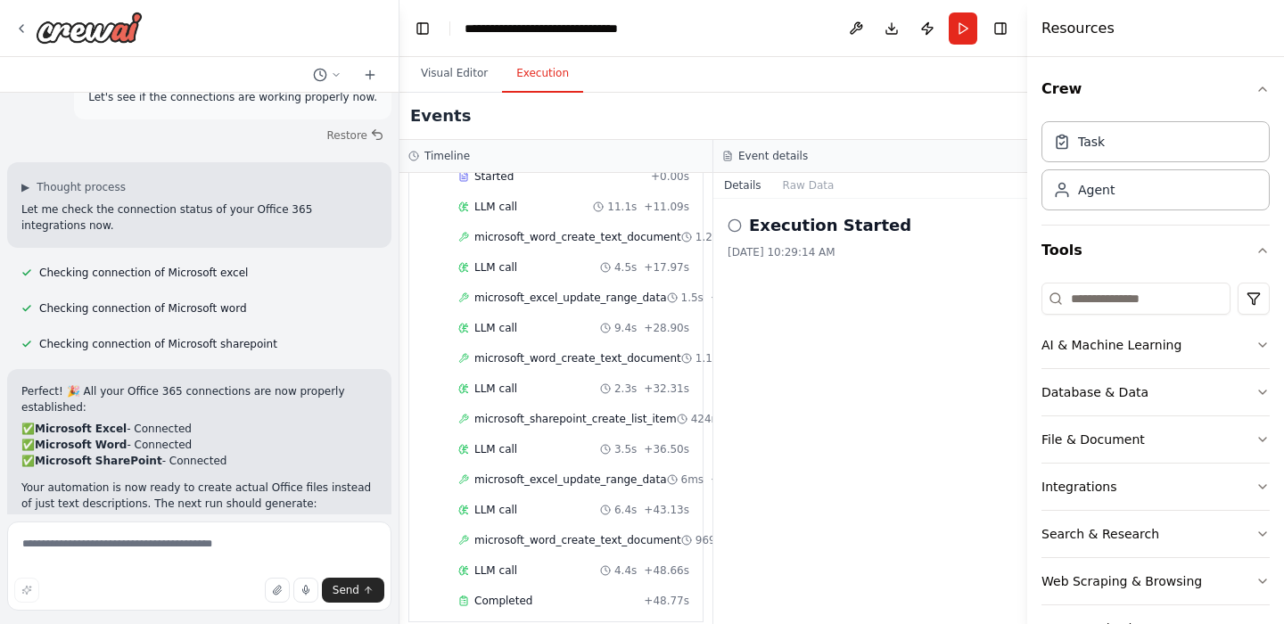
scroll to position [8545, 0]
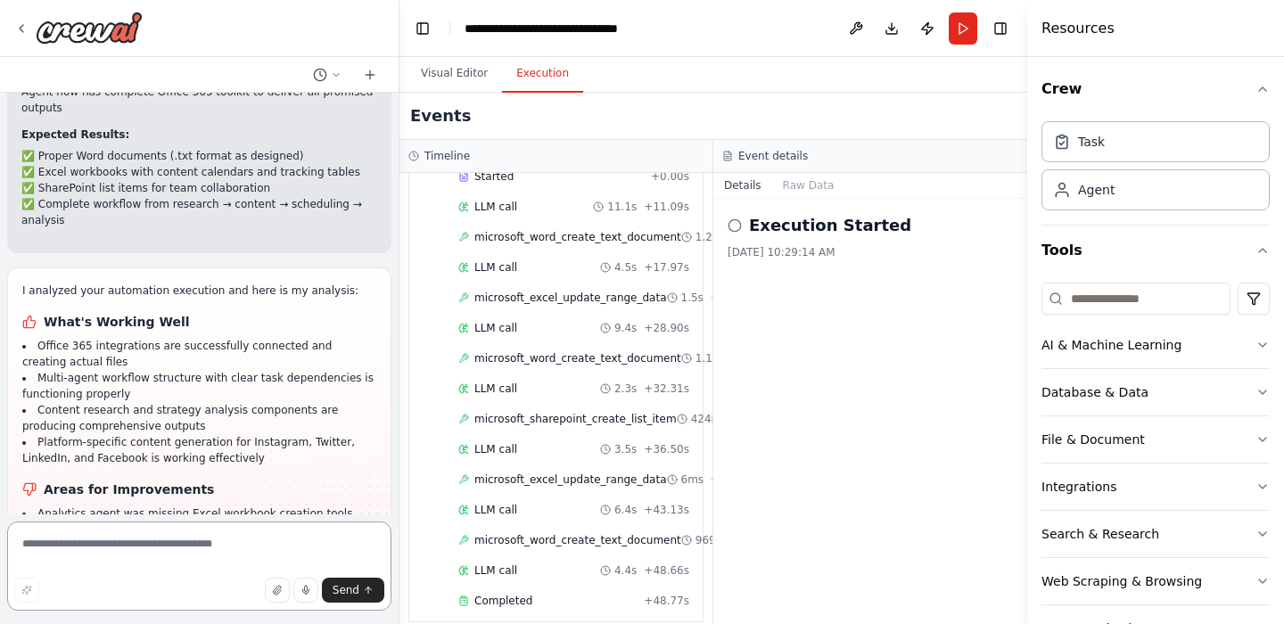
scroll to position [9962, 0]
